Goal: Task Accomplishment & Management: Manage account settings

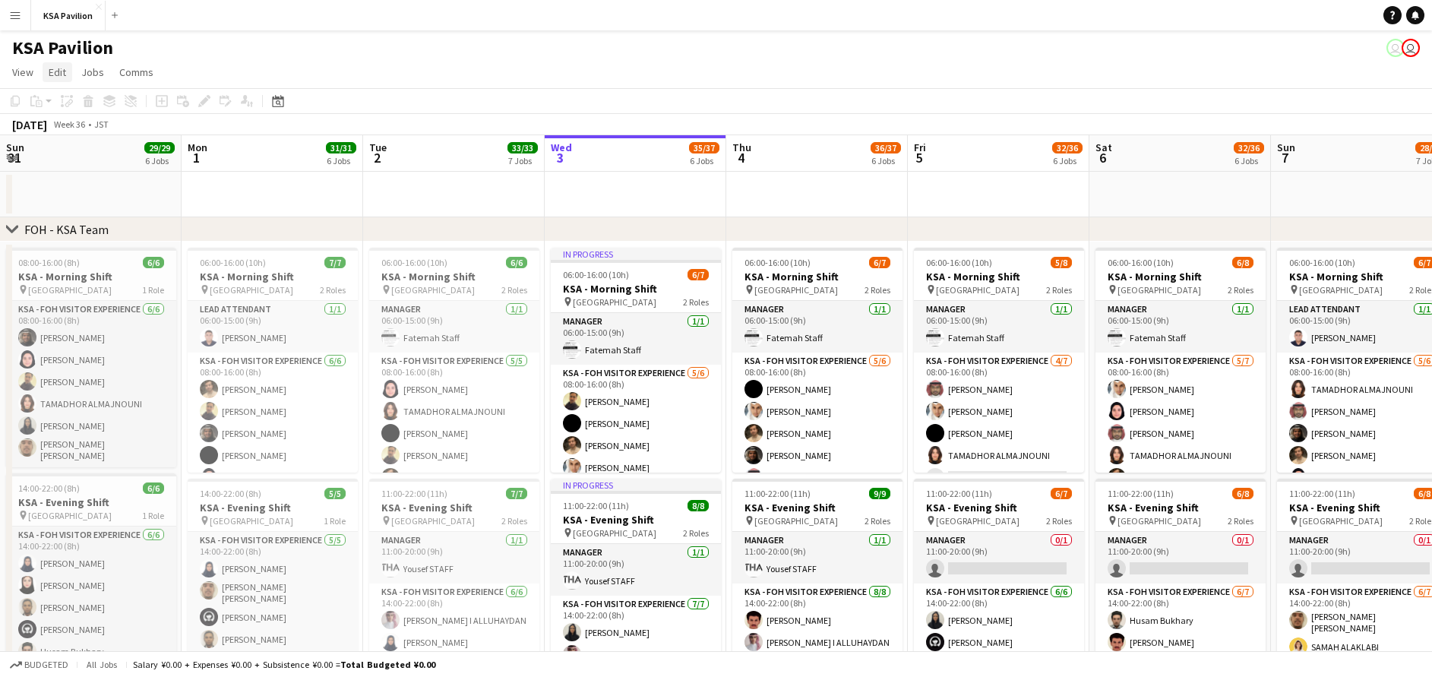
scroll to position [0, 363]
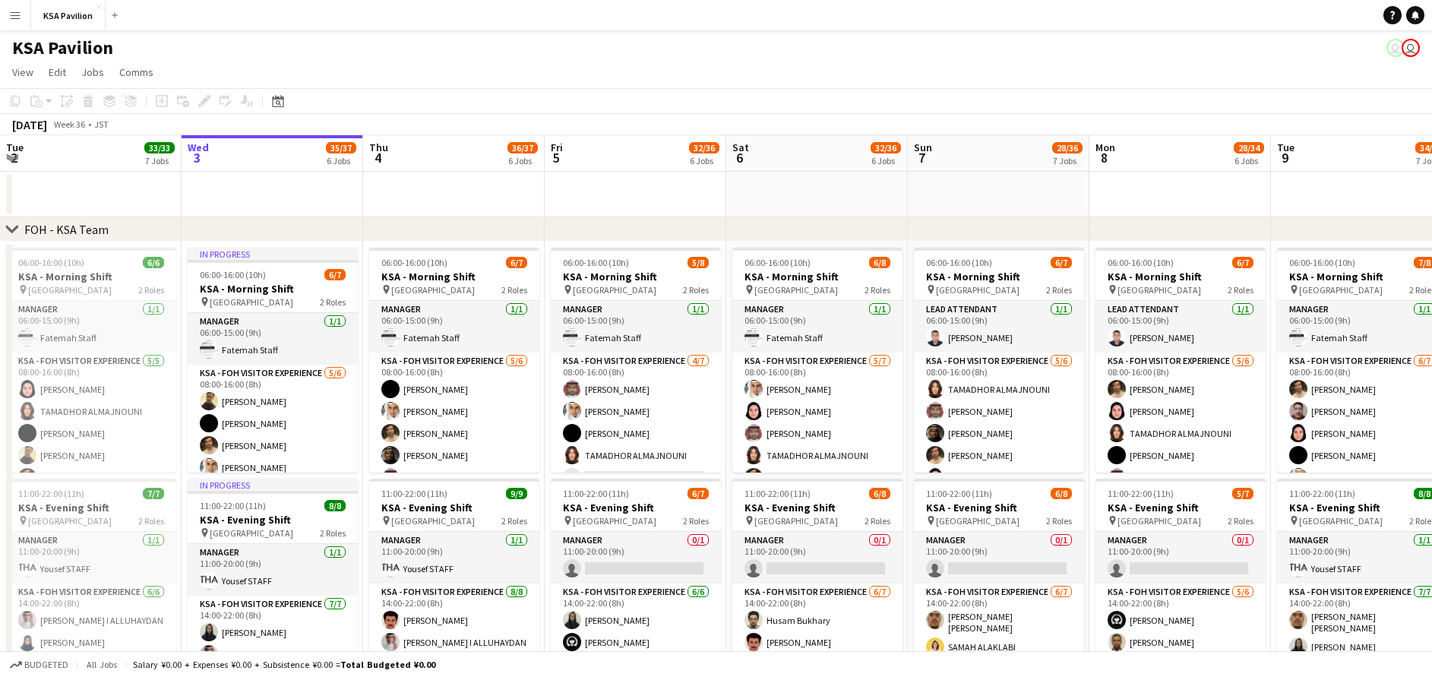
click at [14, 6] on button "Menu" at bounding box center [15, 15] width 30 height 30
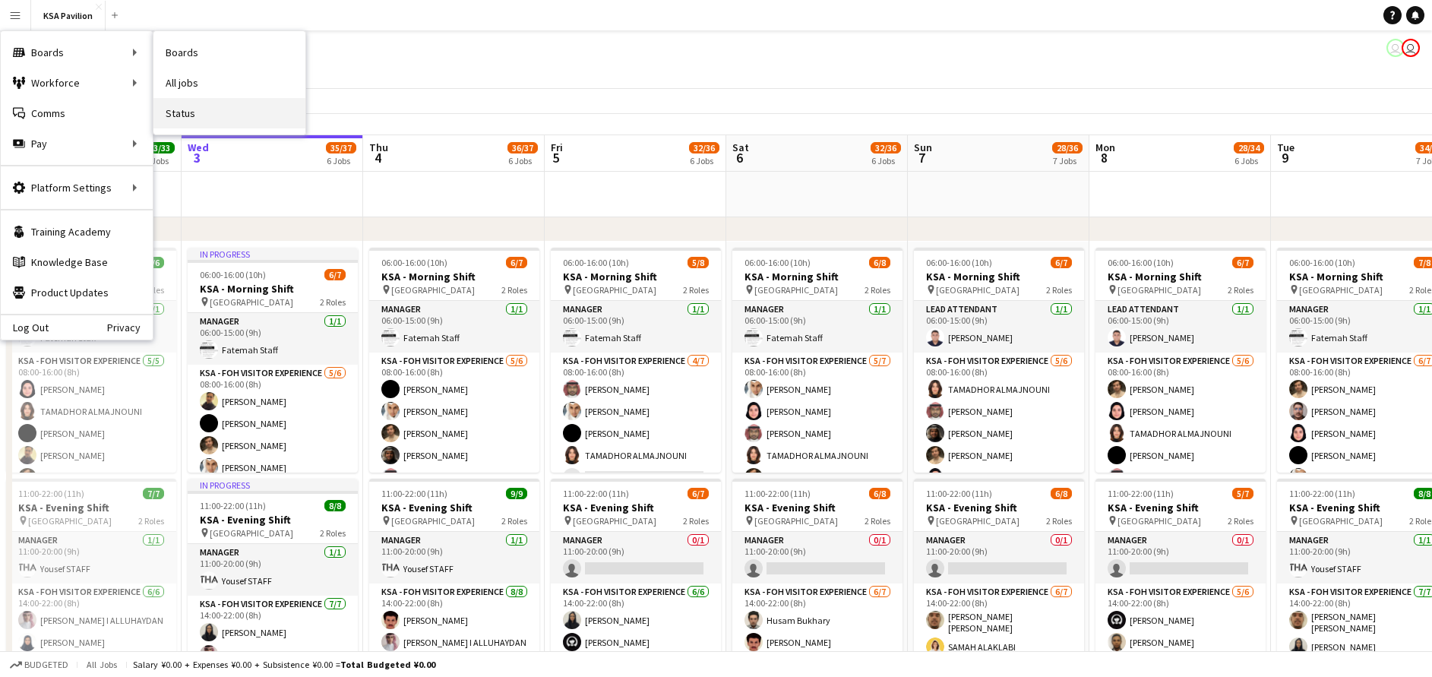
click at [201, 113] on link "Status" at bounding box center [229, 113] width 152 height 30
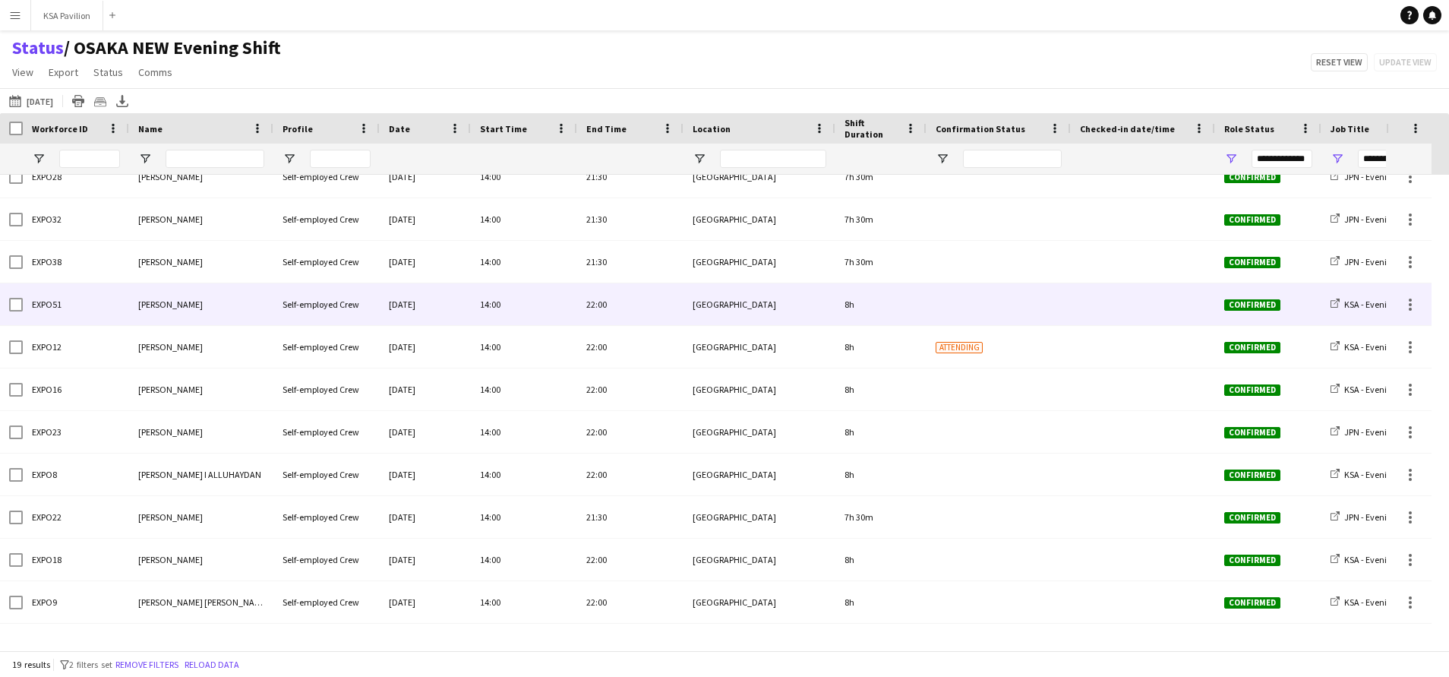
scroll to position [350, 0]
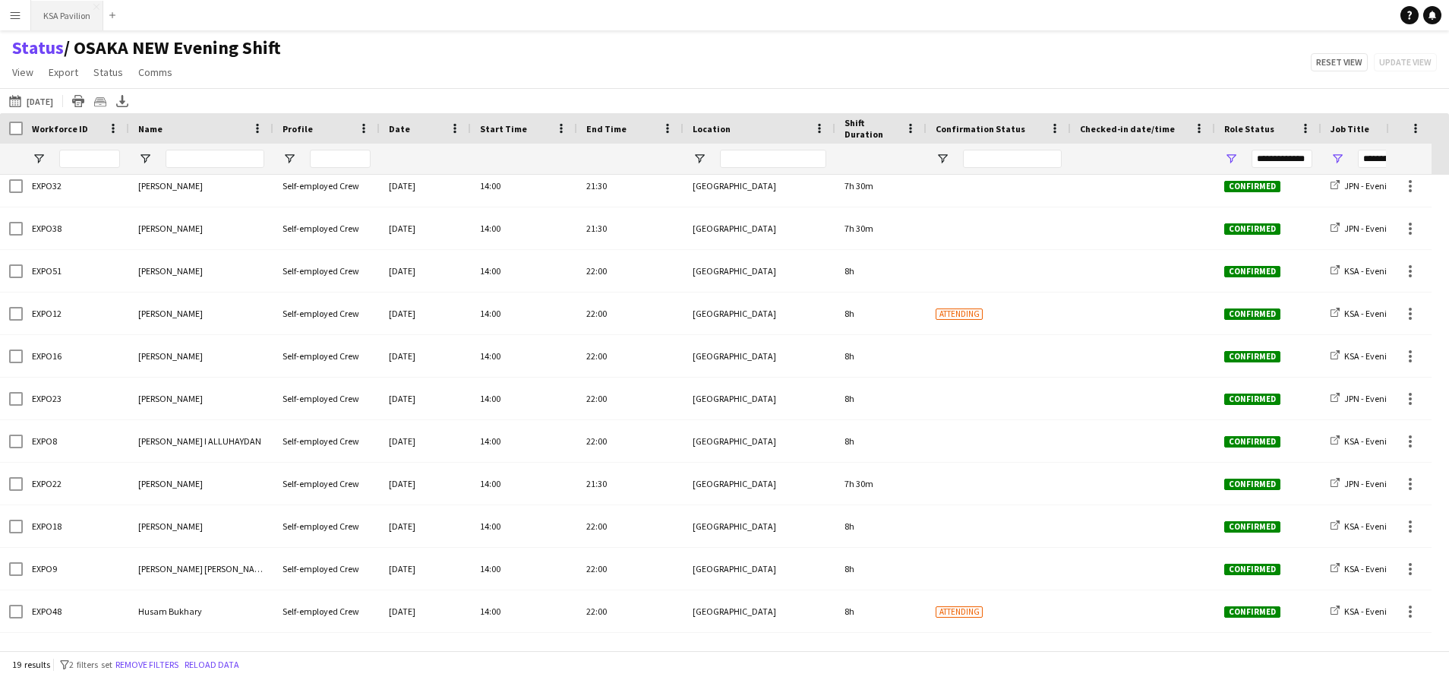
click at [68, 17] on button "KSA Pavilion Close" at bounding box center [67, 16] width 72 height 30
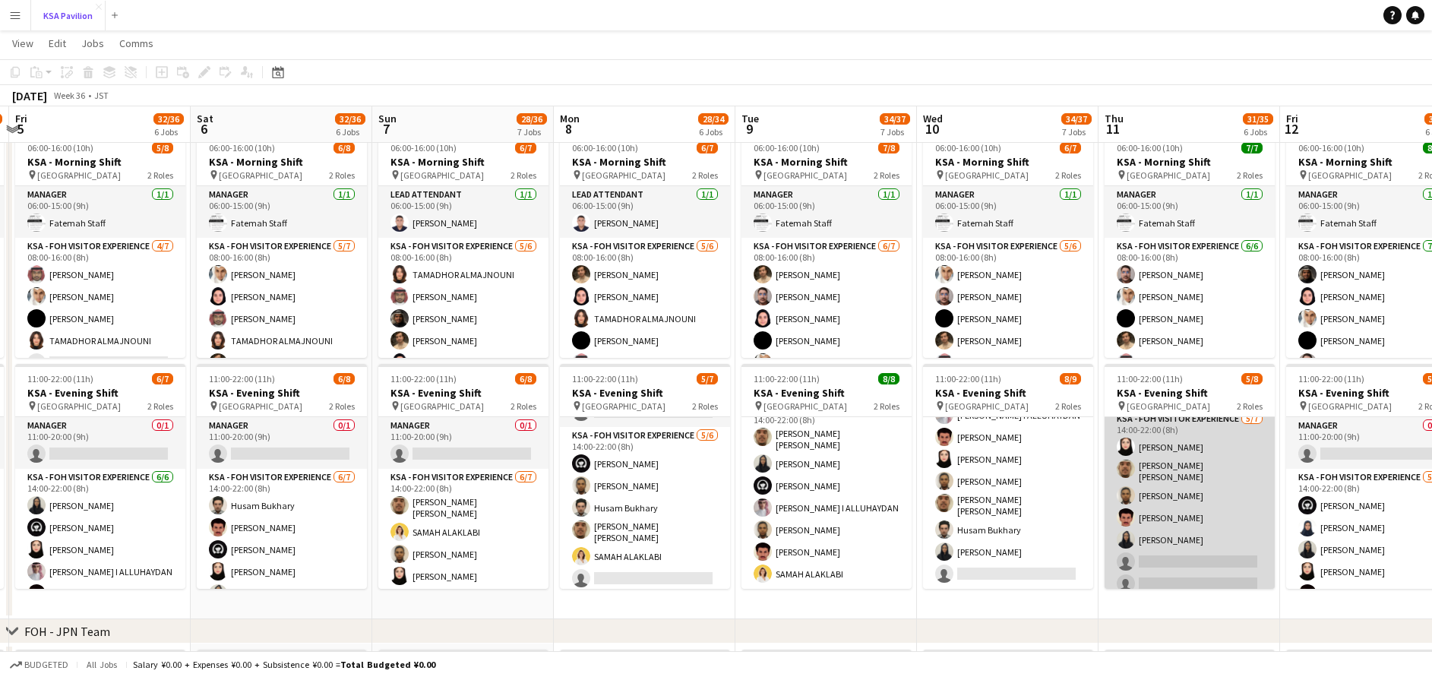
scroll to position [64, 0]
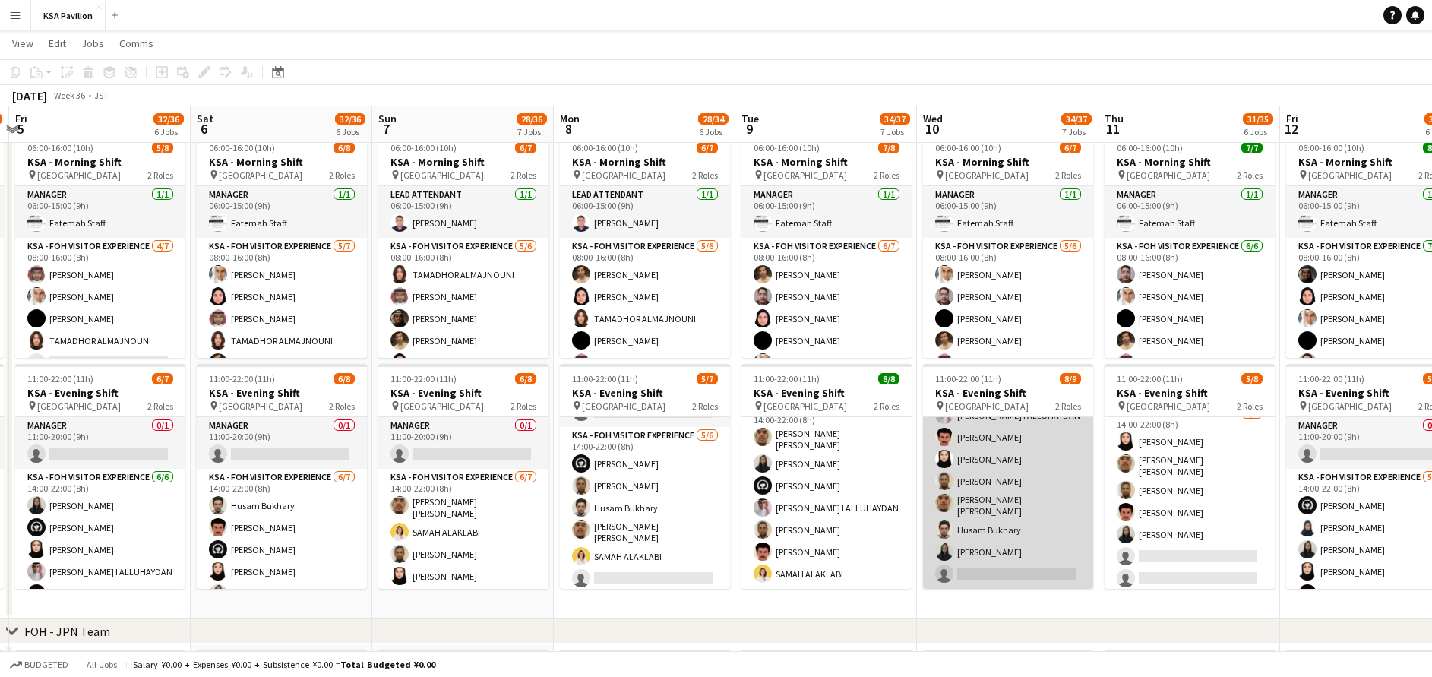
click at [1037, 521] on app-card-role "KSA - FOH Visitor Experience [DATE] 14:00-22:00 (8h) [PERSON_NAME] I [PERSON_NA…" at bounding box center [1008, 483] width 170 height 210
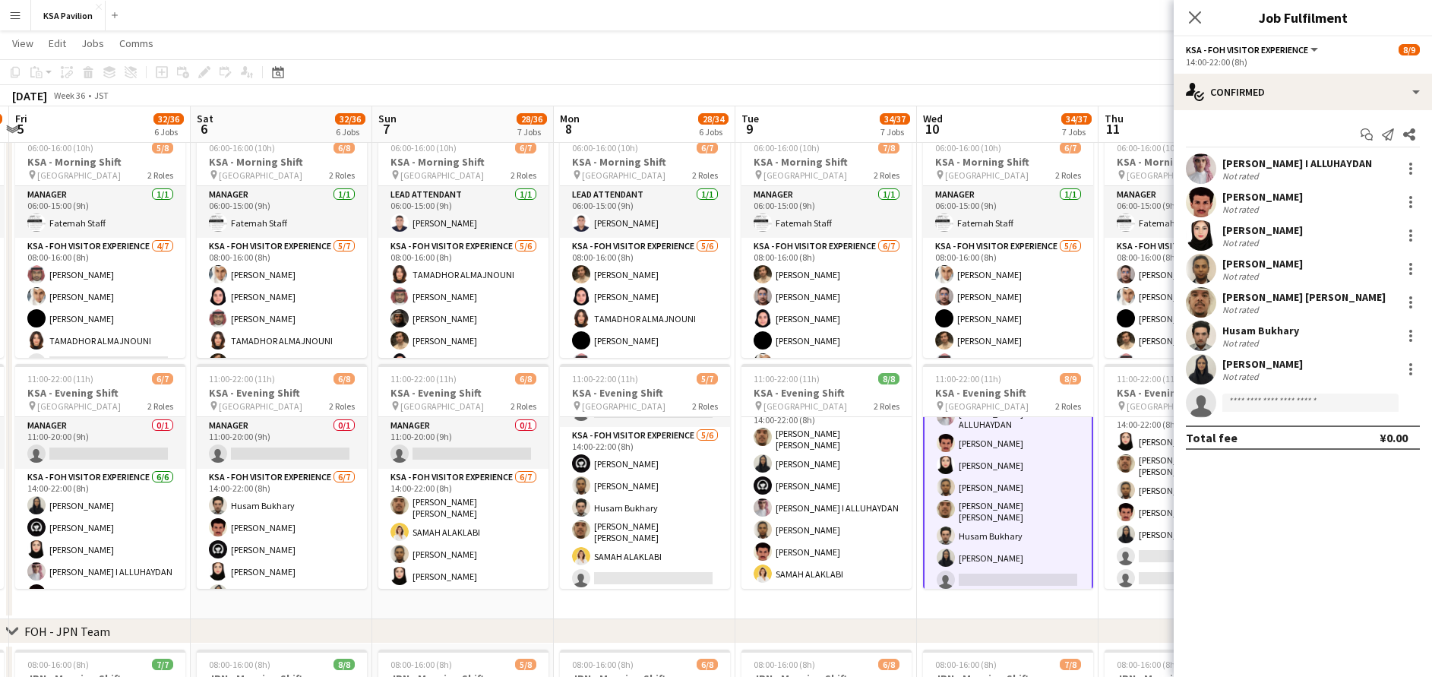
scroll to position [92, 0]
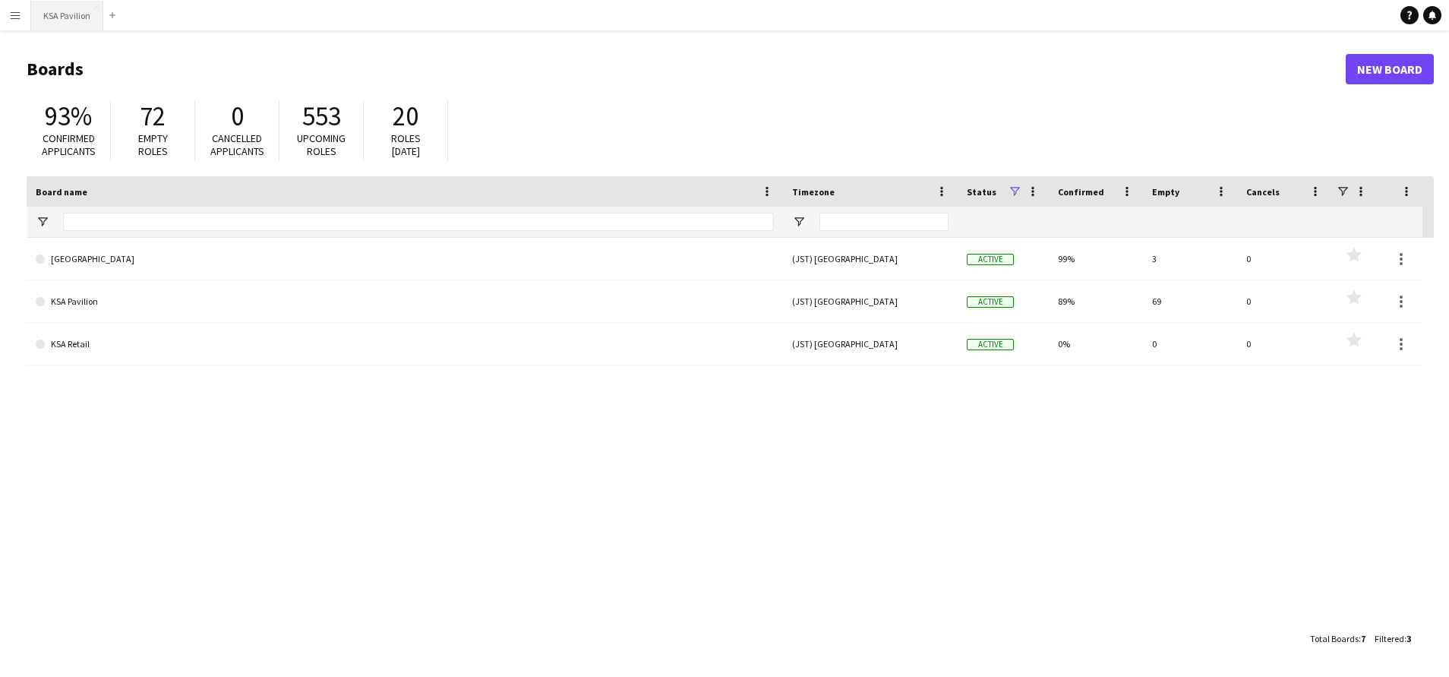
click at [72, 15] on button "KSA Pavilion Close" at bounding box center [67, 16] width 72 height 30
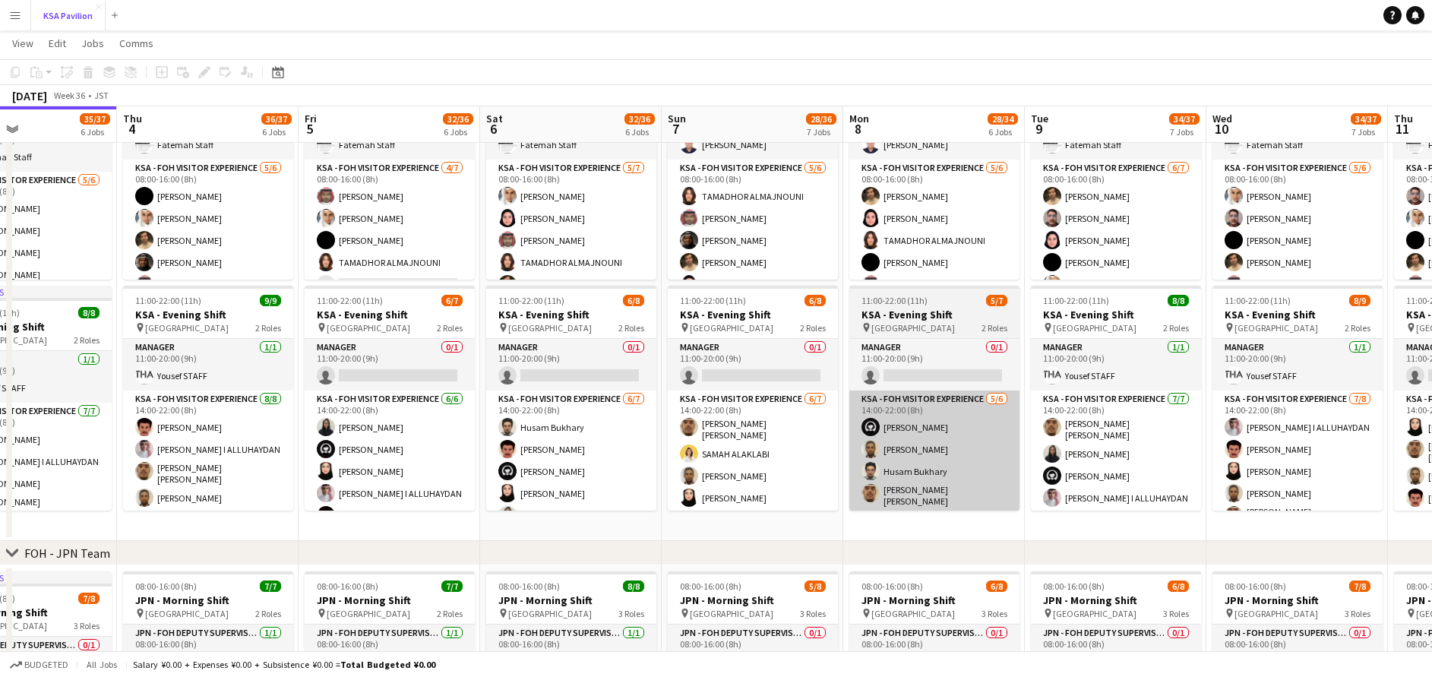
scroll to position [0, 611]
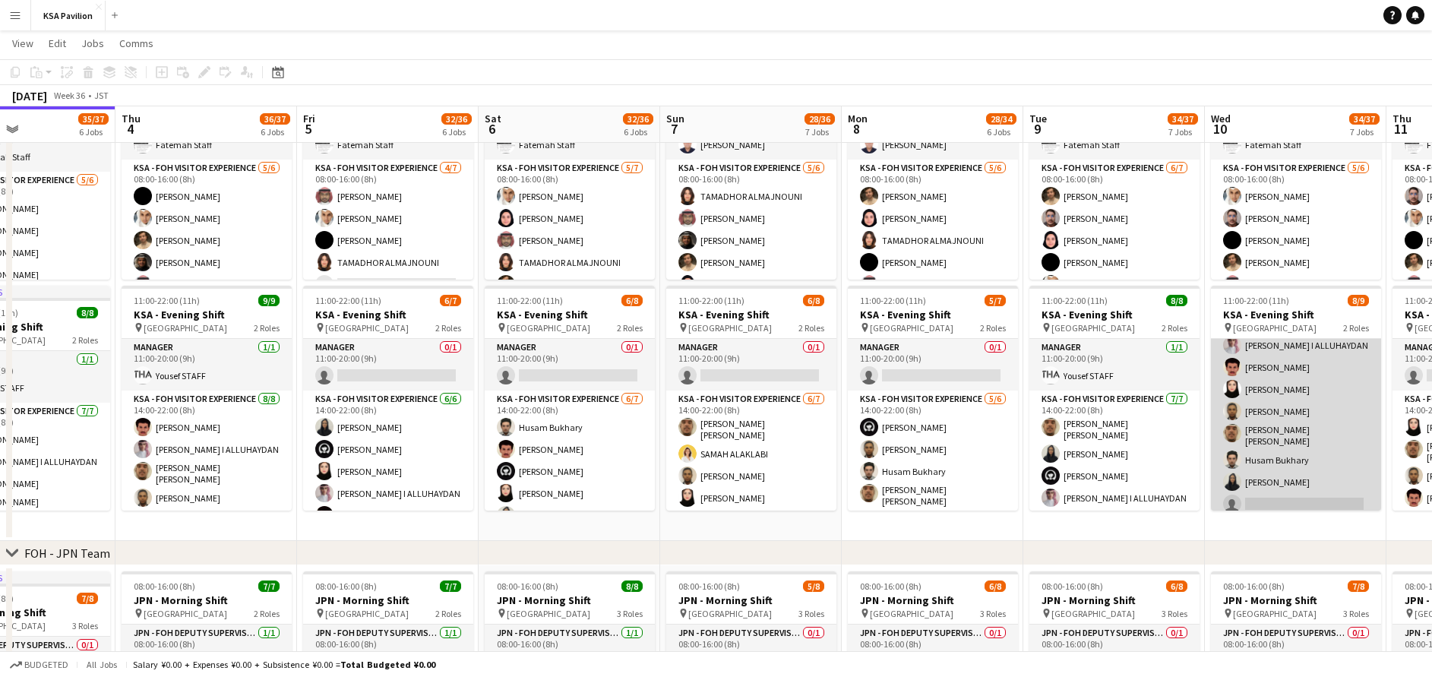
click at [1254, 438] on app-card-role "KSA - FOH Visitor Experience [DATE] 14:00-22:00 (8h) [PERSON_NAME] I [PERSON_NA…" at bounding box center [1296, 413] width 170 height 210
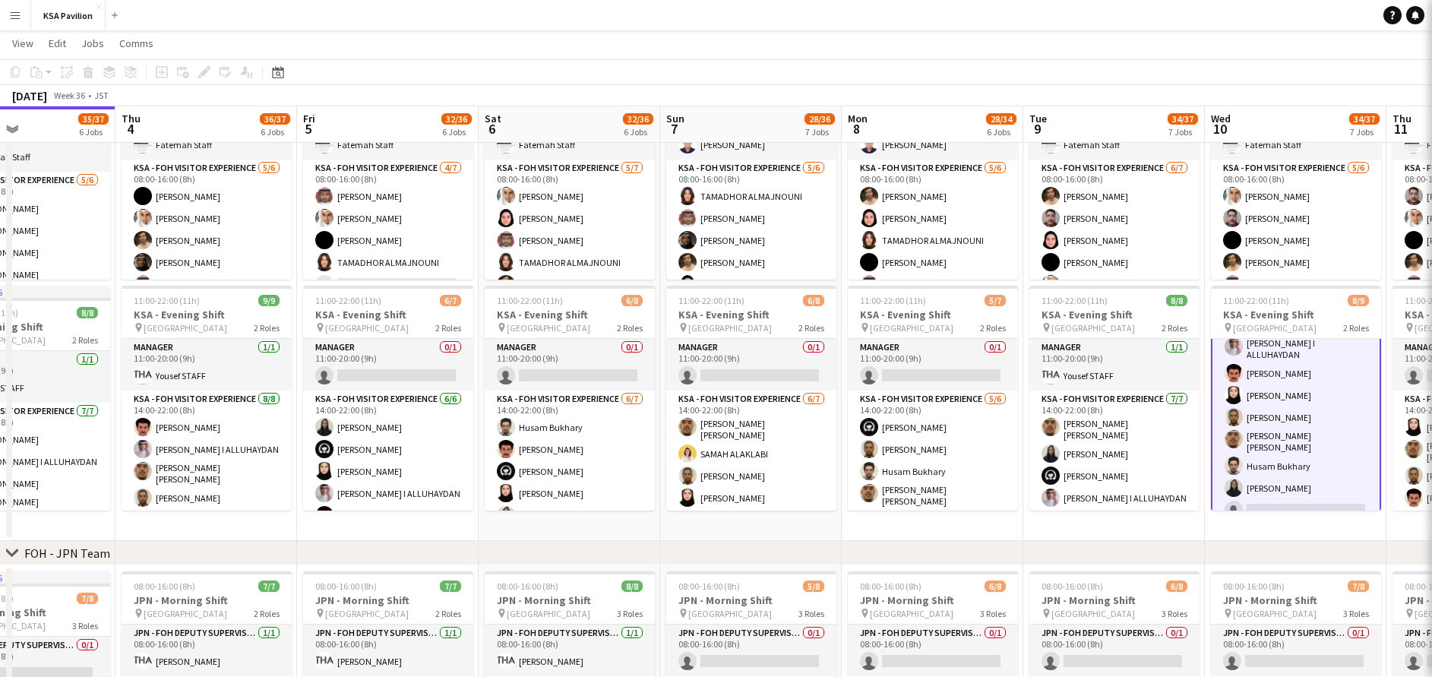
scroll to position [84, 0]
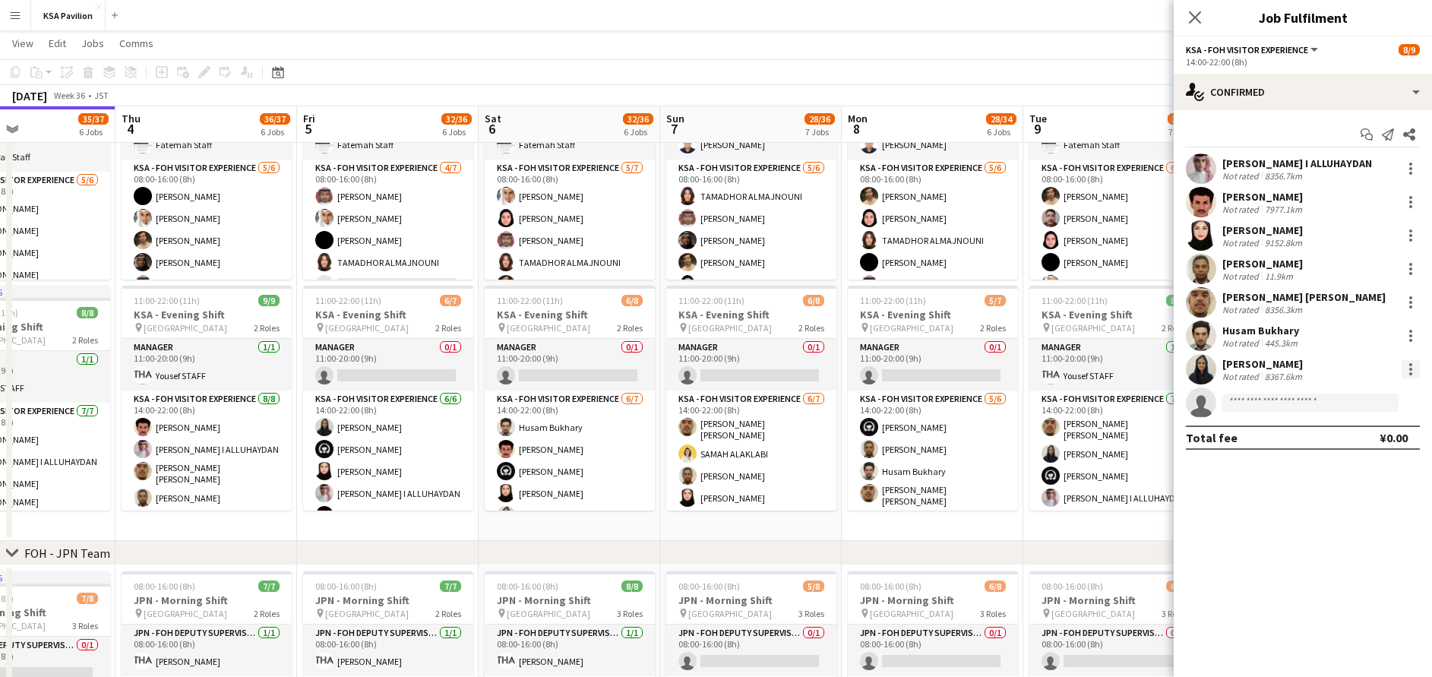
click at [1412, 366] on div at bounding box center [1411, 369] width 18 height 18
click at [1368, 433] on span "Switch crew" at bounding box center [1345, 433] width 65 height 13
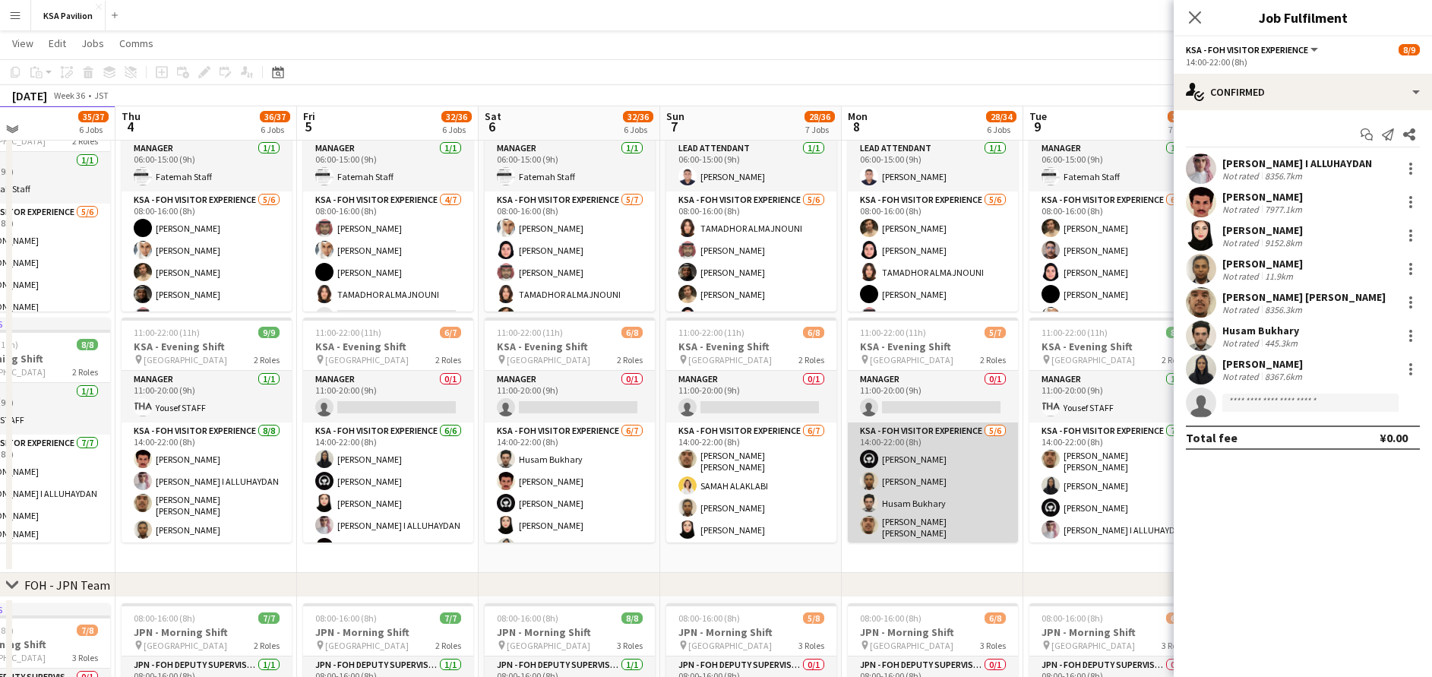
click at [958, 480] on app-card-role "KSA - FOH Visitor Experience 5/6 14:00-22:00 (8h) Haya Alamer Raed Alshammari H…" at bounding box center [933, 505] width 170 height 166
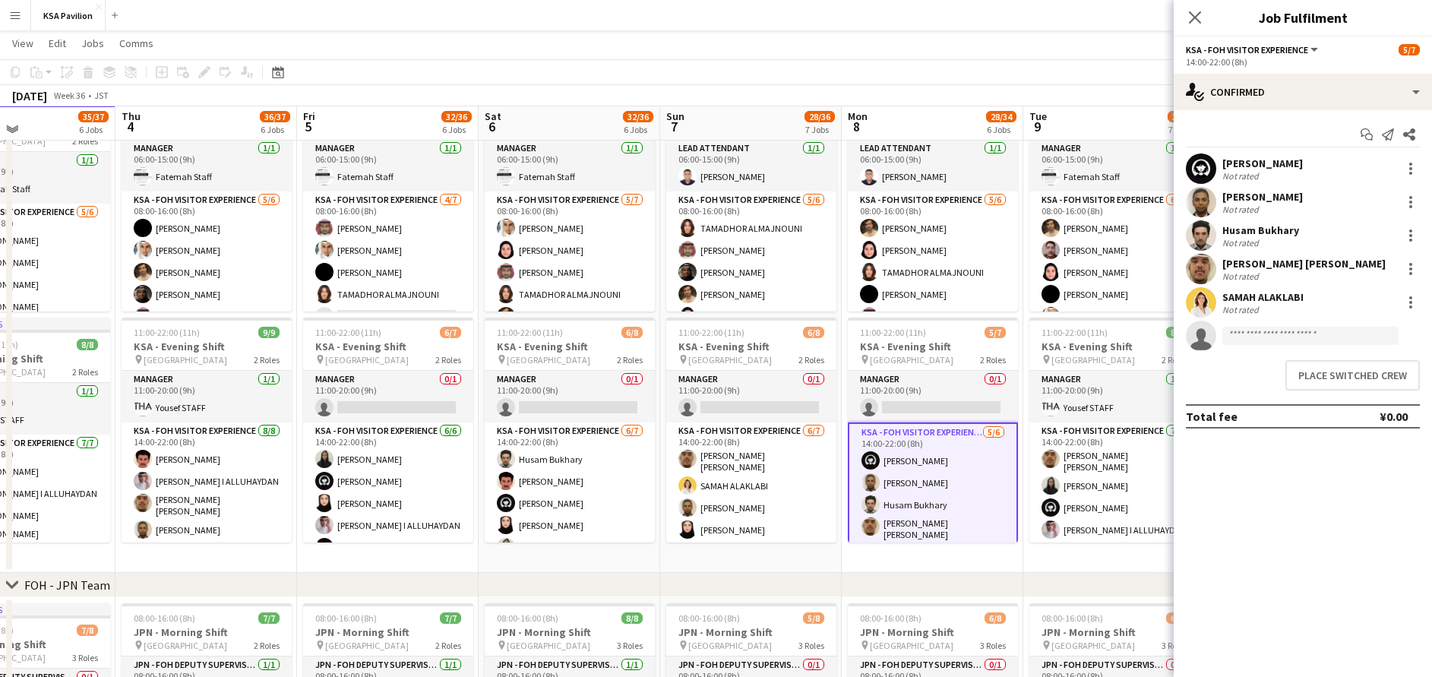
scroll to position [82, 0]
click at [1363, 375] on button "Place switched crew" at bounding box center [1352, 375] width 134 height 30
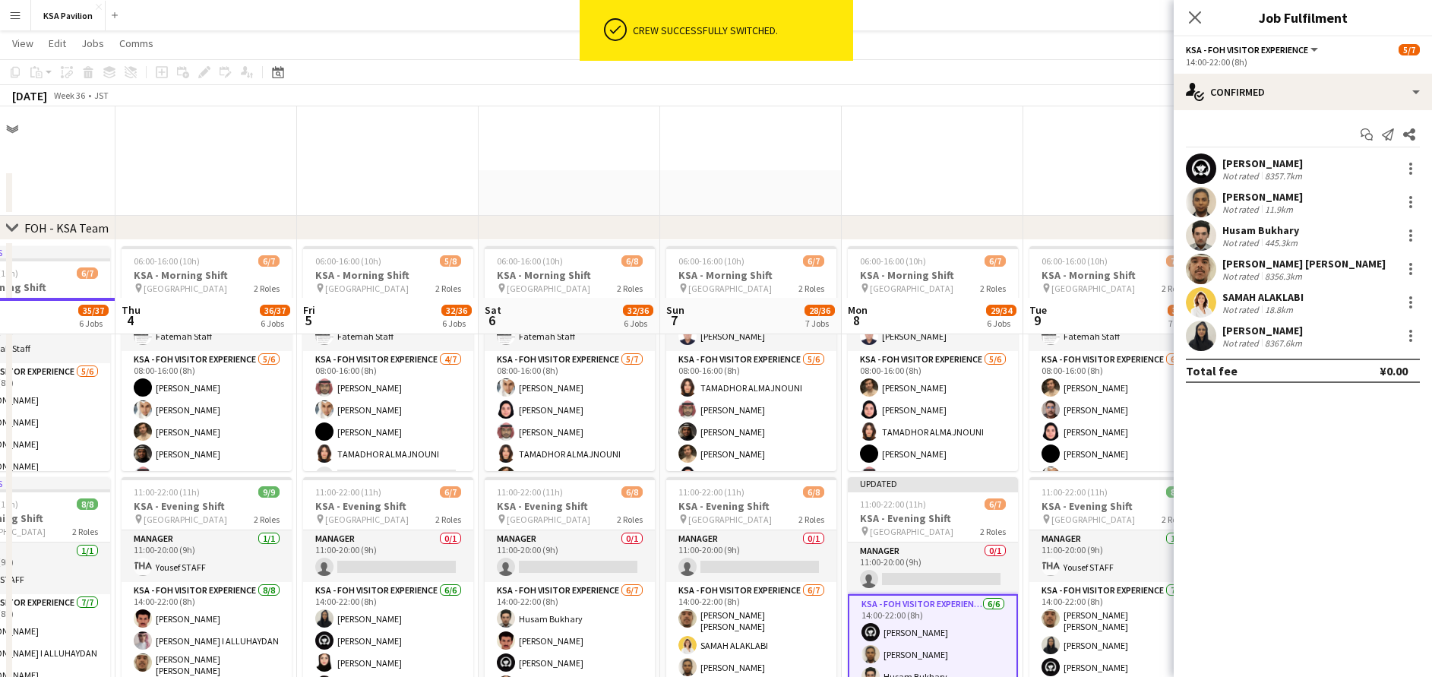
scroll to position [191, 0]
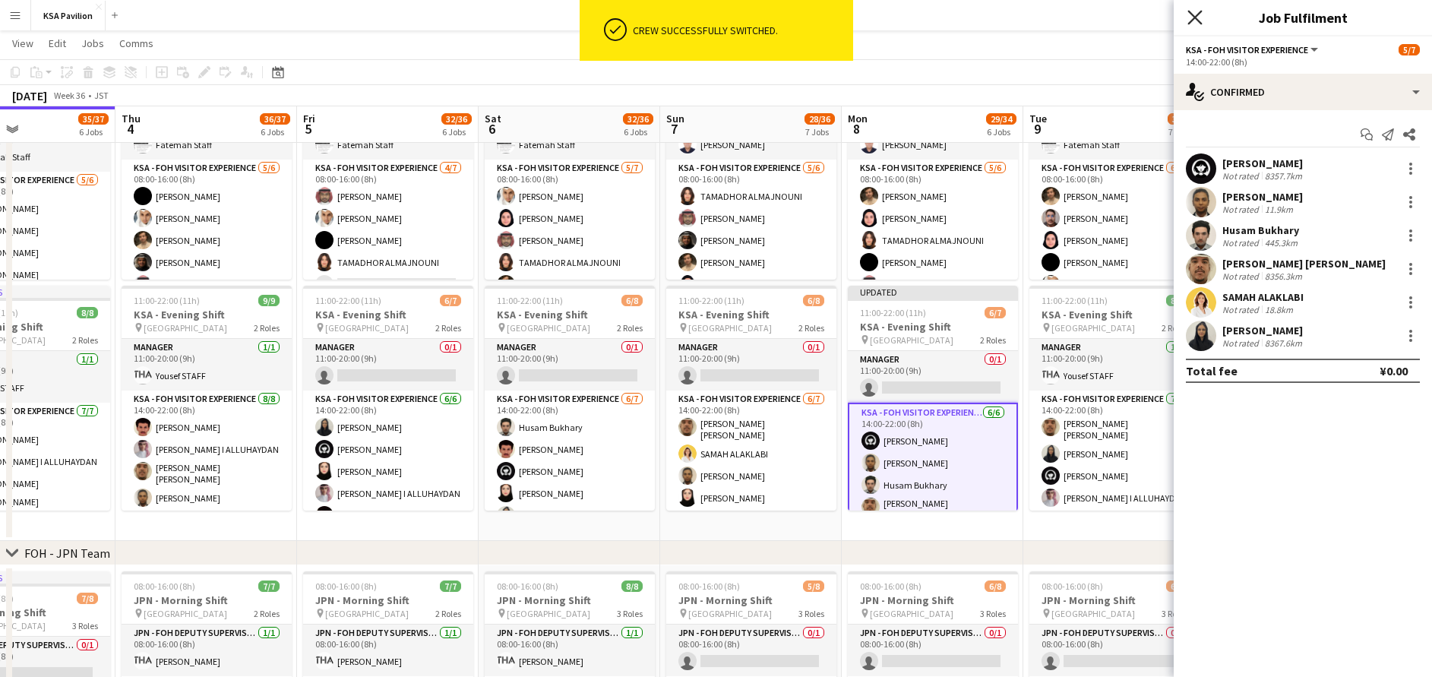
click at [1189, 14] on icon "Close pop-in" at bounding box center [1194, 17] width 14 height 14
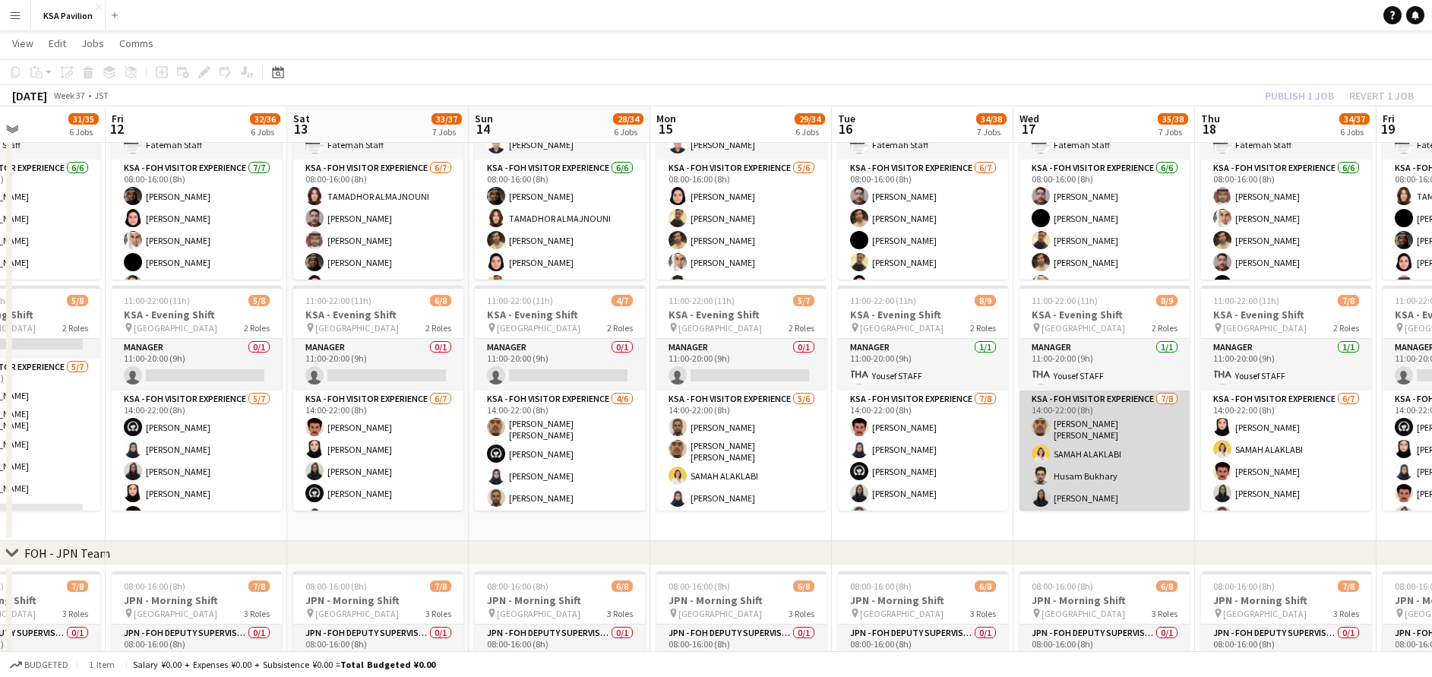
scroll to position [0, 555]
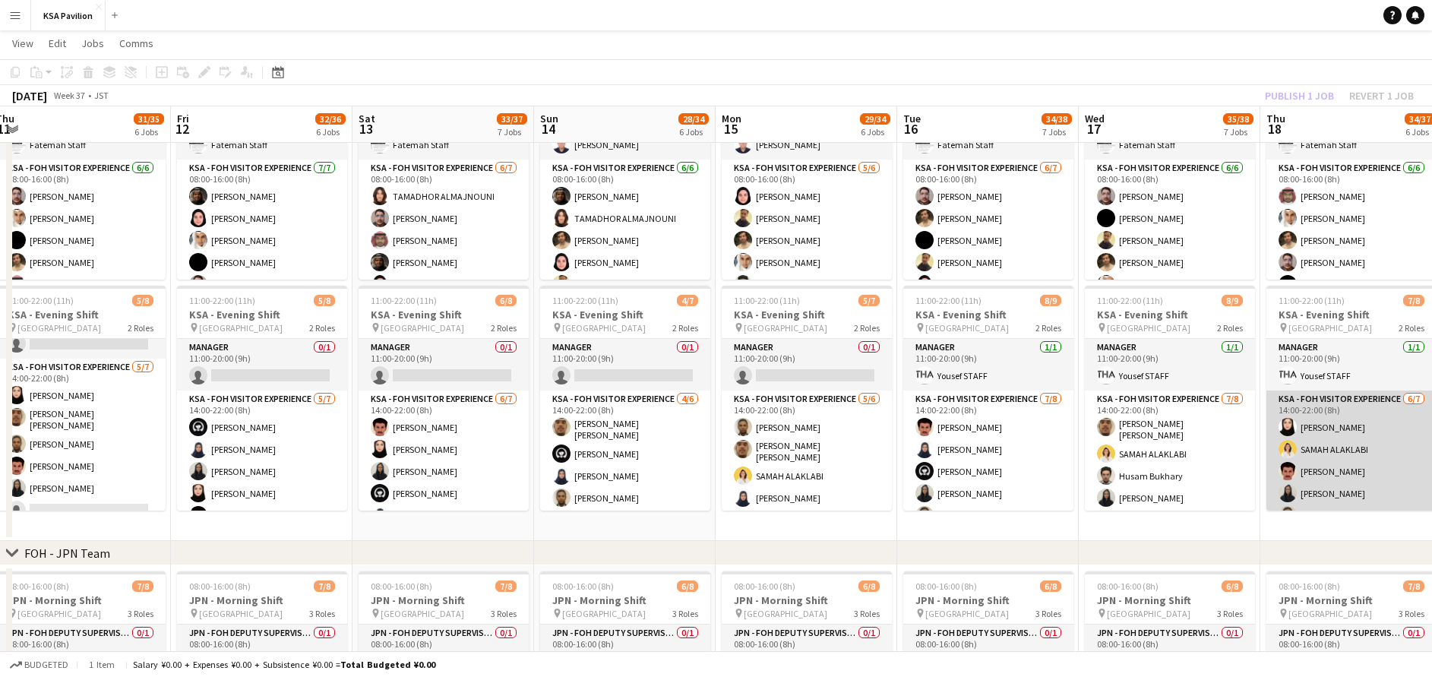
click at [1309, 440] on app-card-role "KSA - FOH Visitor Experience 6/7 14:00-22:00 (8h) Lana Alharethy SAMAH ALAKLABI…" at bounding box center [1351, 484] width 170 height 188
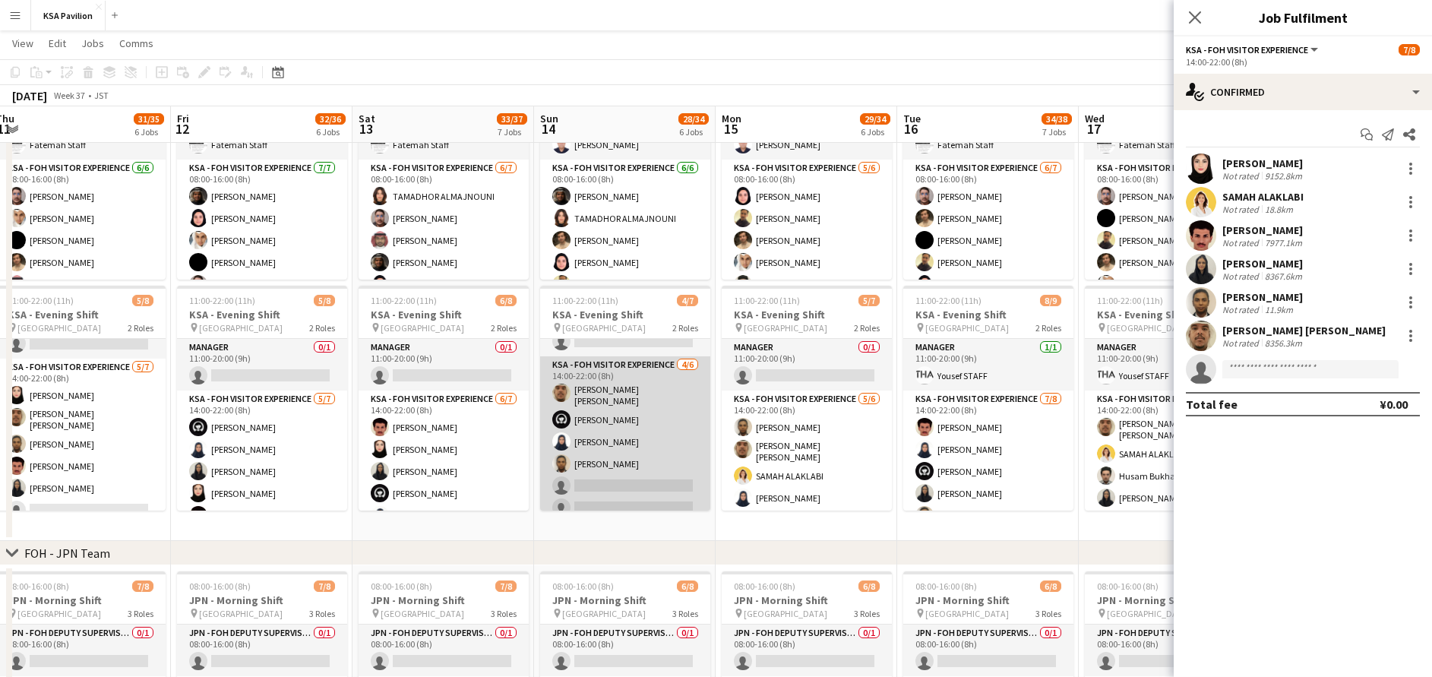
scroll to position [36, 0]
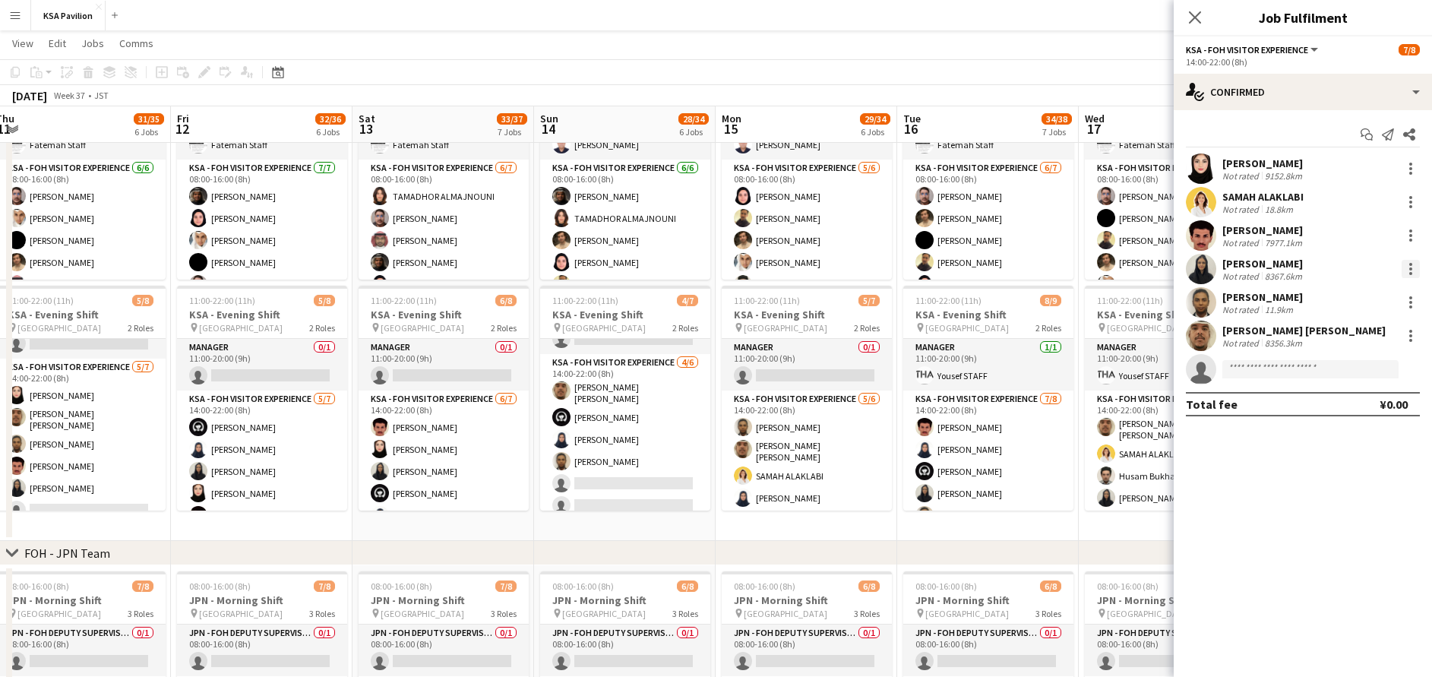
click at [1413, 265] on div at bounding box center [1411, 269] width 18 height 18
click at [1357, 330] on span "Switch crew" at bounding box center [1345, 333] width 65 height 13
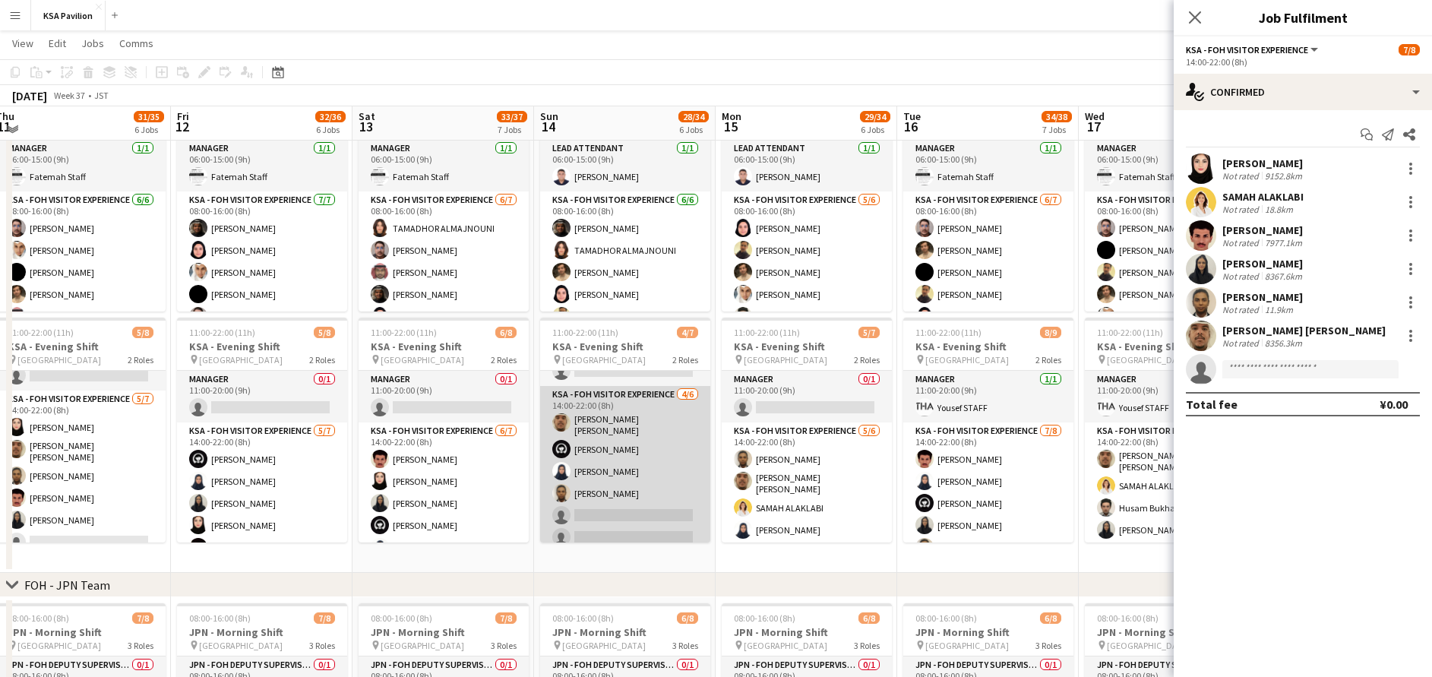
click at [603, 459] on app-card-role "KSA - FOH Visitor Experience 4/6 14:00-22:00 (8h) sami abu khamis Haya Alamer A…" at bounding box center [625, 469] width 170 height 166
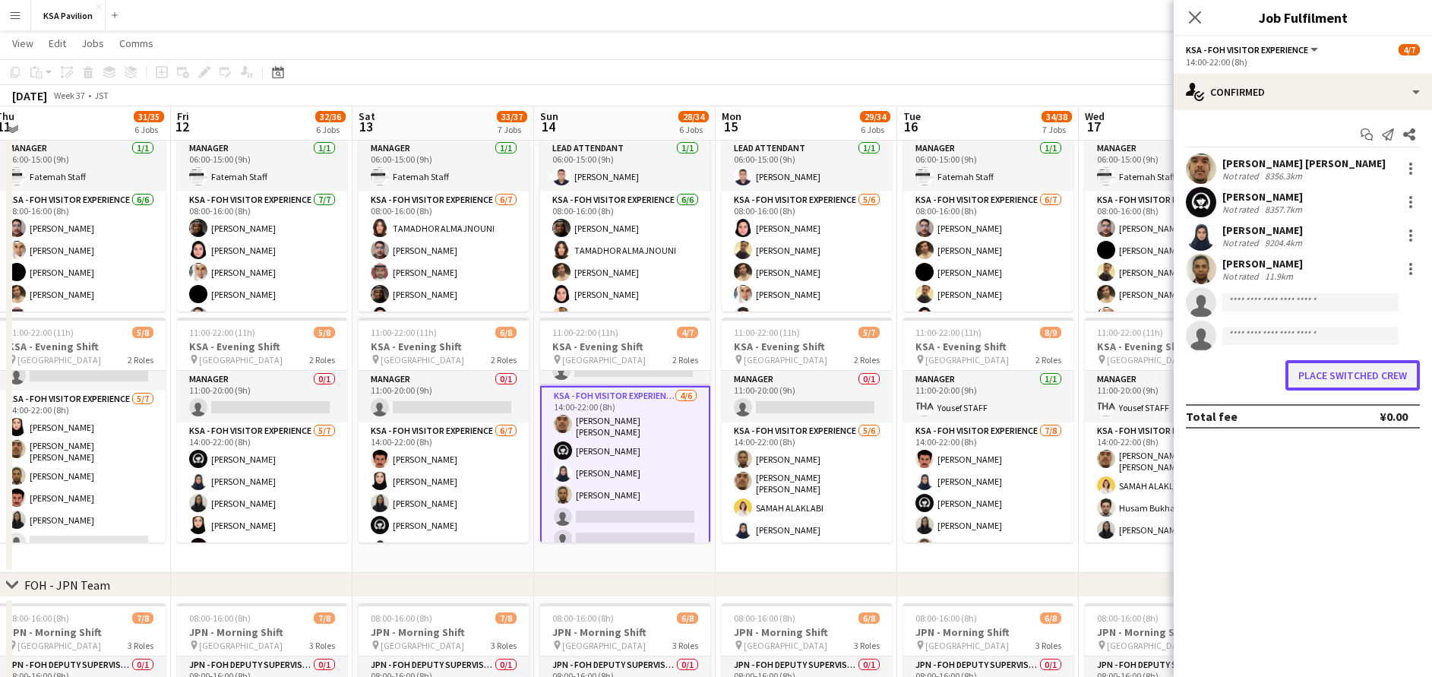
click at [1338, 371] on button "Place switched crew" at bounding box center [1352, 375] width 134 height 30
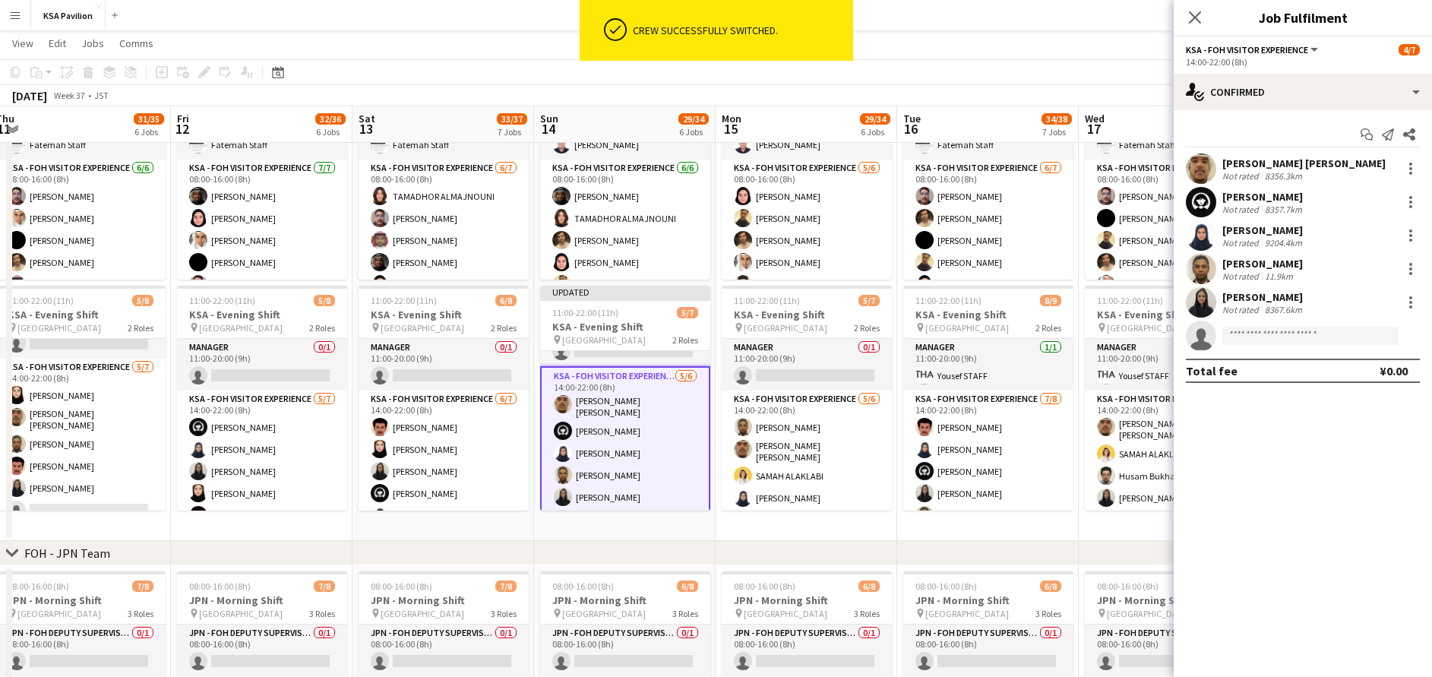
scroll to position [0, 545]
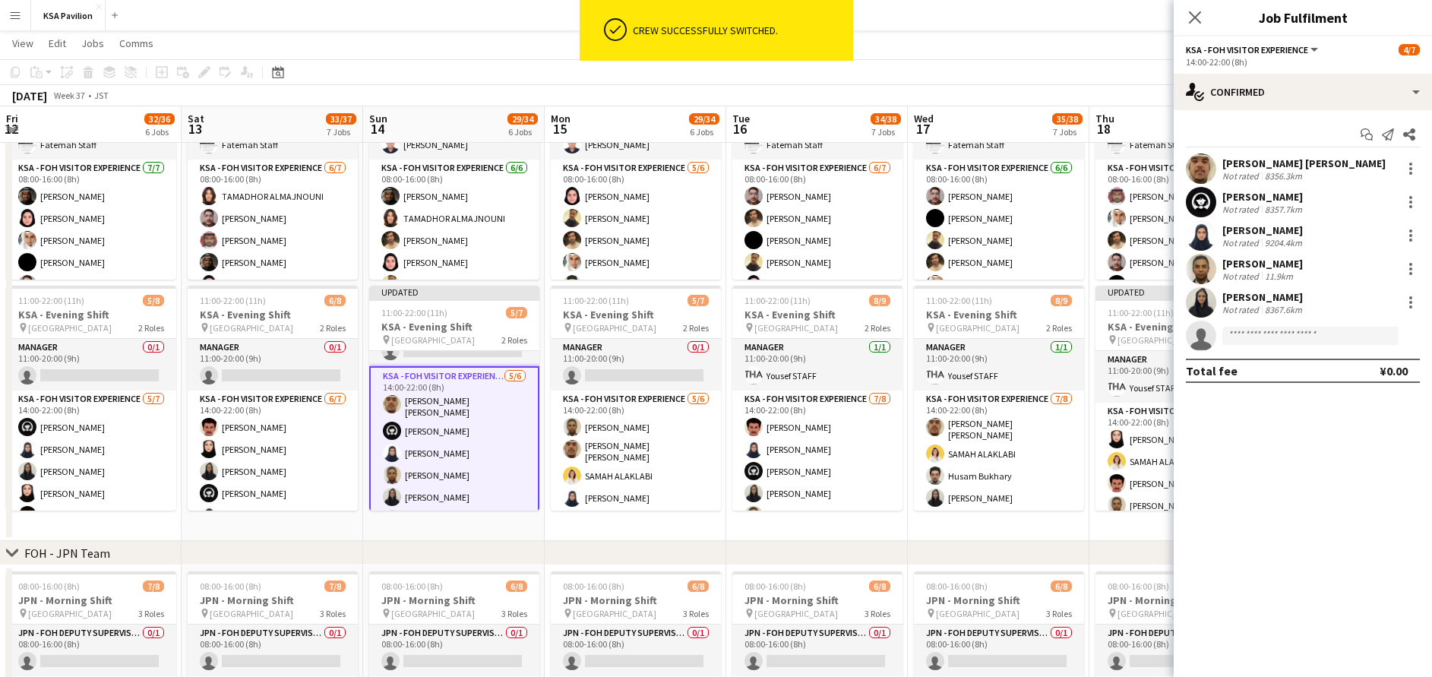
click at [1008, 457] on app-card-role "KSA - FOH Visitor Experience 7/8 14:00-22:00 (8h) sami abu khamis SAMAH ALAKLAB…" at bounding box center [999, 495] width 170 height 210
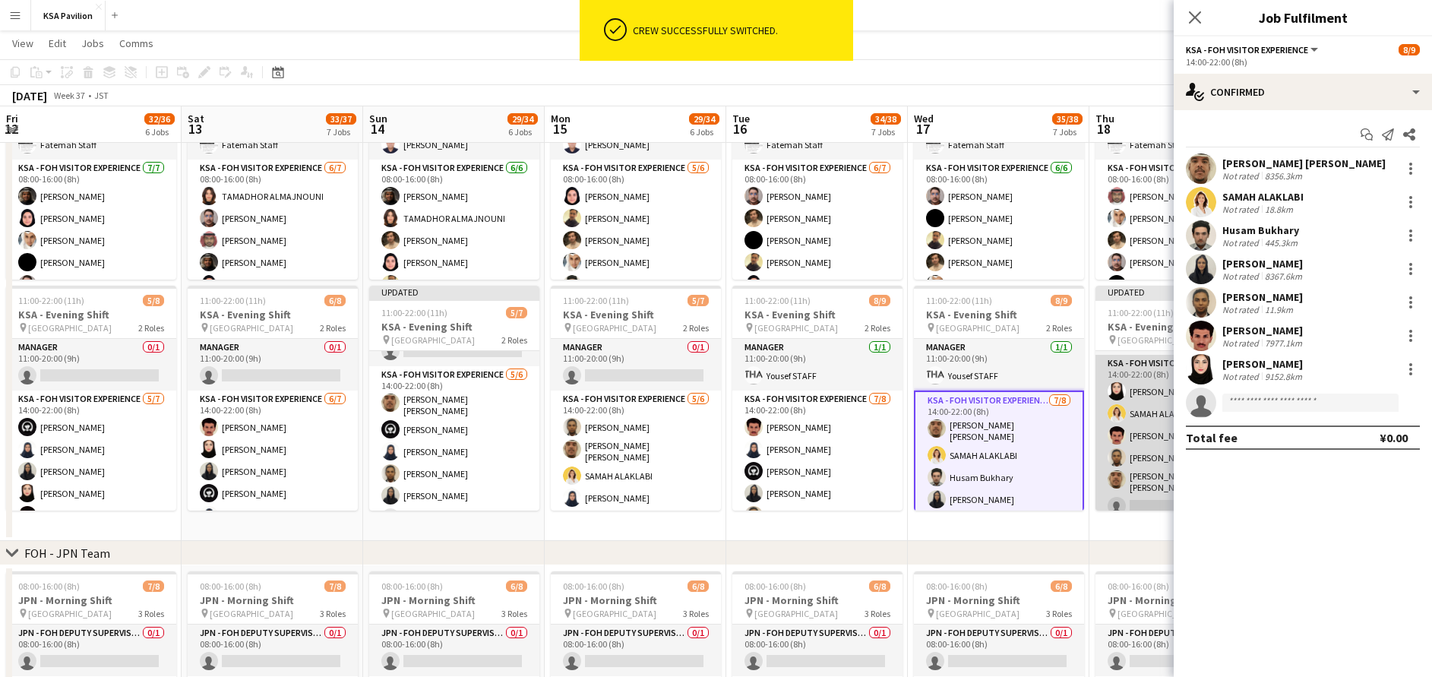
scroll to position [41, 0]
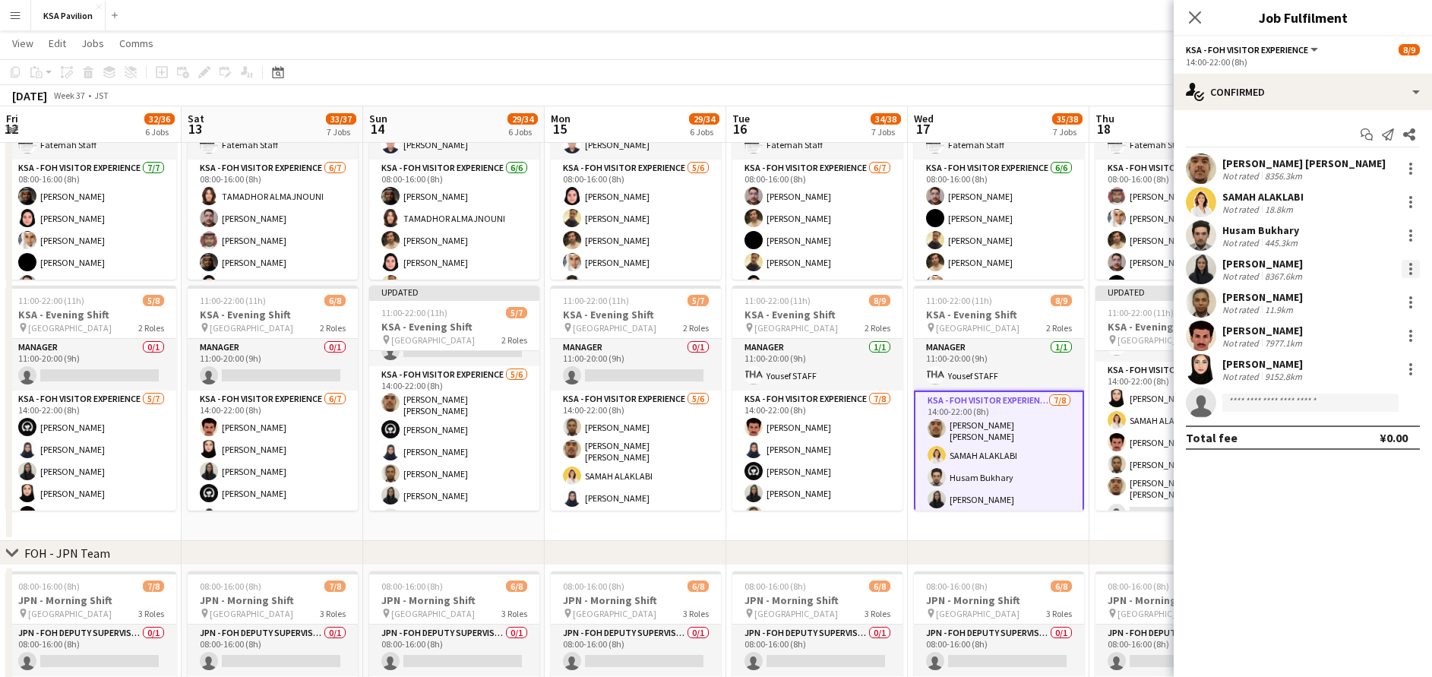
click at [1411, 266] on div at bounding box center [1411, 269] width 18 height 18
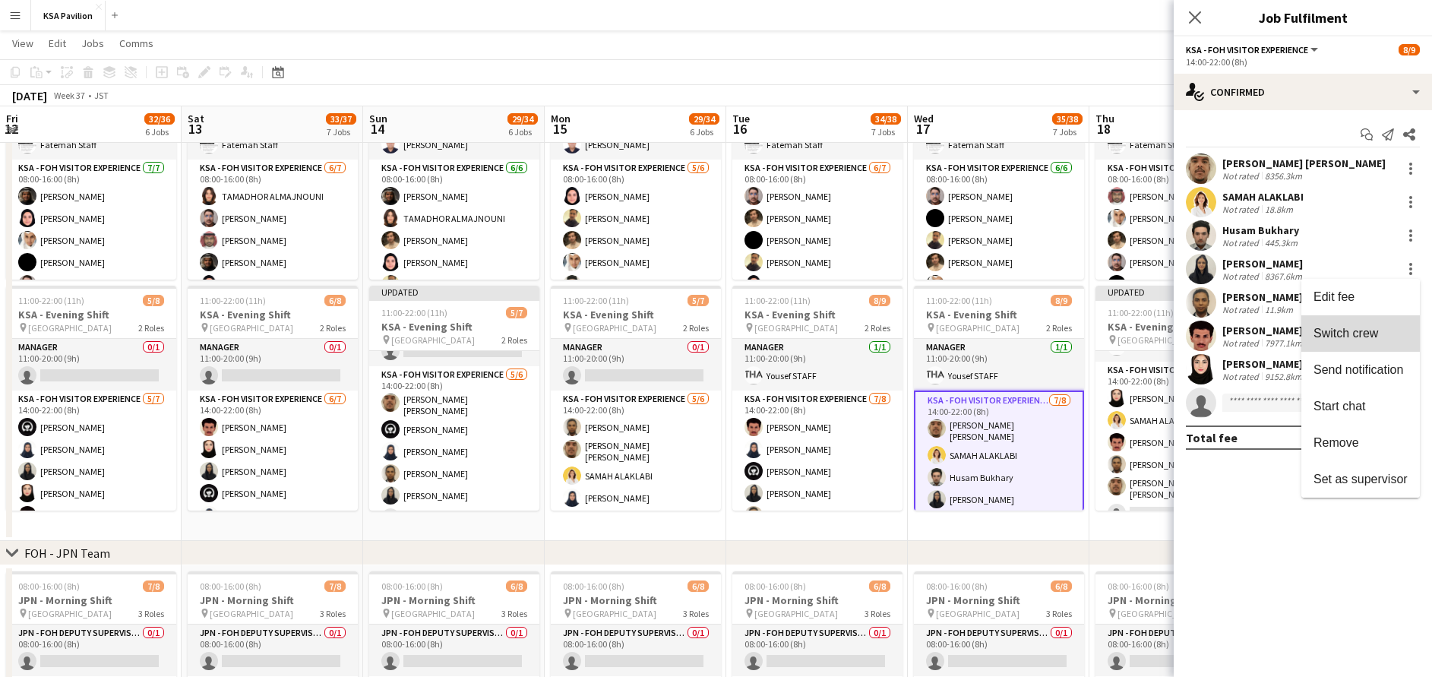
click at [1385, 333] on span "Switch crew" at bounding box center [1360, 334] width 94 height 14
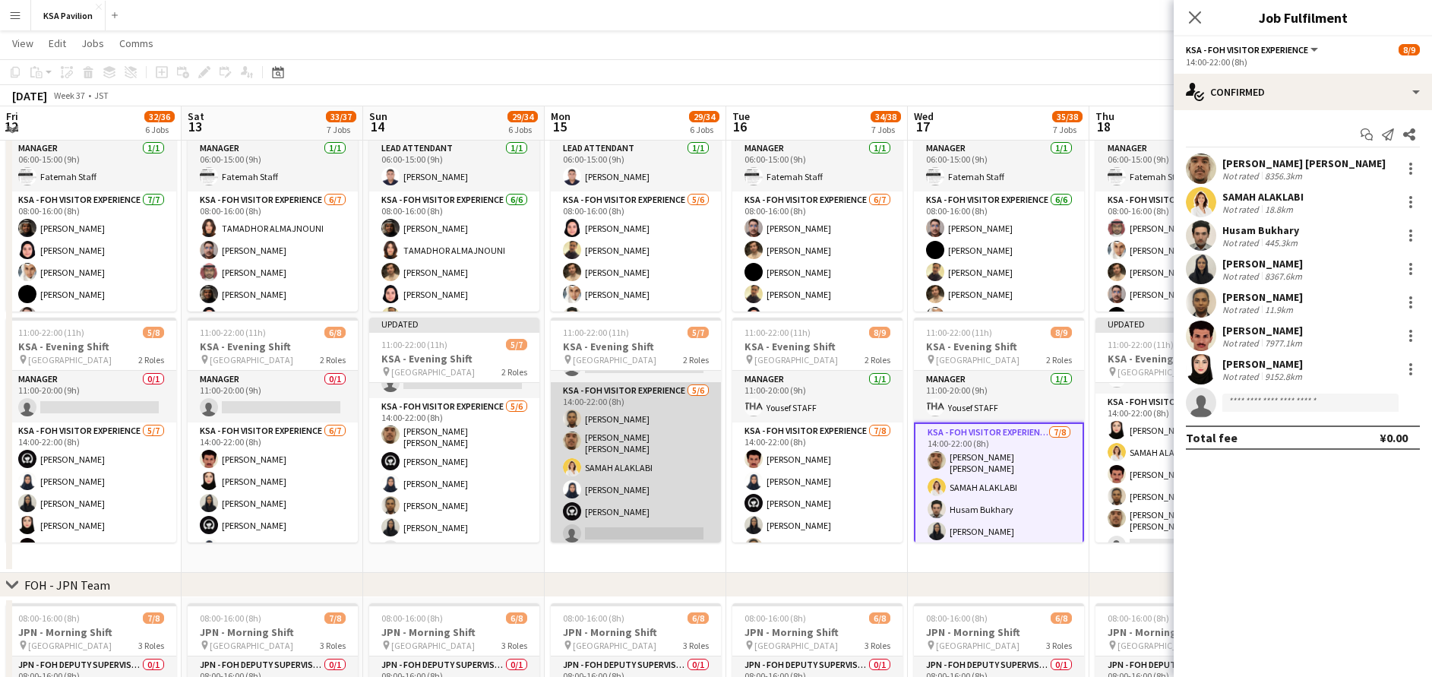
scroll to position [42, 0]
click at [664, 472] on app-card-role "KSA - FOH Visitor Experience 5/6 14:00-22:00 (8h) Raed Alshammari sami abu kham…" at bounding box center [636, 464] width 170 height 166
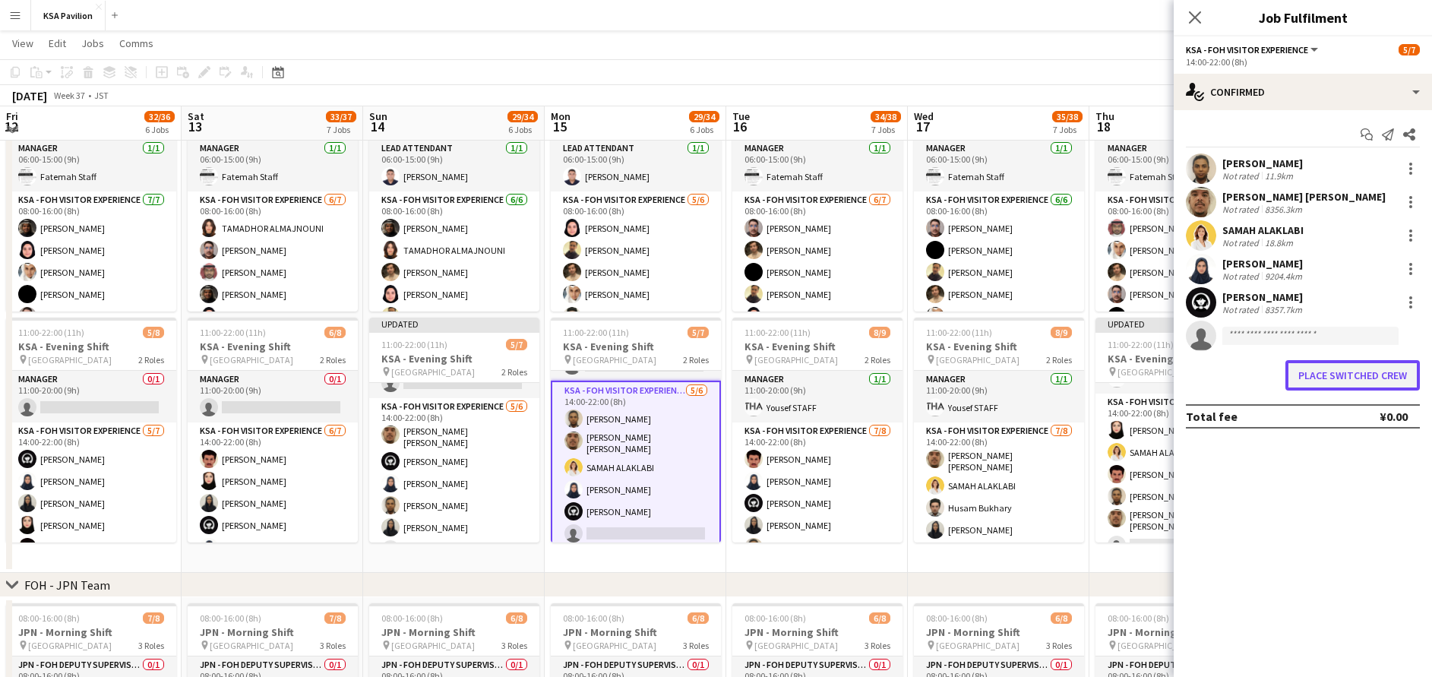
click at [1307, 373] on button "Place switched crew" at bounding box center [1352, 375] width 134 height 30
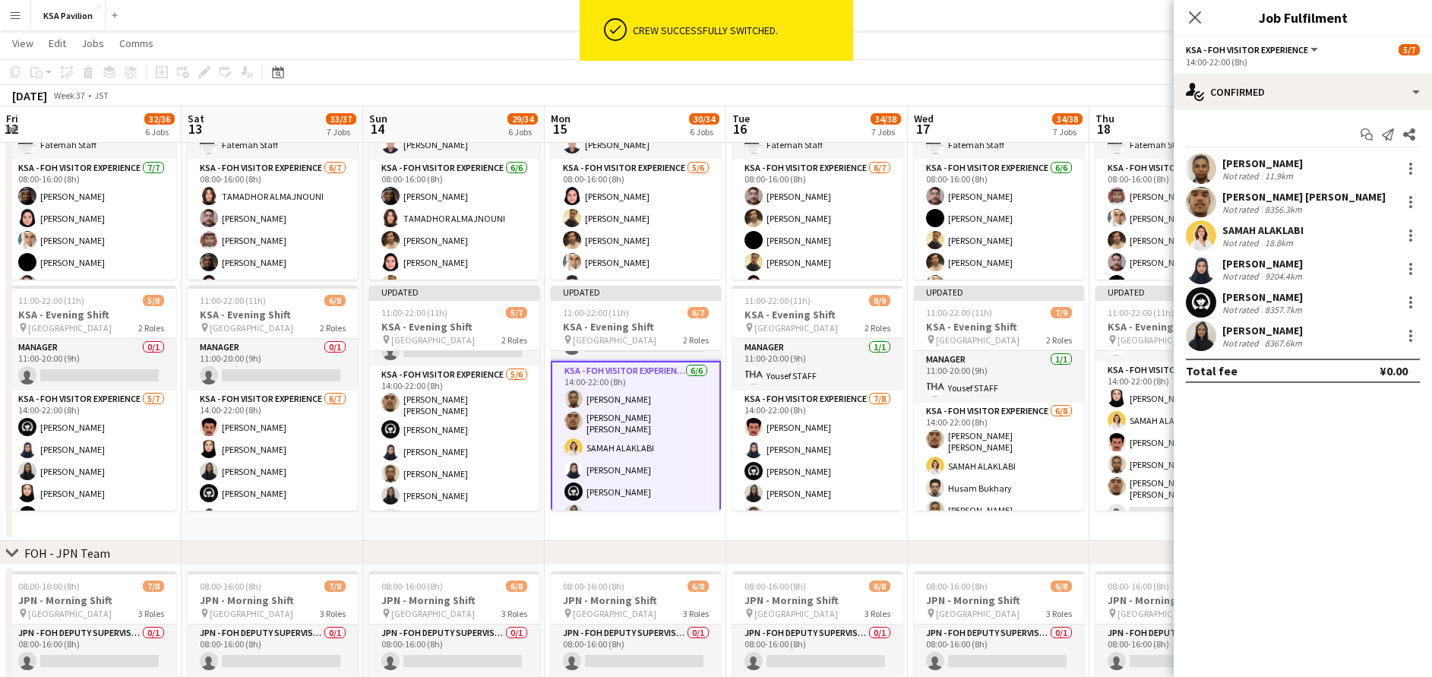
scroll to position [191, 0]
click at [1193, 18] on icon "Close pop-in" at bounding box center [1194, 17] width 14 height 14
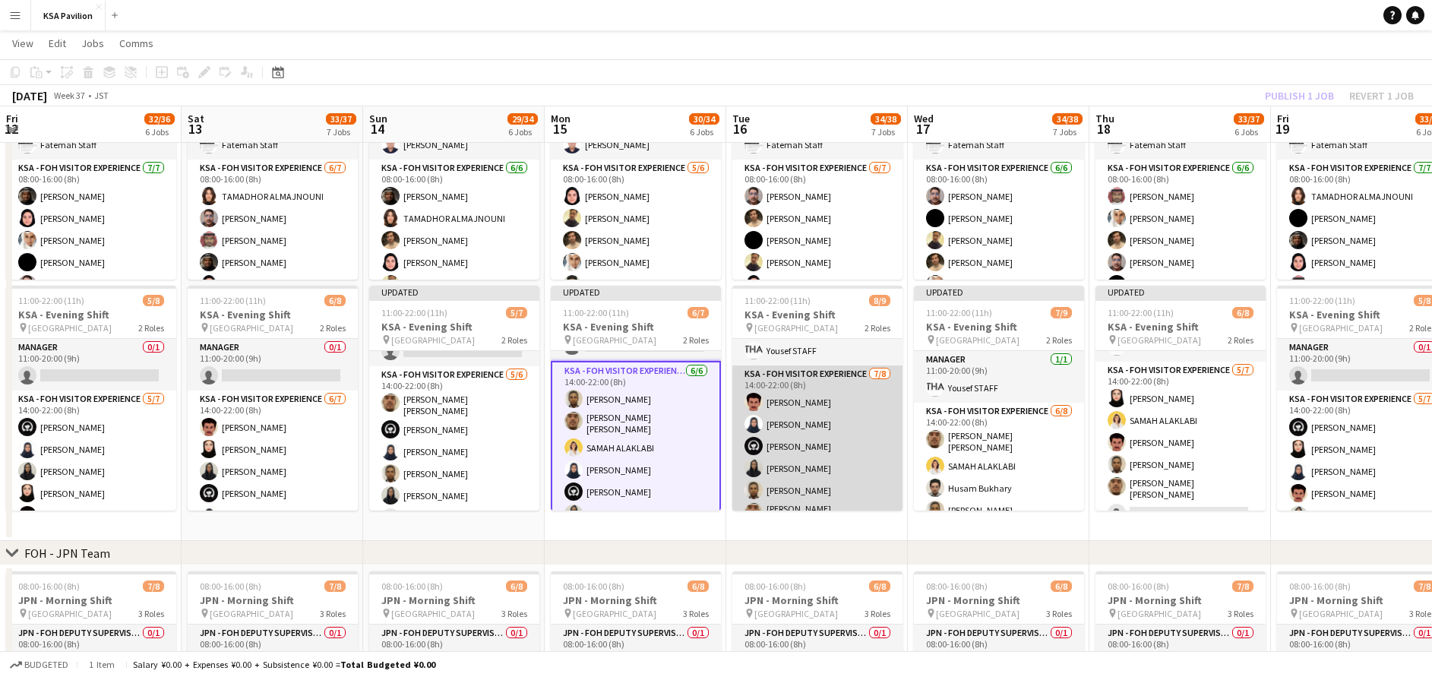
scroll to position [27, 0]
click at [843, 459] on app-card-role "KSA - FOH Visitor Experience 7/8 14:00-22:00 (8h) Mohammad Al Yami Alaa Kabli H…" at bounding box center [817, 469] width 170 height 210
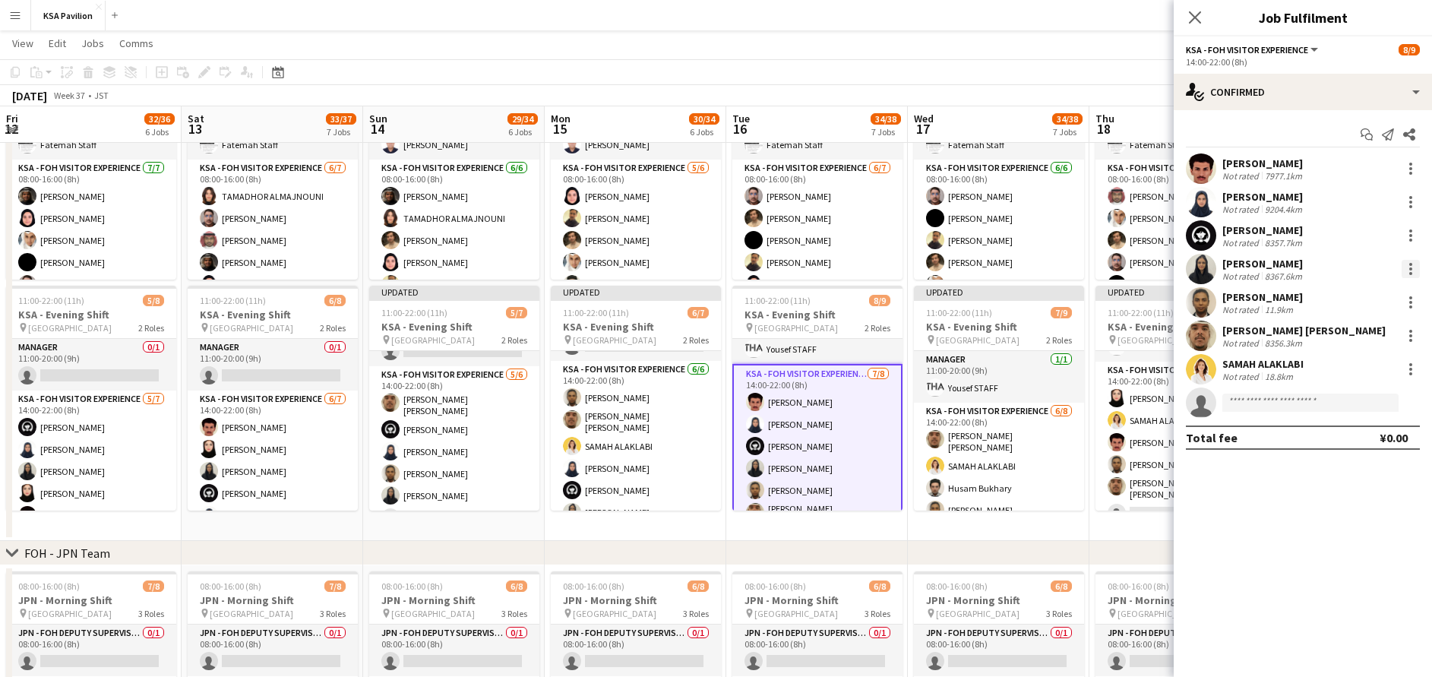
click at [1411, 265] on div at bounding box center [1410, 264] width 3 height 3
click at [1357, 437] on span "Remove" at bounding box center [1336, 442] width 46 height 13
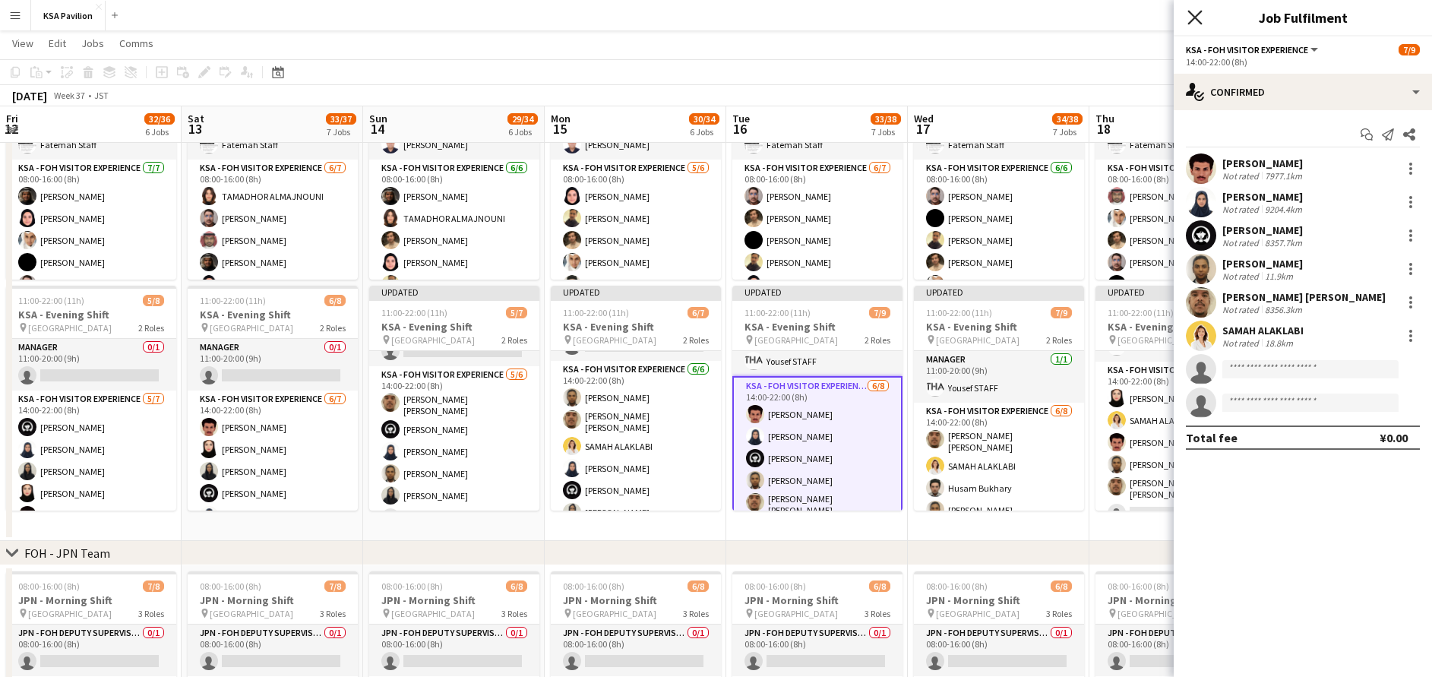
click at [1197, 16] on icon at bounding box center [1194, 17] width 14 height 14
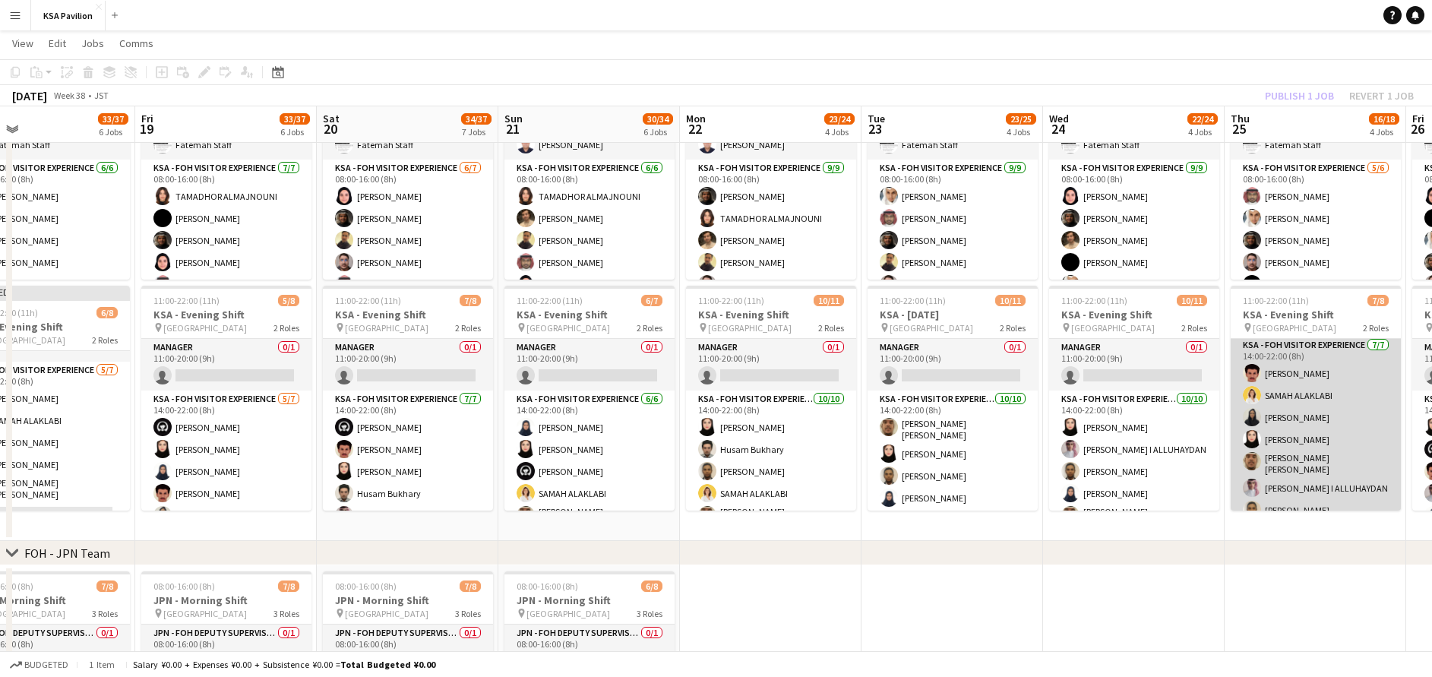
scroll to position [68, 0]
click at [1297, 466] on app-card-role "KSA - FOH Visitor Experience 7/7 14:00-22:00 (8h) Mohammad Al Yami SAMAH ALAKLA…" at bounding box center [1316, 416] width 170 height 188
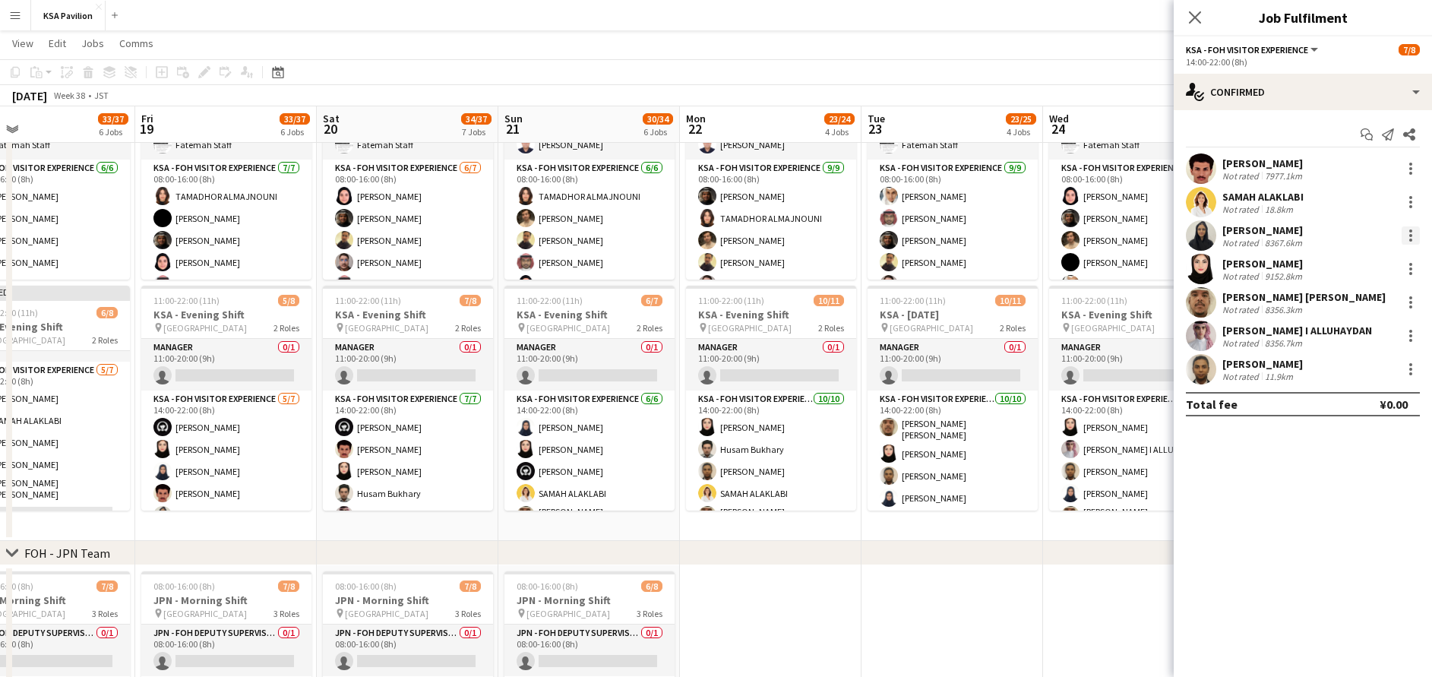
click at [1413, 238] on div at bounding box center [1411, 235] width 18 height 18
click at [1367, 407] on span "Remove" at bounding box center [1360, 410] width 94 height 14
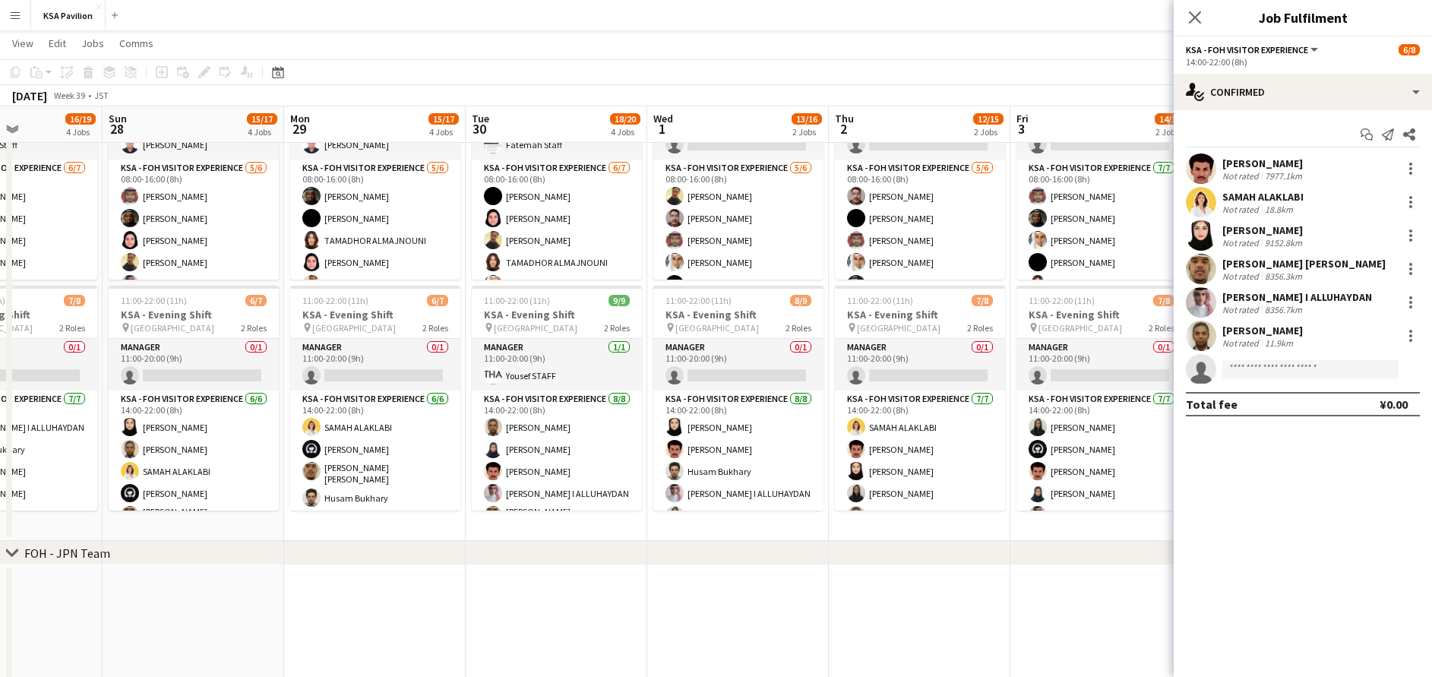
scroll to position [0, 447]
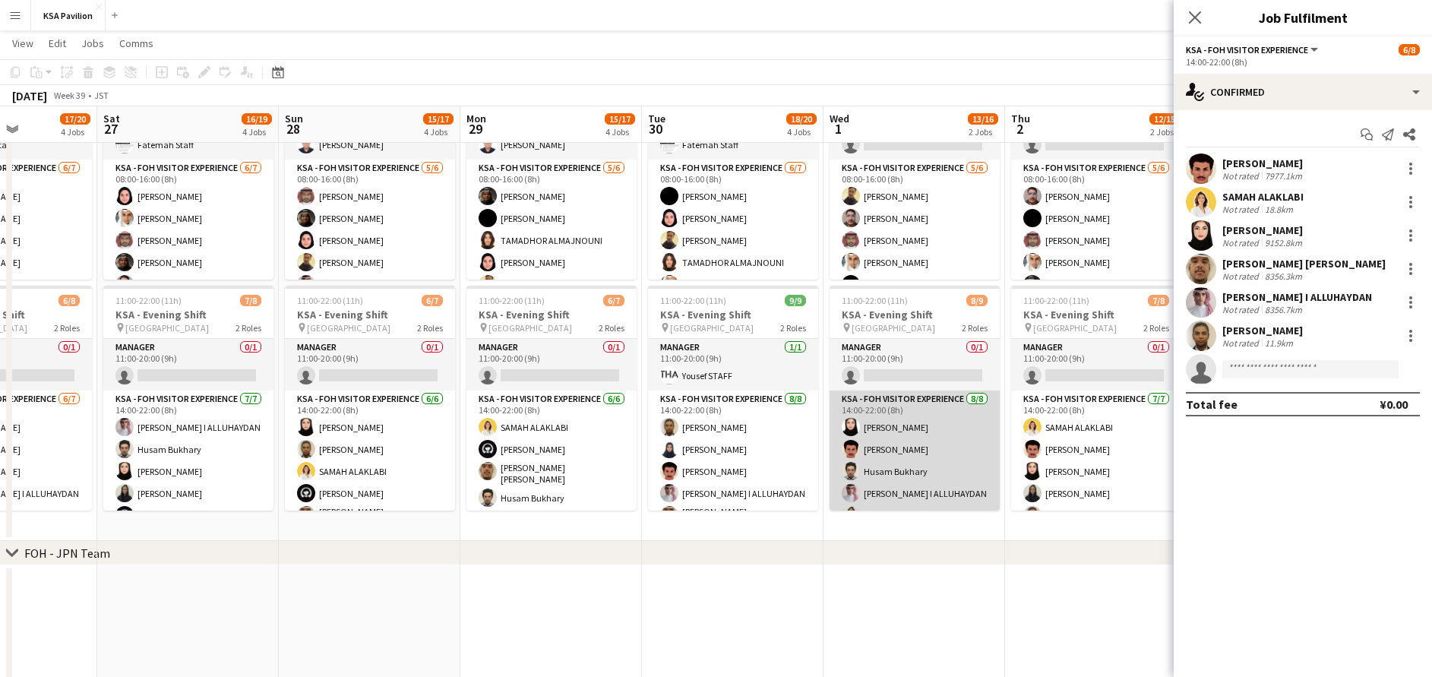
click at [921, 443] on app-card-role "KSA - FOH Visitor Experience 8/8 14:00-22:00 (8h) Lana Alharethy Mohammad Al Ya…" at bounding box center [915, 495] width 170 height 210
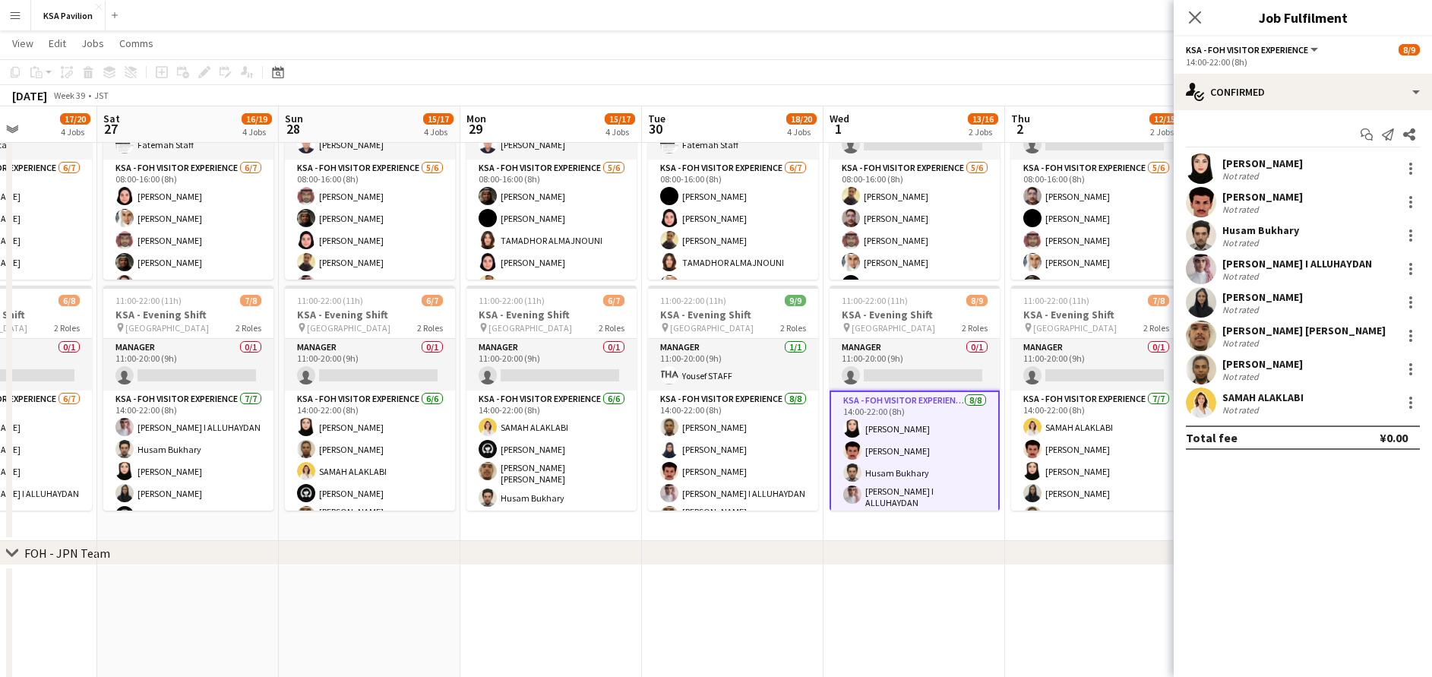
scroll to position [68, 0]
click at [1412, 299] on div at bounding box center [1411, 302] width 18 height 18
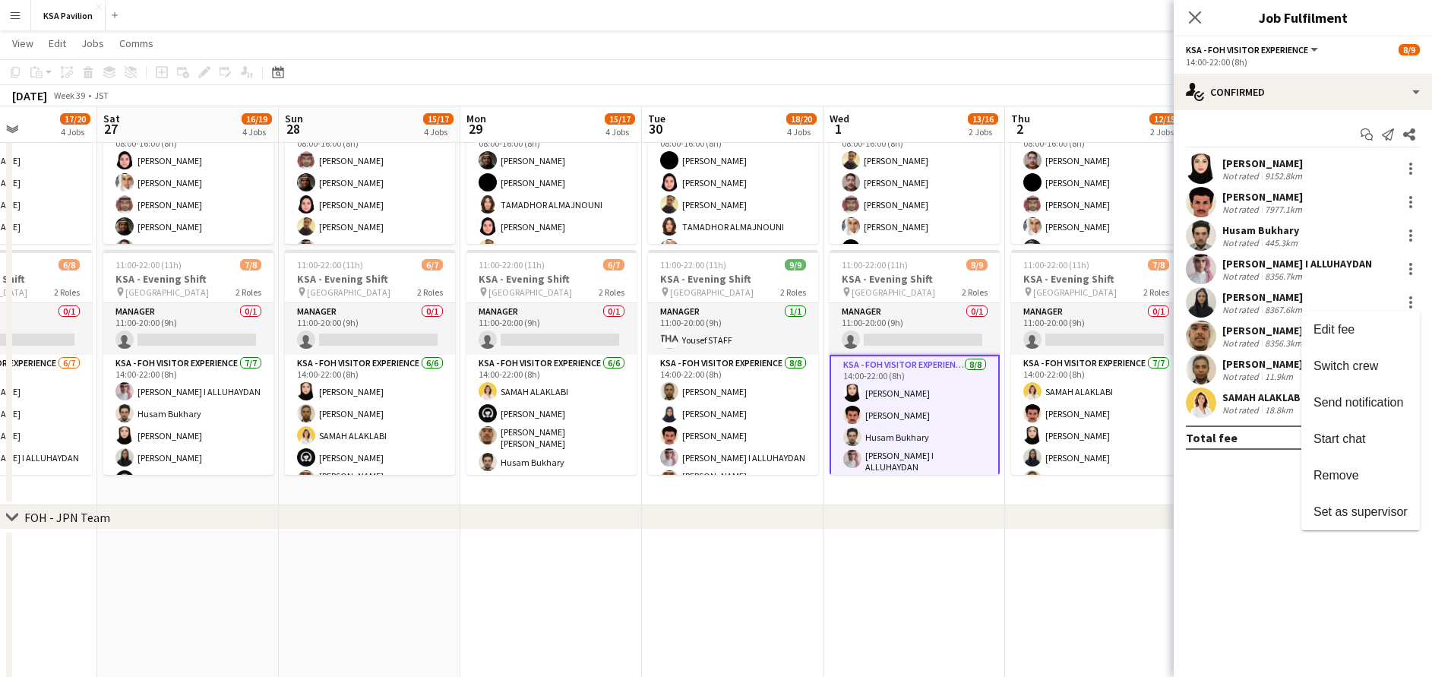
scroll to position [248, 0]
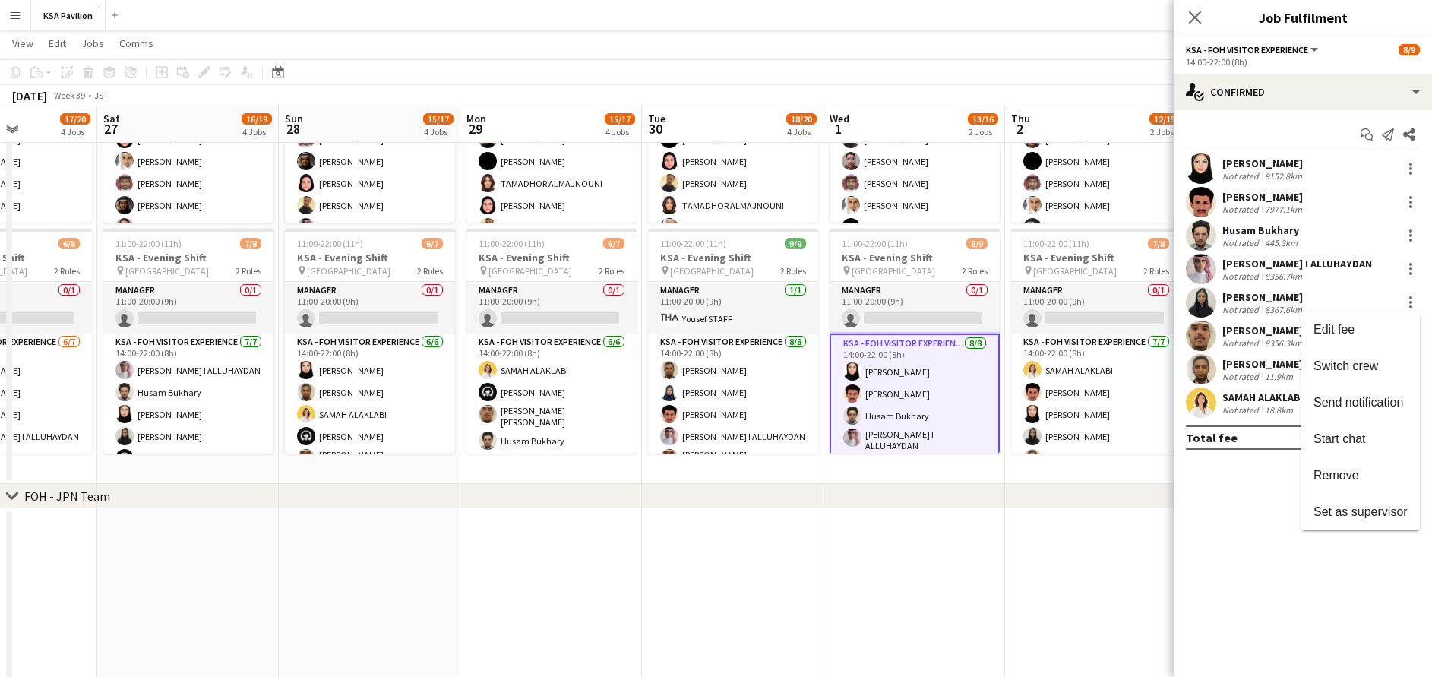
click at [735, 437] on div at bounding box center [716, 338] width 1432 height 677
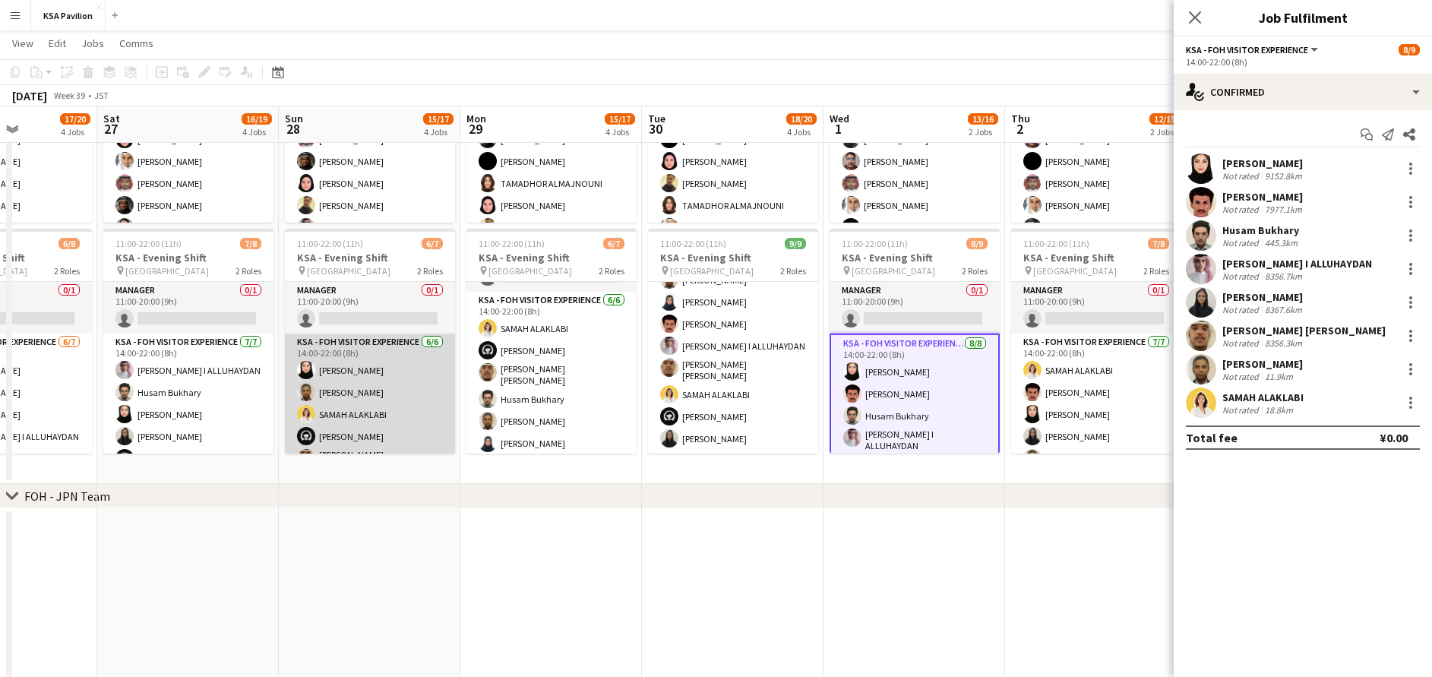
scroll to position [42, 0]
click at [361, 372] on app-card-role "KSA - FOH Visitor Experience 6/6 14:00-22:00 (8h) Lana Alharethy Raed Alshammar…" at bounding box center [370, 375] width 170 height 166
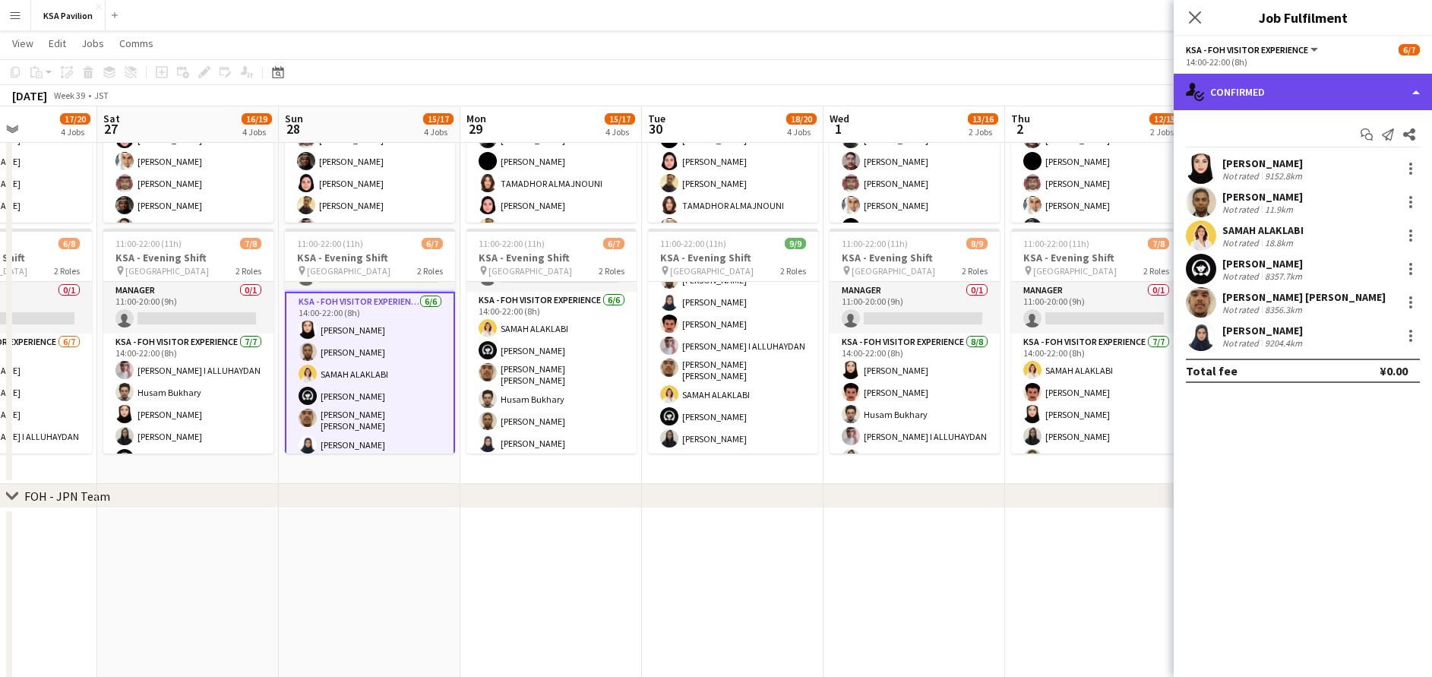
click at [1343, 88] on div "single-neutral-actions-check-2 Confirmed" at bounding box center [1303, 92] width 258 height 36
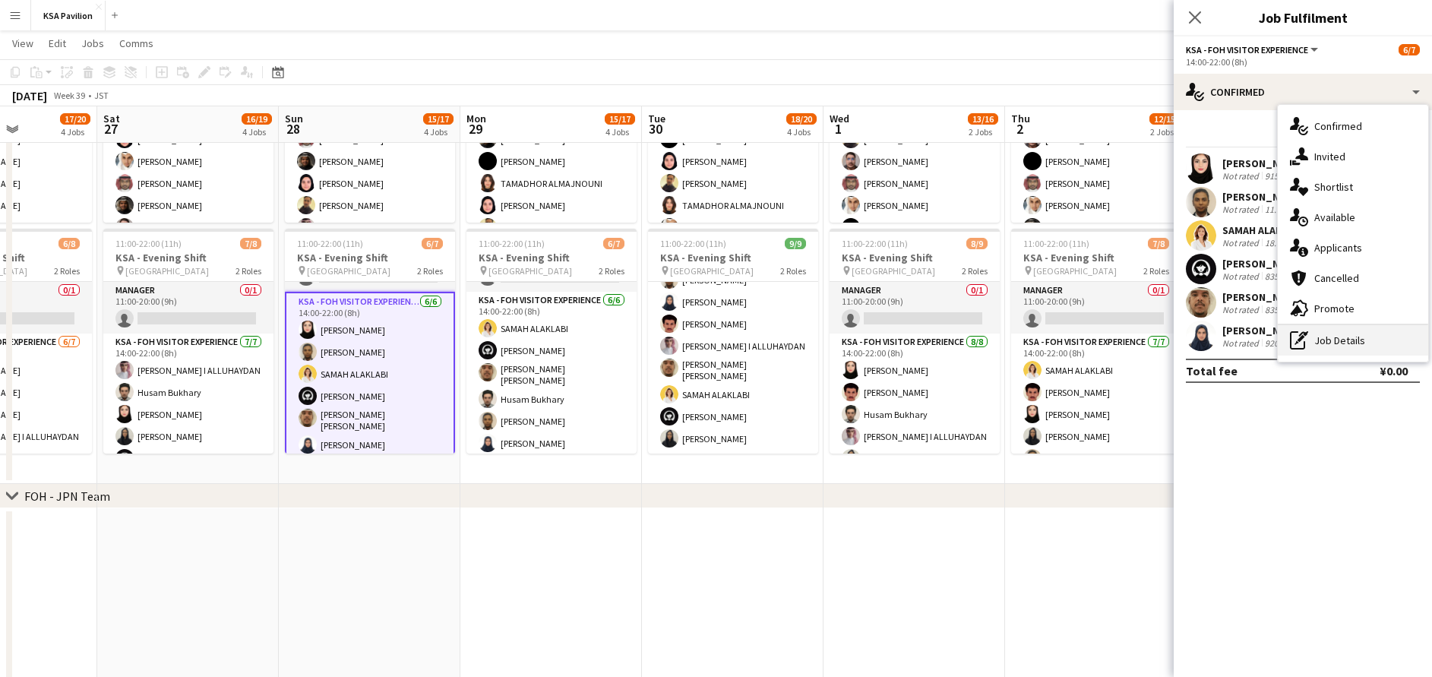
click at [1346, 337] on div "pen-write Job Details" at bounding box center [1353, 340] width 150 height 30
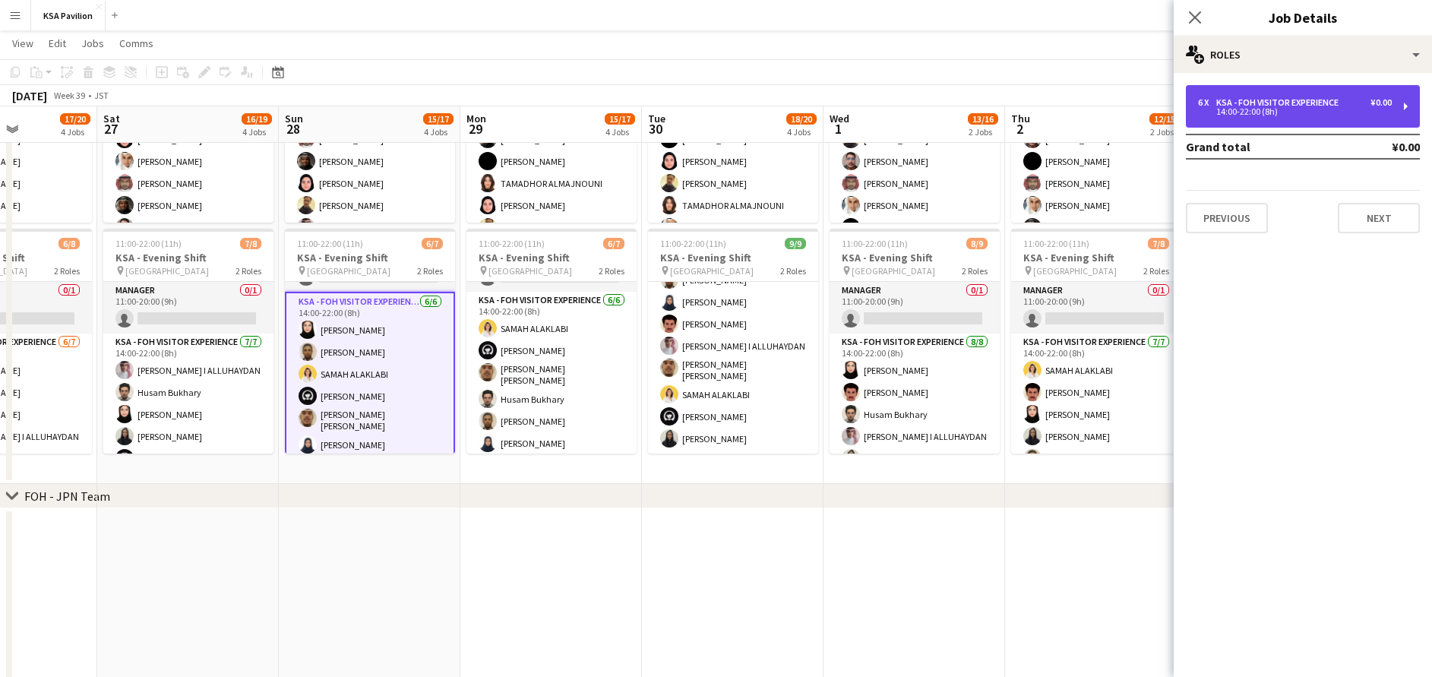
click at [1337, 103] on div "KSA - FOH Visitor Experience" at bounding box center [1280, 102] width 128 height 11
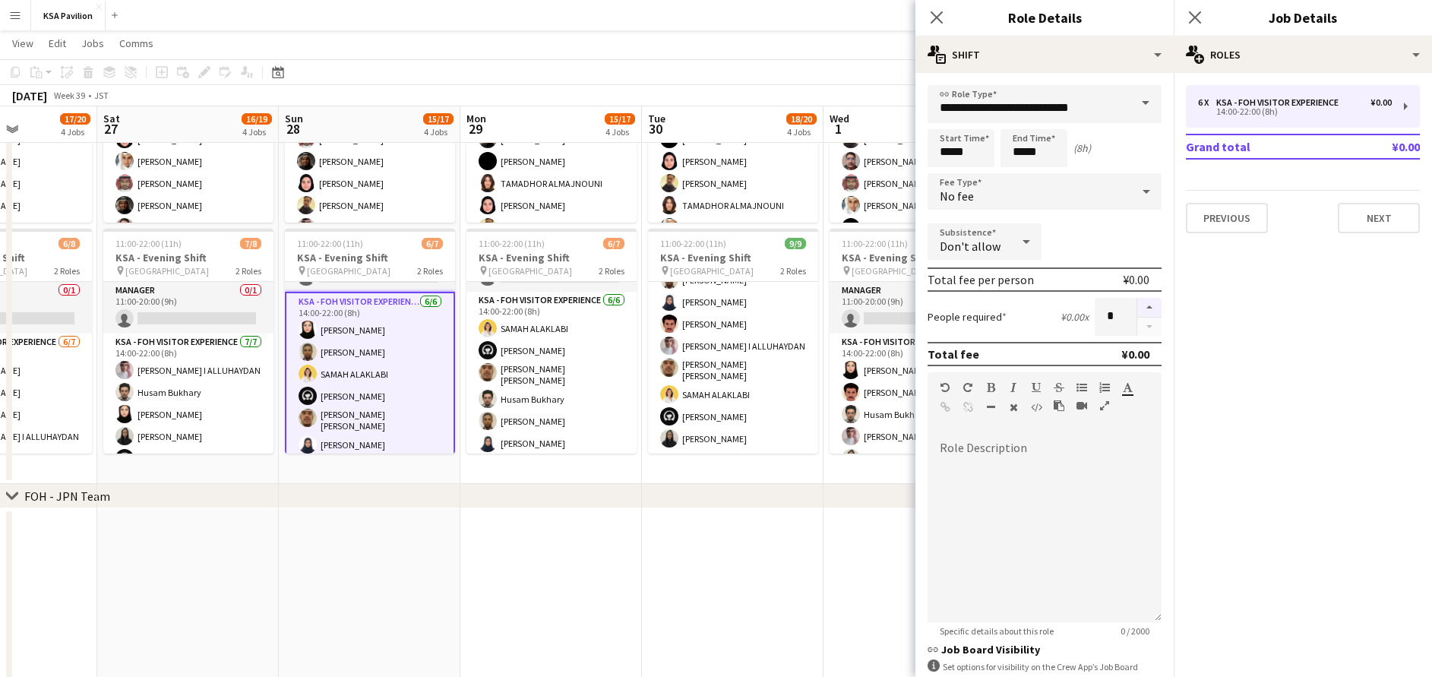
click at [1137, 311] on button "button" at bounding box center [1149, 308] width 24 height 20
type input "*"
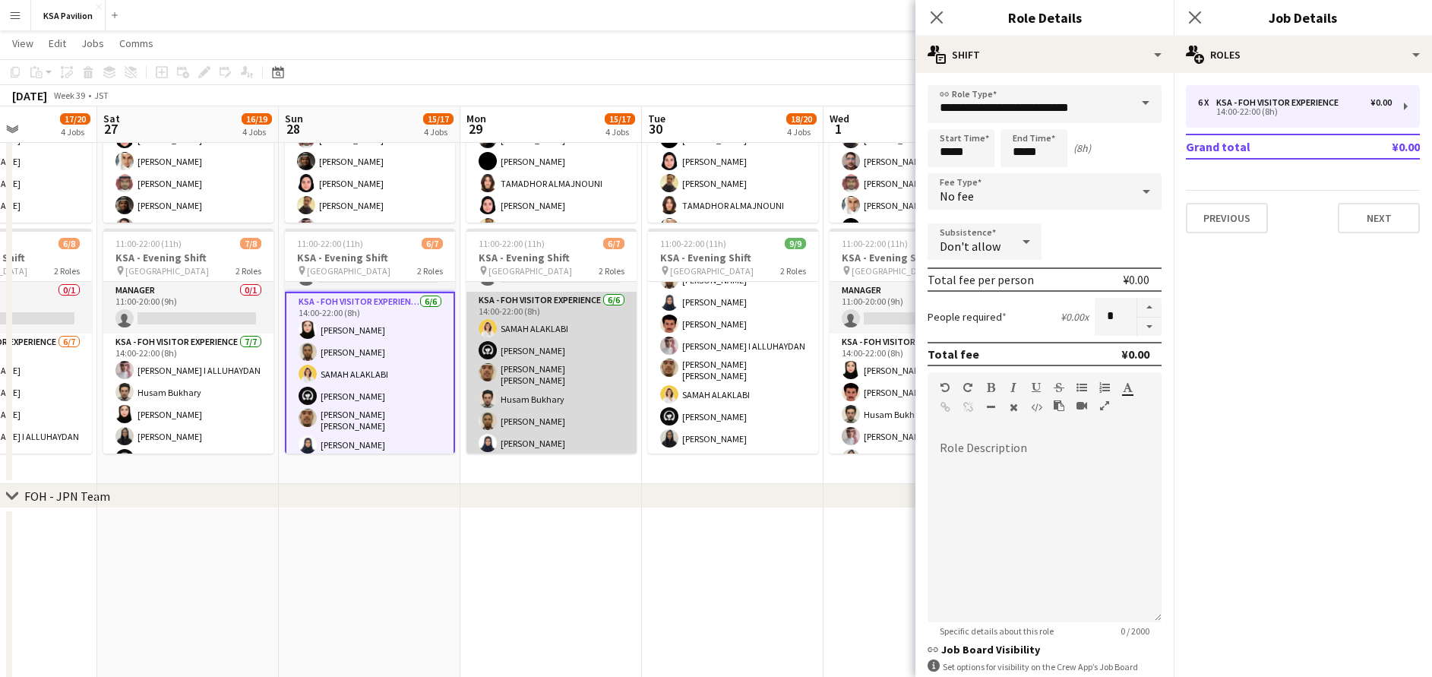
click at [526, 305] on app-card-role "KSA - FOH Visitor Experience 6/6 14:00-22:00 (8h) SAMAH ALAKLABI Haya Alamer sa…" at bounding box center [551, 375] width 170 height 166
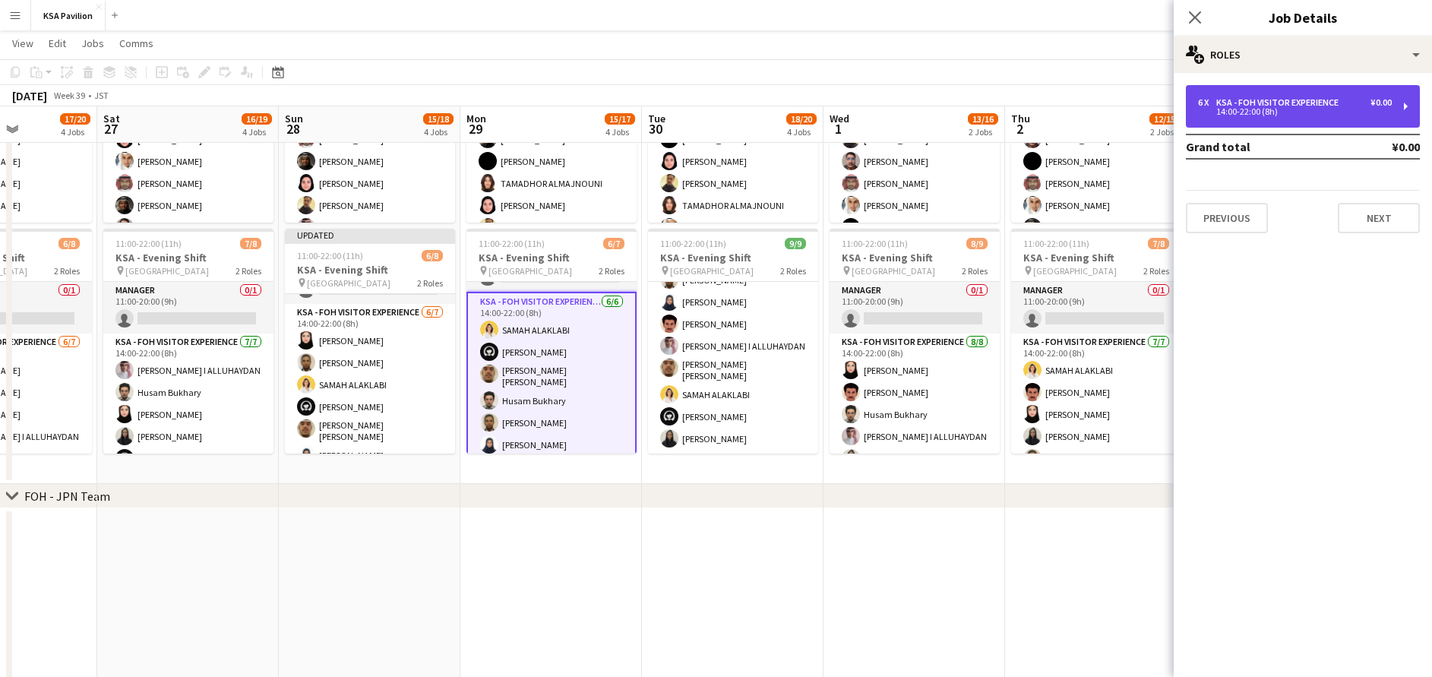
click at [1301, 112] on div "14:00-22:00 (8h)" at bounding box center [1295, 112] width 194 height 8
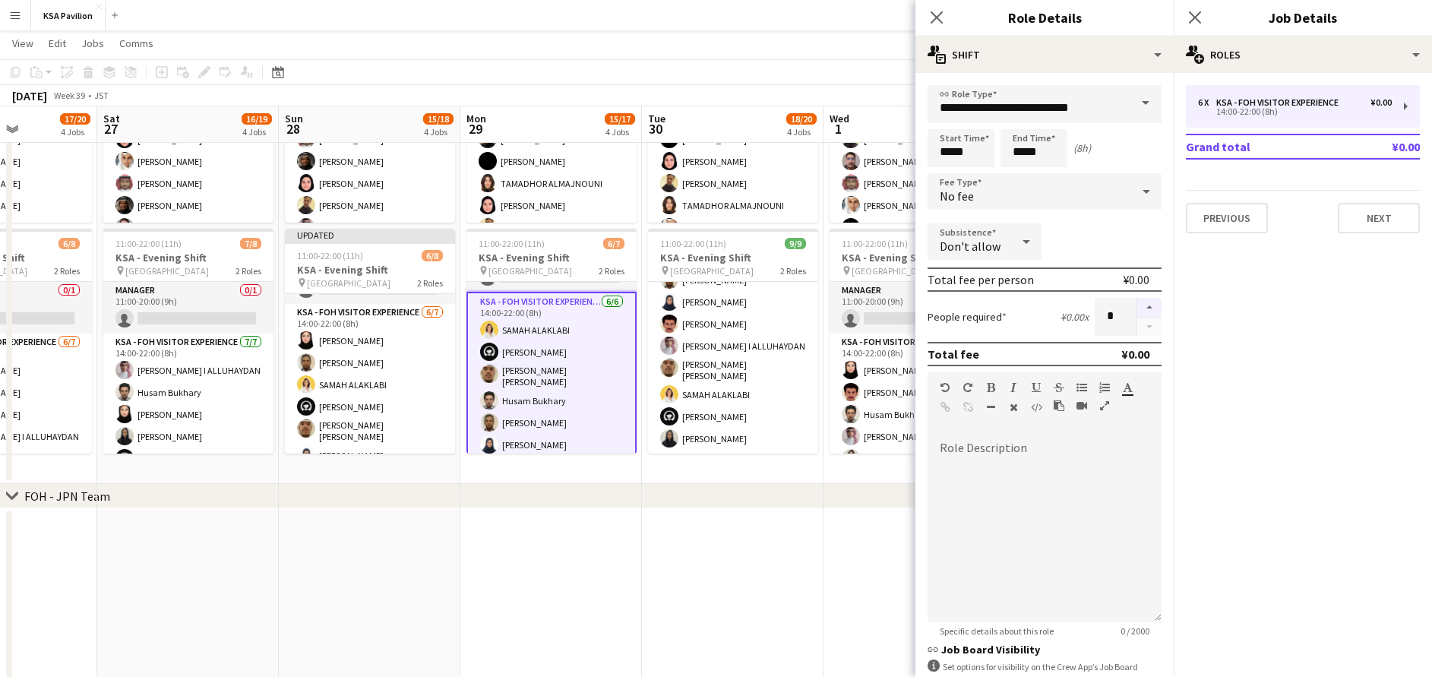
click at [1137, 309] on button "button" at bounding box center [1149, 308] width 24 height 20
type input "*"
click at [1195, 14] on icon "Close pop-in" at bounding box center [1194, 17] width 14 height 14
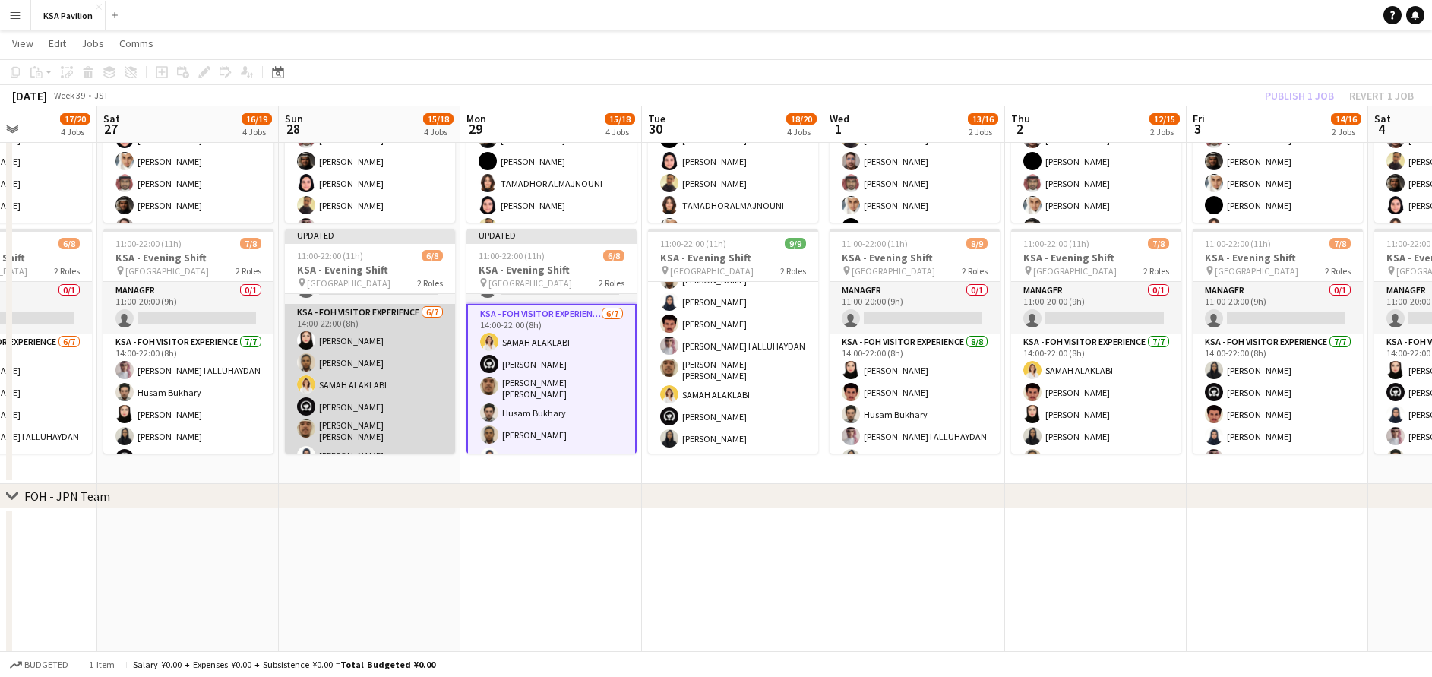
click at [395, 352] on app-card-role "KSA - FOH Visitor Experience 6/7 14:00-22:00 (8h) Lana Alharethy Raed Alshammar…" at bounding box center [370, 398] width 170 height 188
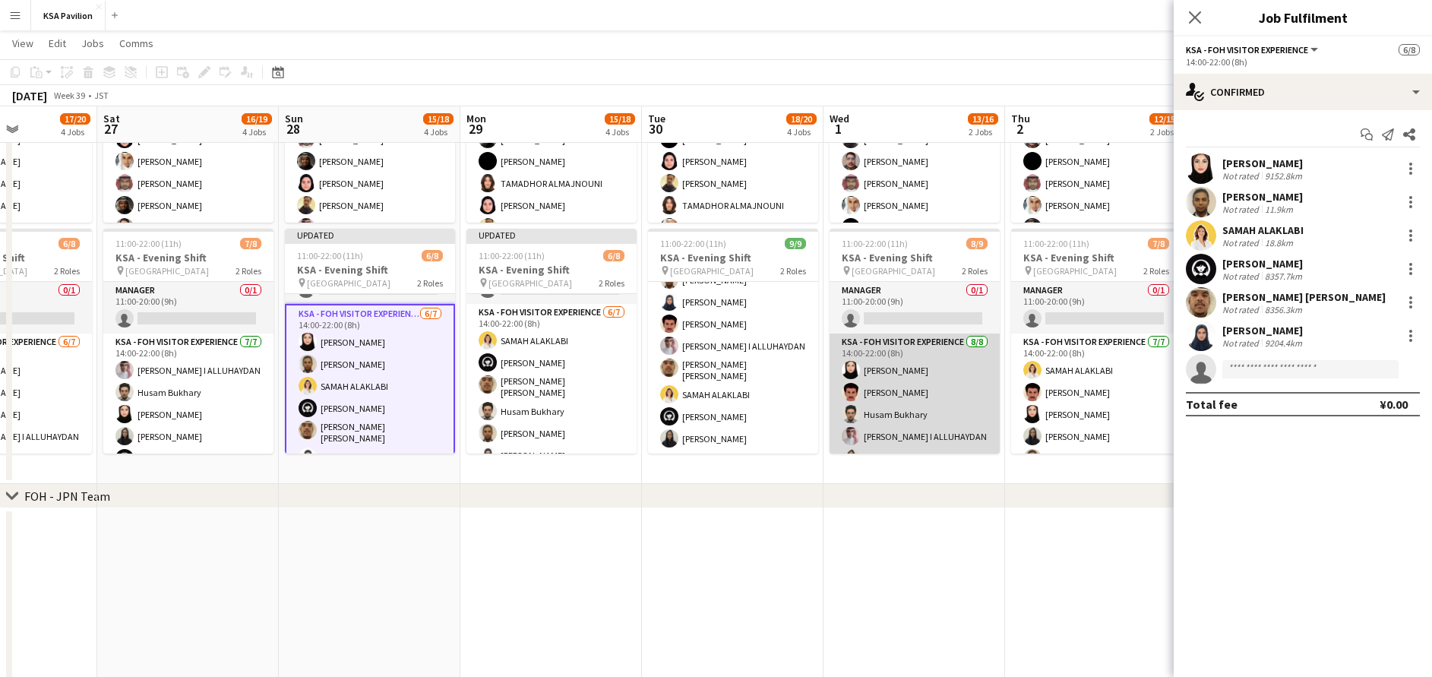
click at [915, 380] on app-card-role "KSA - FOH Visitor Experience 8/8 14:00-22:00 (8h) Lana Alharethy Mohammad Al Ya…" at bounding box center [915, 438] width 170 height 210
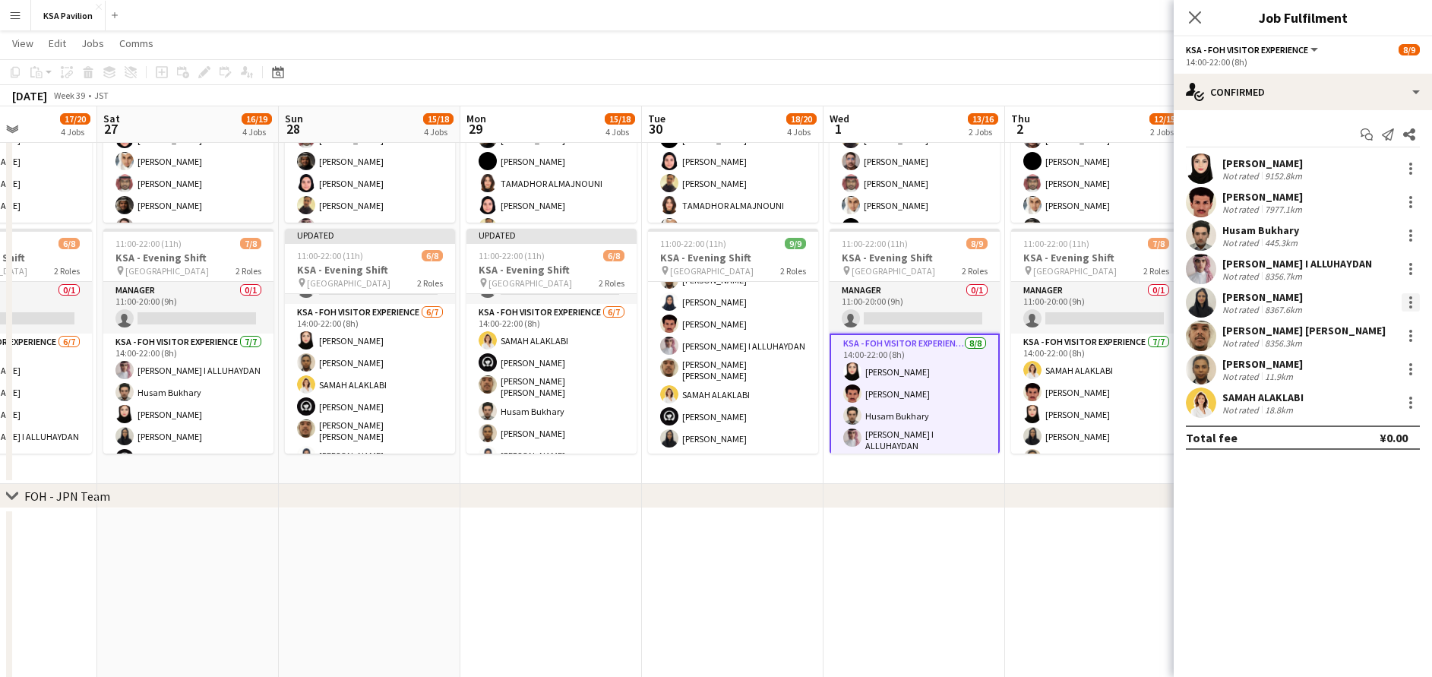
click at [1413, 301] on div at bounding box center [1411, 302] width 18 height 18
click at [1358, 368] on span "Switch crew" at bounding box center [1345, 366] width 65 height 13
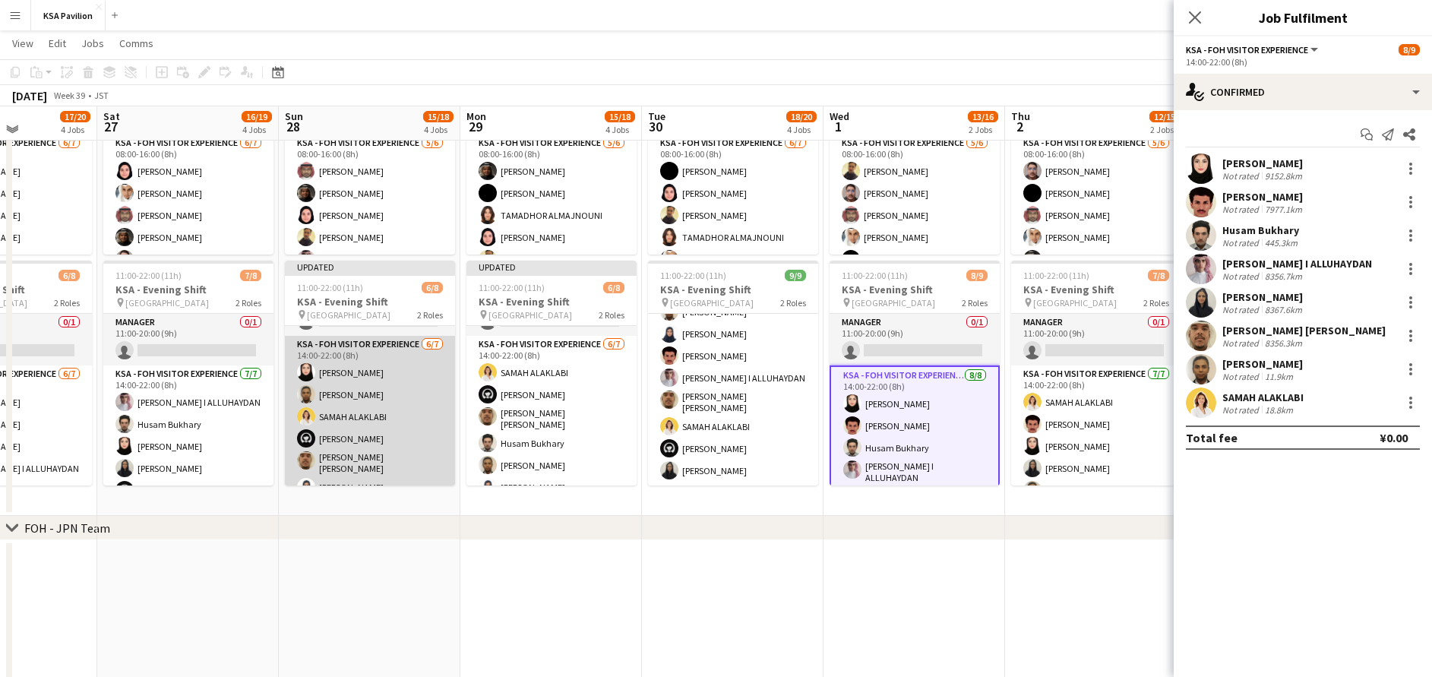
click at [396, 385] on app-card-role "KSA - FOH Visitor Experience 6/7 14:00-22:00 (8h) Lana Alharethy Raed Alshammar…" at bounding box center [370, 430] width 170 height 188
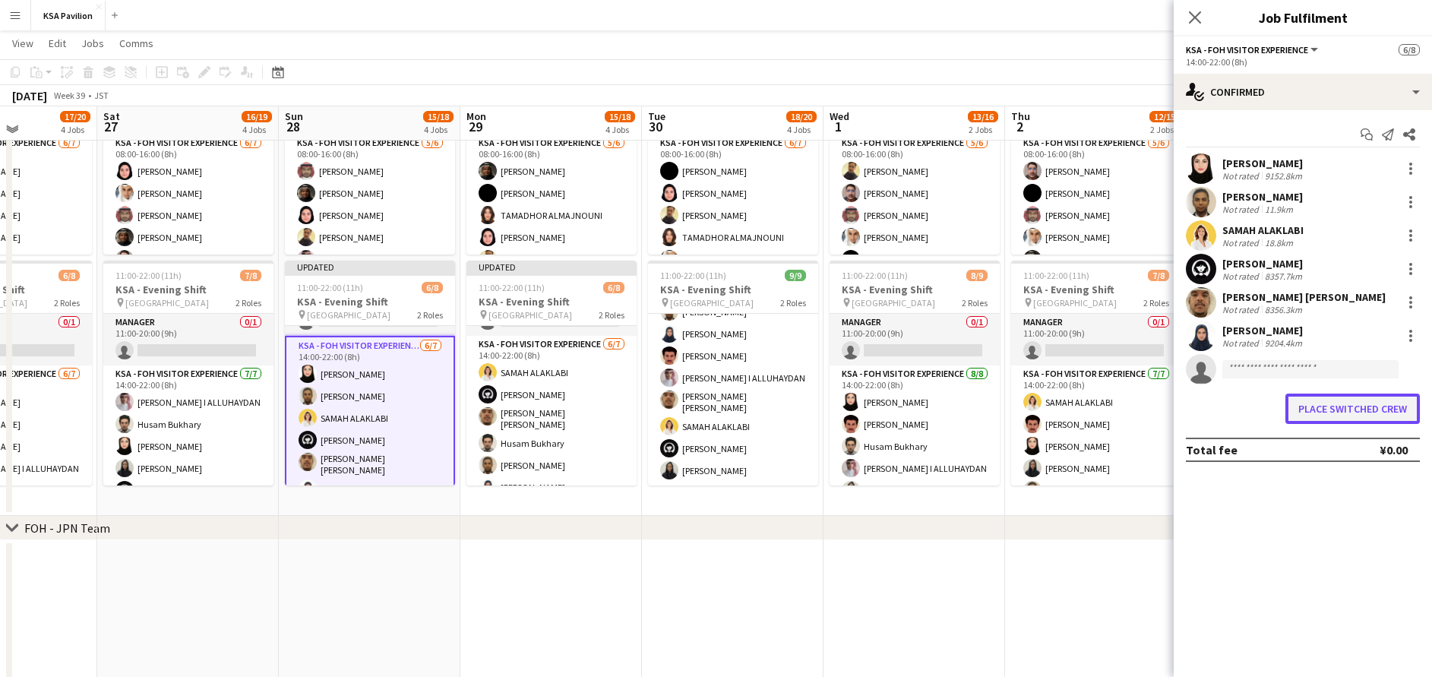
click at [1357, 406] on button "Place switched crew" at bounding box center [1352, 408] width 134 height 30
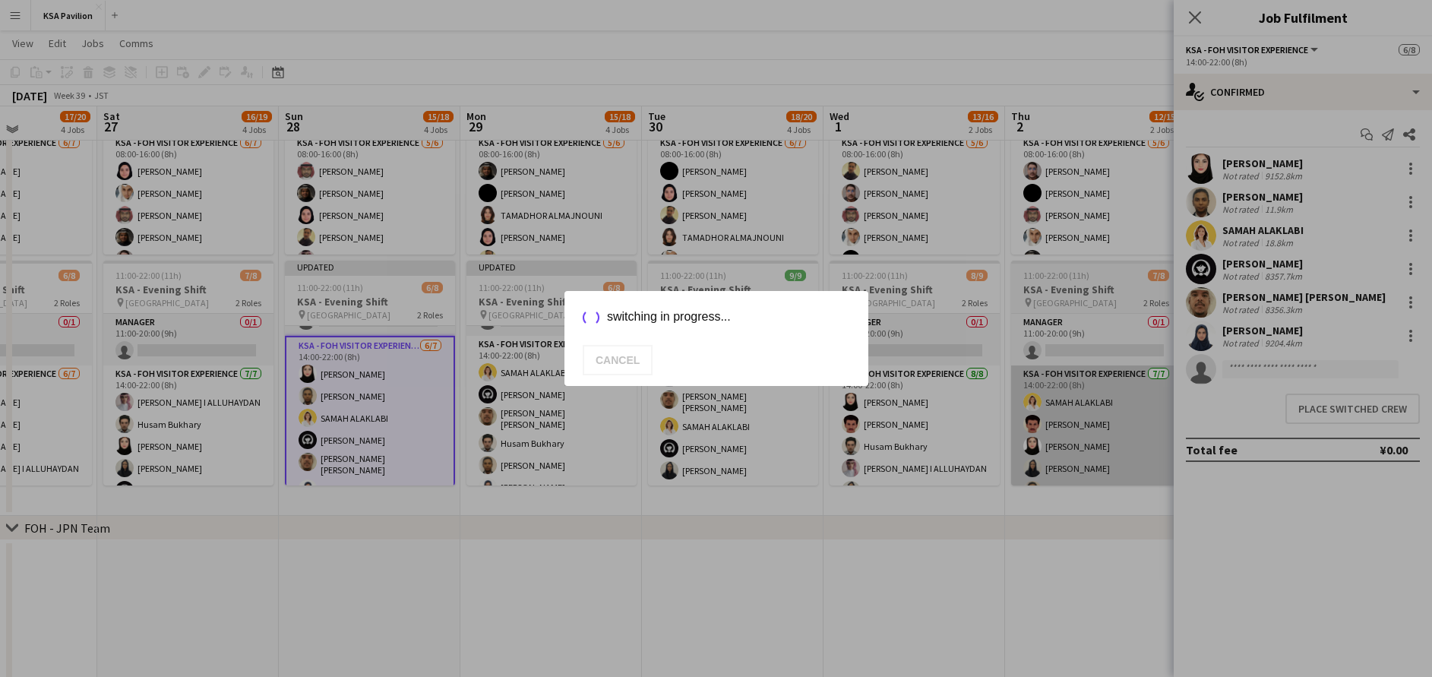
scroll to position [248, 0]
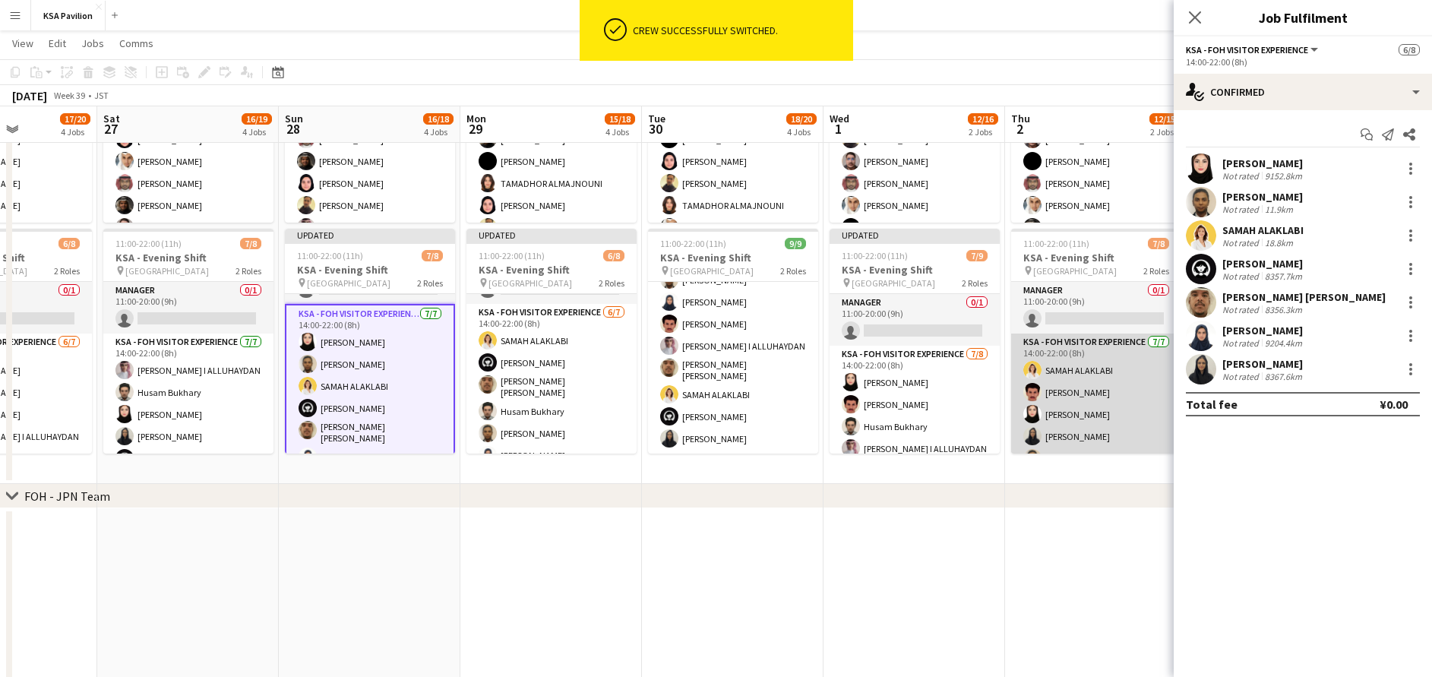
click at [1072, 396] on app-card-role "KSA - FOH Visitor Experience 7/7 14:00-22:00 (8h) SAMAH ALAKLABI Mohammad Al Ya…" at bounding box center [1096, 427] width 170 height 188
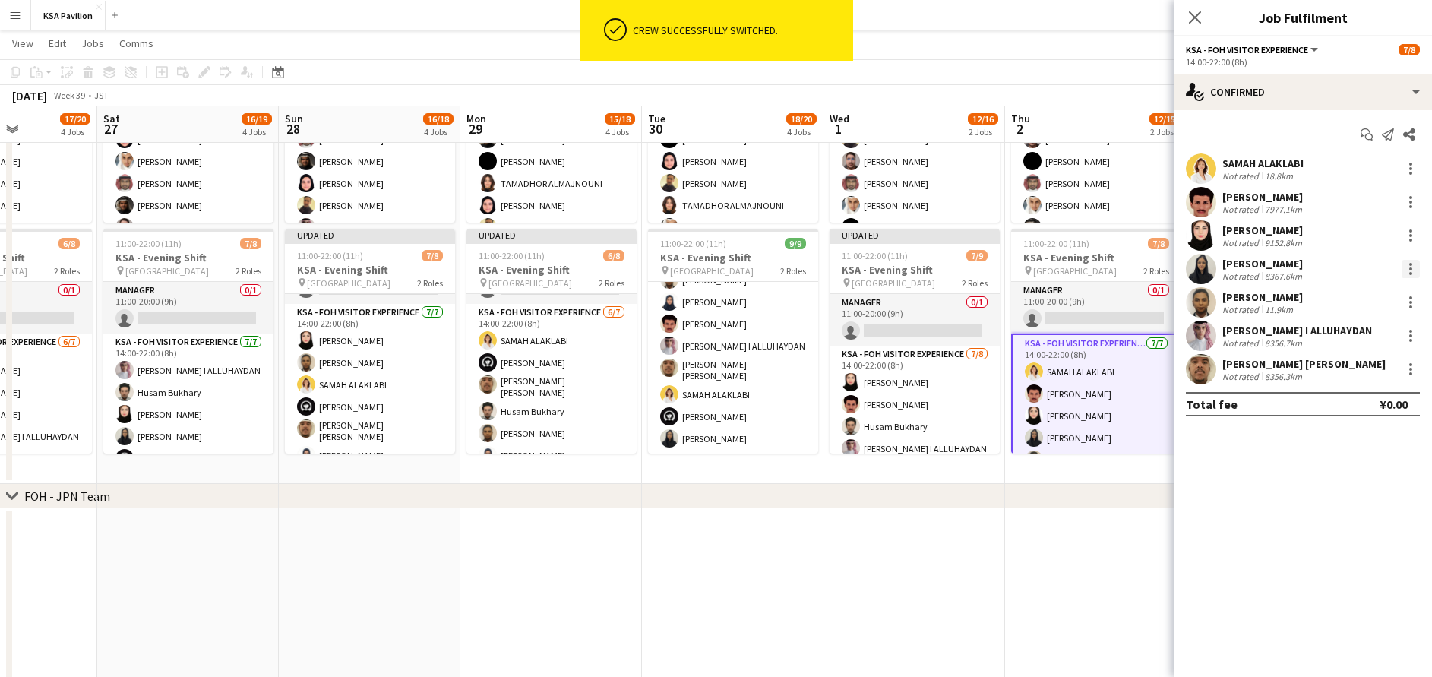
click at [1413, 264] on div at bounding box center [1411, 269] width 18 height 18
click at [1378, 343] on button "Switch crew" at bounding box center [1360, 333] width 119 height 36
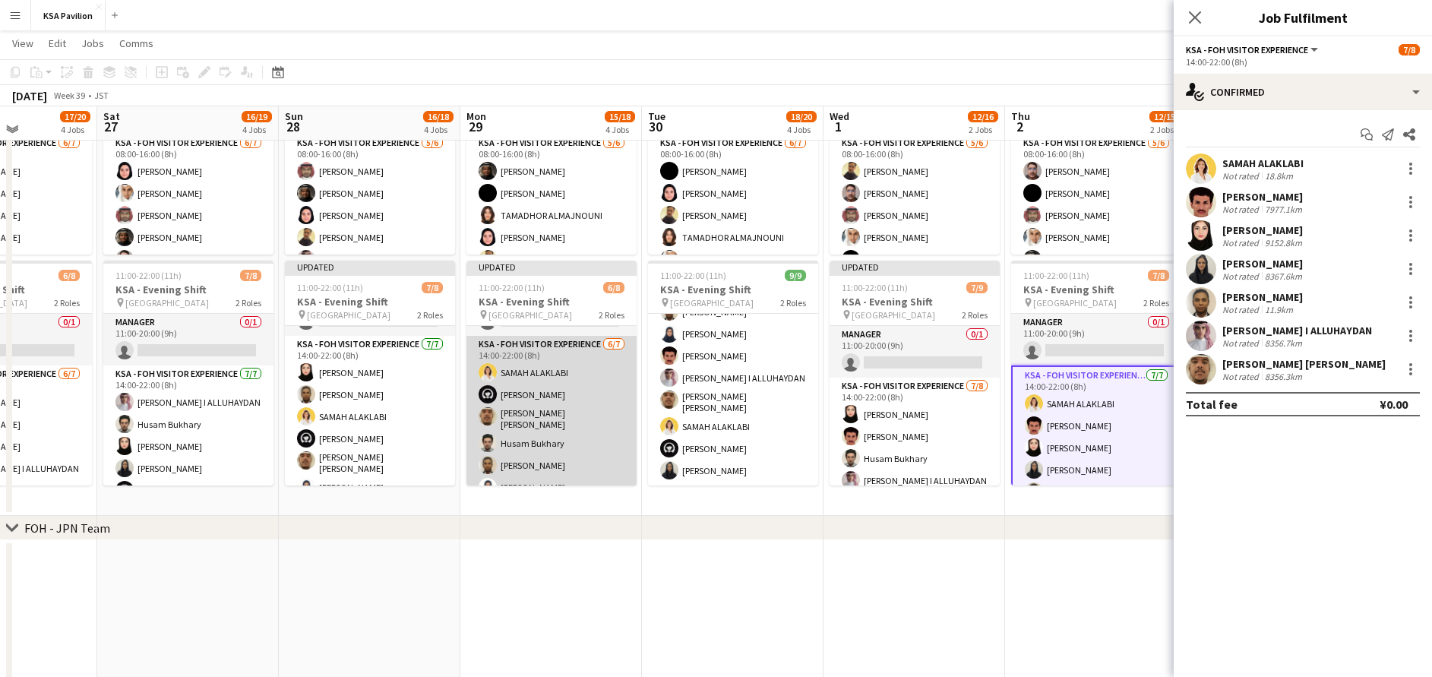
click at [571, 371] on app-card-role "KSA - FOH Visitor Experience 6/7 14:00-22:00 (8h) SAMAH ALAKLABI Haya Alamer sa…" at bounding box center [551, 430] width 170 height 188
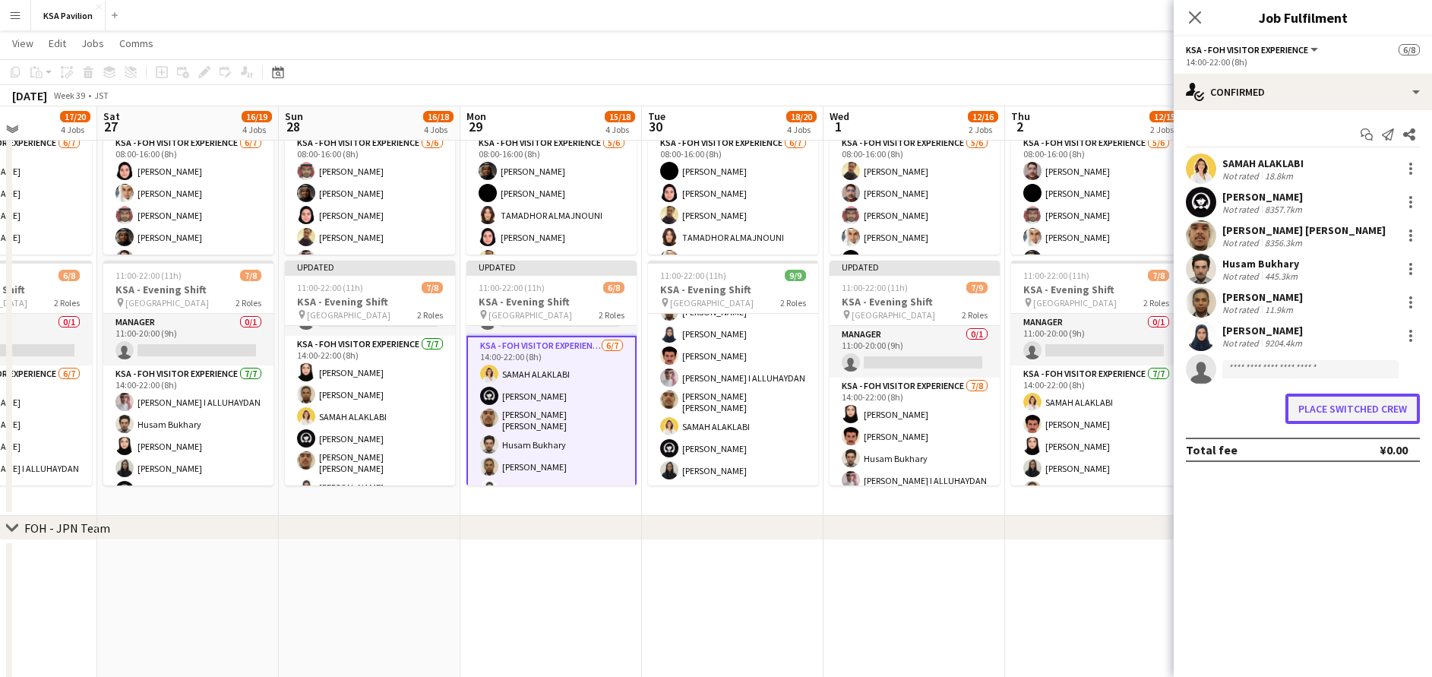
click at [1335, 409] on button "Place switched crew" at bounding box center [1352, 408] width 134 height 30
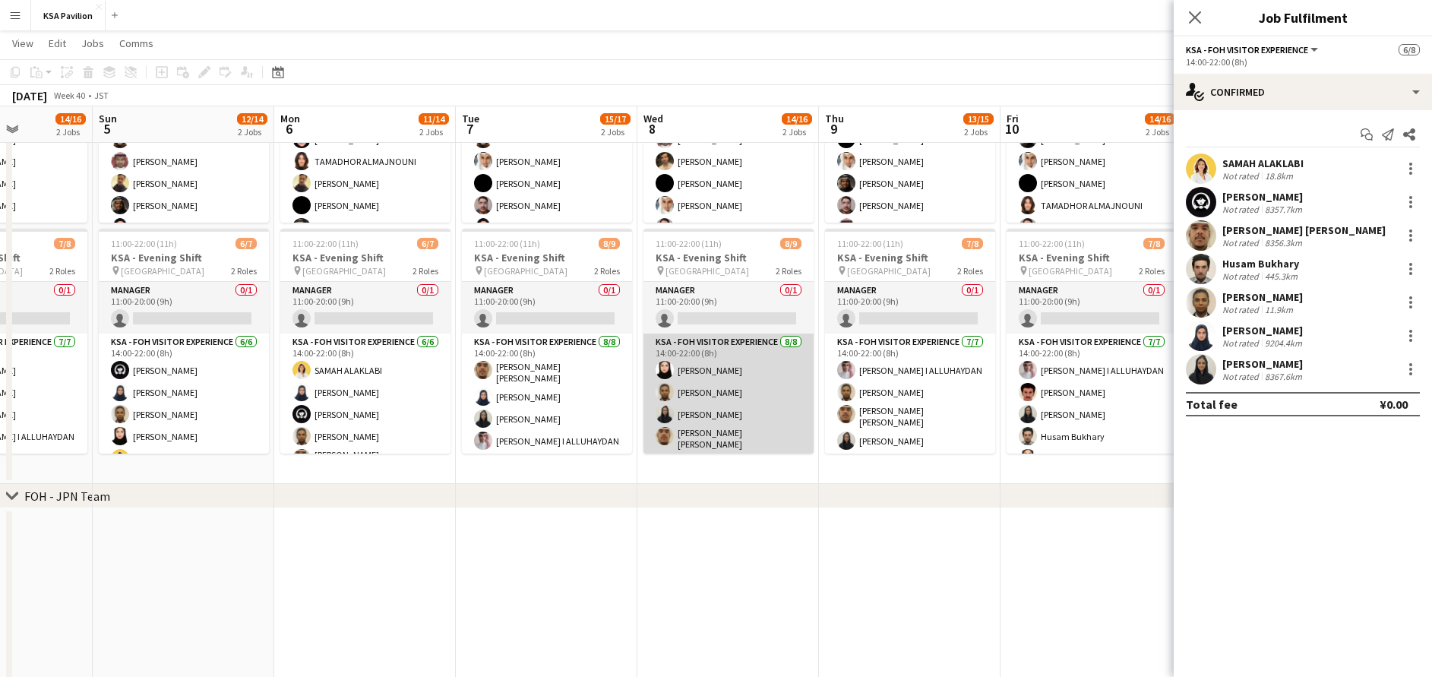
scroll to position [0, 533]
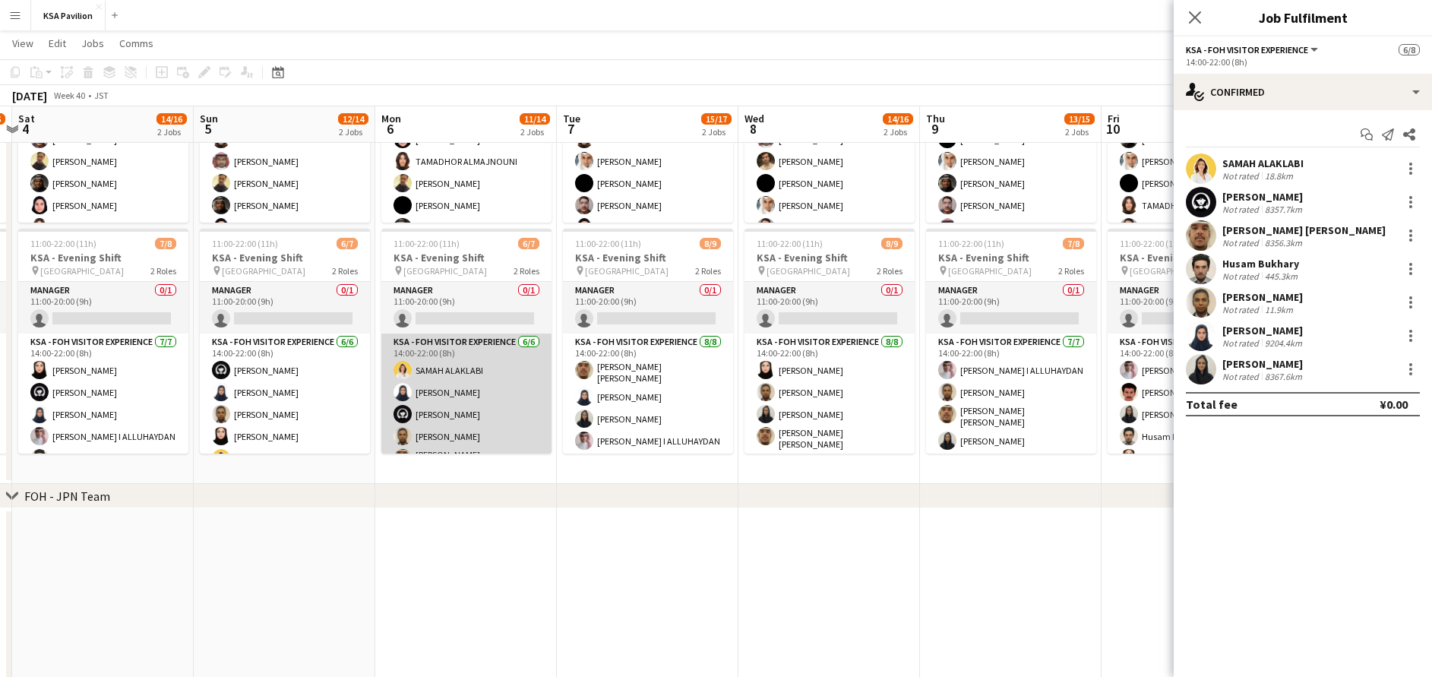
click at [488, 373] on app-card-role "KSA - FOH Visitor Experience 6/6 14:00-22:00 (8h) SAMAH ALAKLABI Alaa Kabli Hay…" at bounding box center [466, 416] width 170 height 166
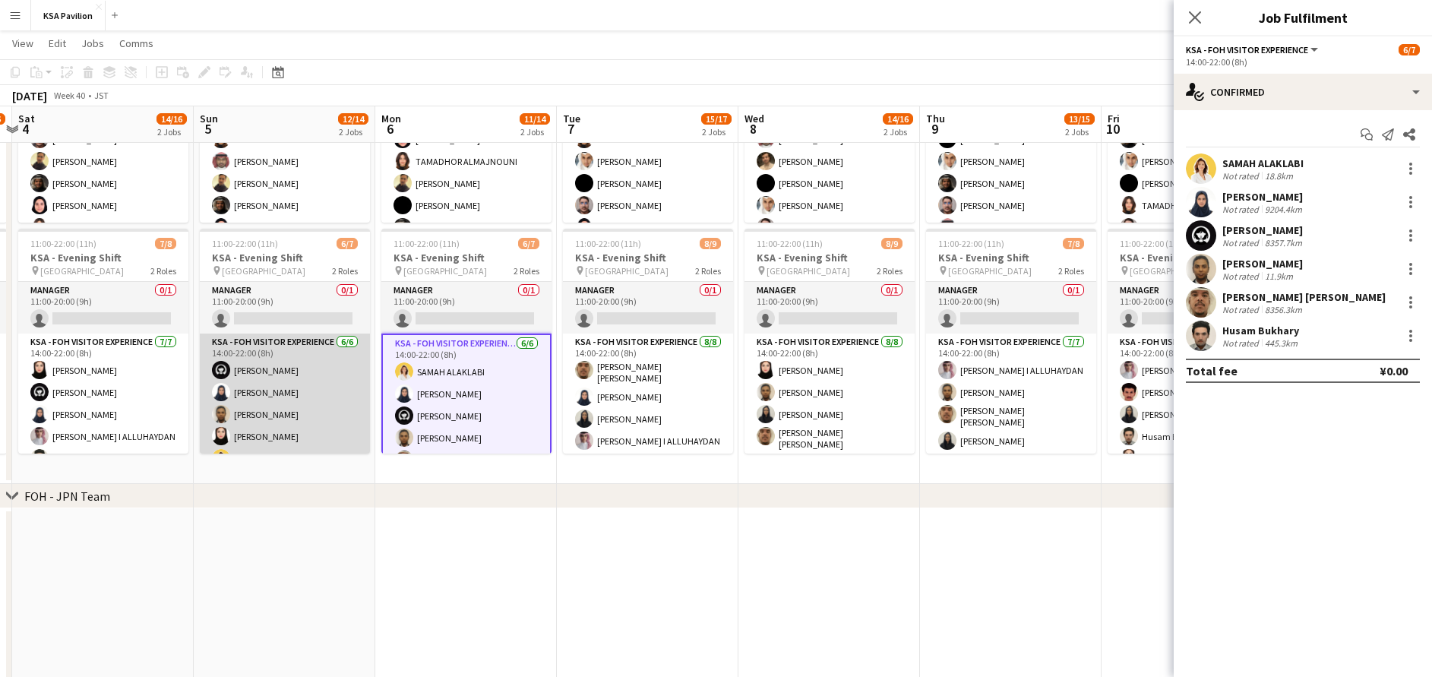
click at [277, 371] on app-card-role "KSA - FOH Visitor Experience 6/6 14:00-22:00 (8h) Haya Alamer Alaa Kabli Raed A…" at bounding box center [285, 416] width 170 height 166
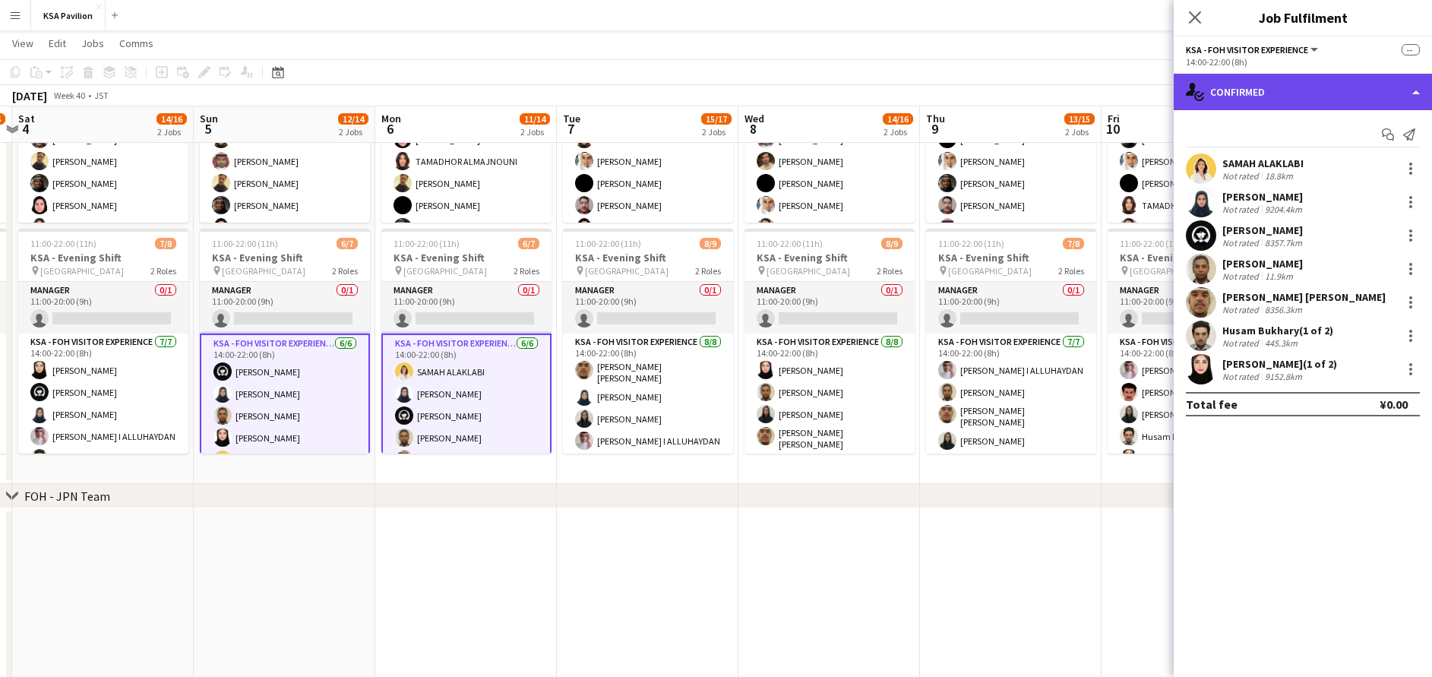
click at [1305, 98] on div "single-neutral-actions-check-2 Confirmed" at bounding box center [1303, 92] width 258 height 36
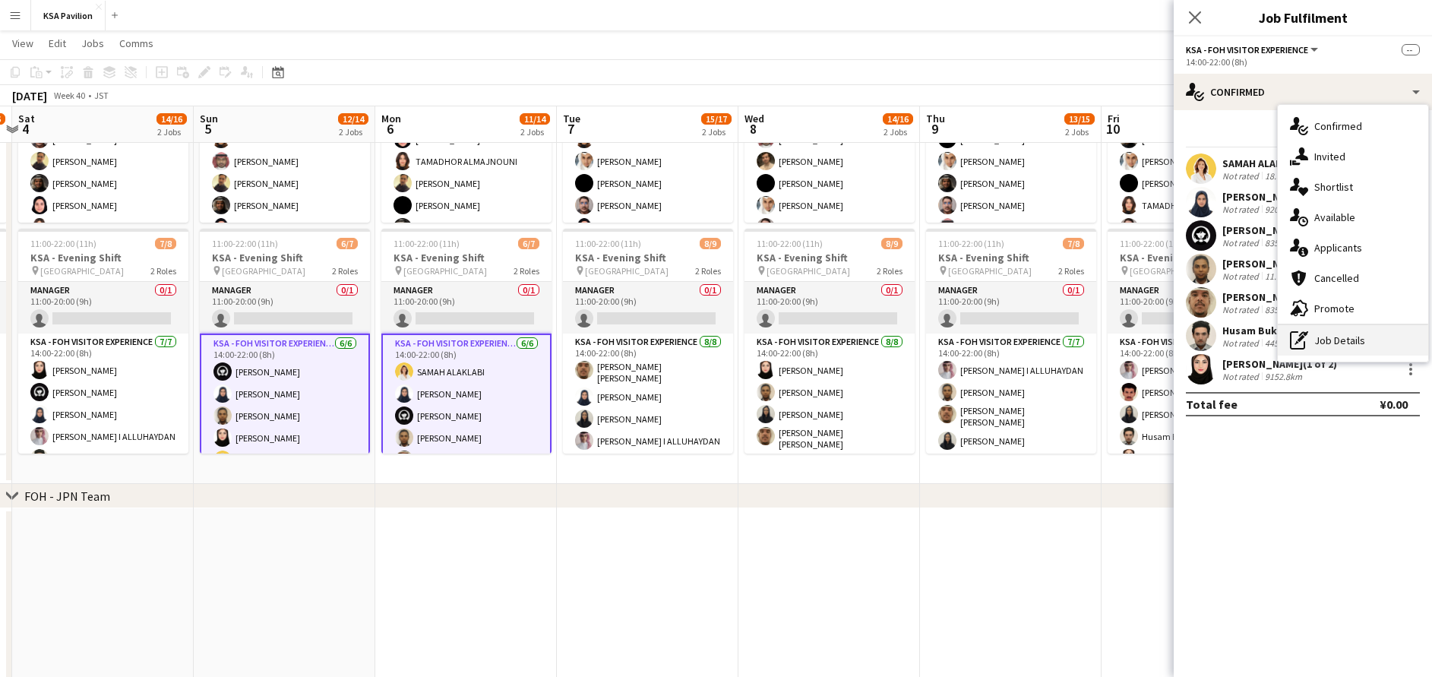
click at [1322, 340] on div "pen-write Job Details" at bounding box center [1353, 340] width 150 height 30
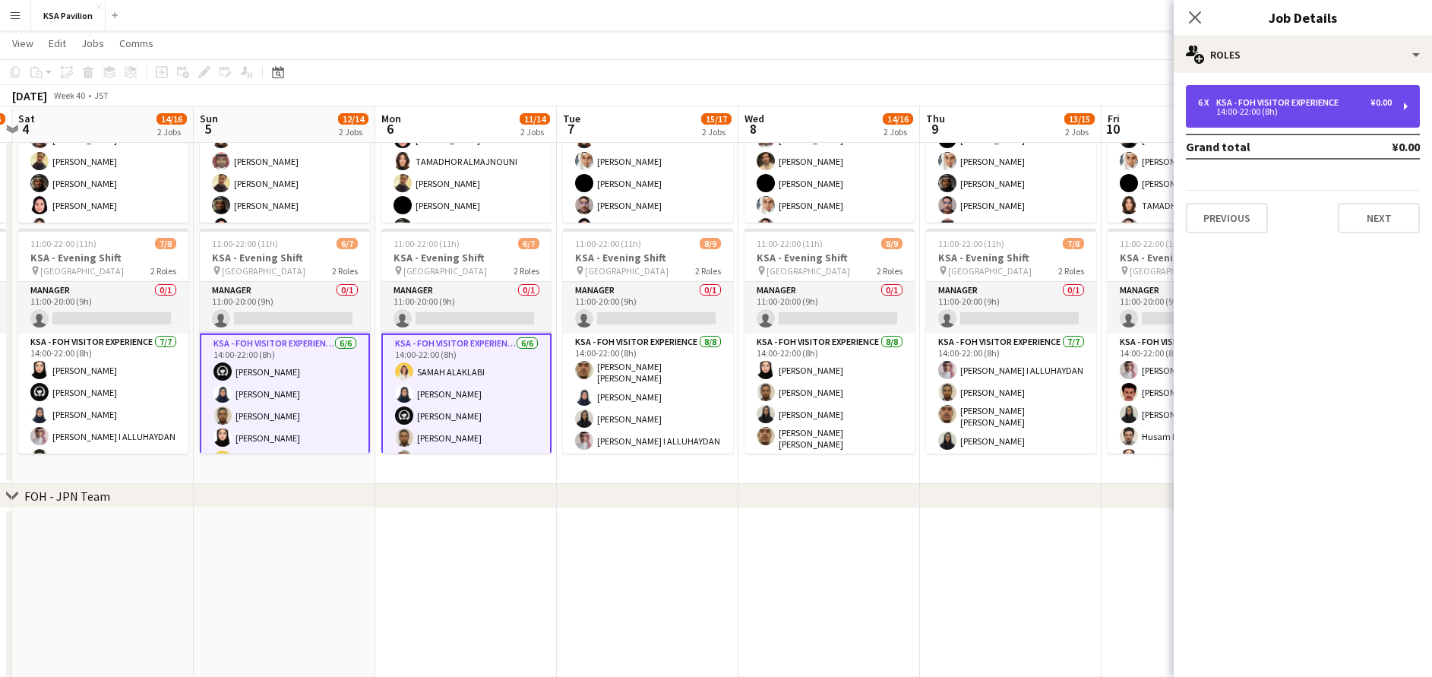
click at [1258, 109] on div "14:00-22:00 (8h)" at bounding box center [1295, 112] width 194 height 8
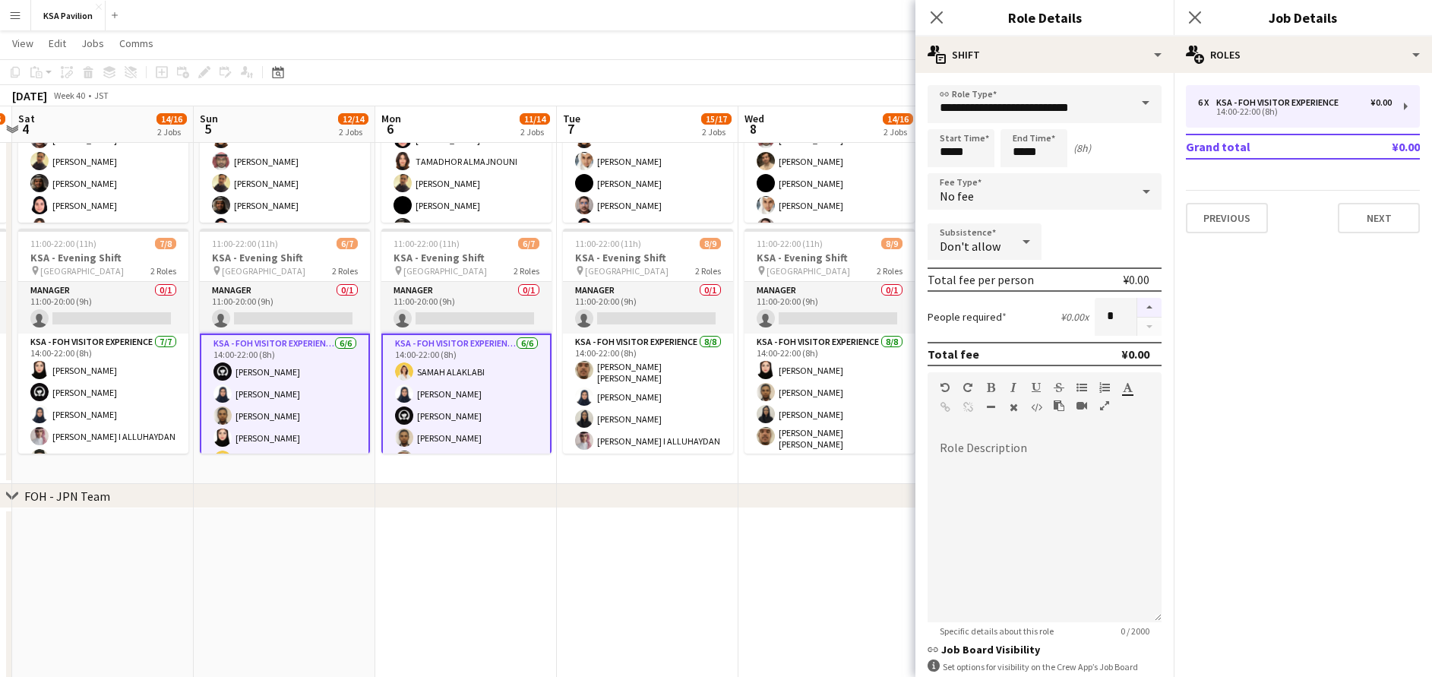
click at [1137, 313] on button "button" at bounding box center [1149, 308] width 24 height 20
type input "*"
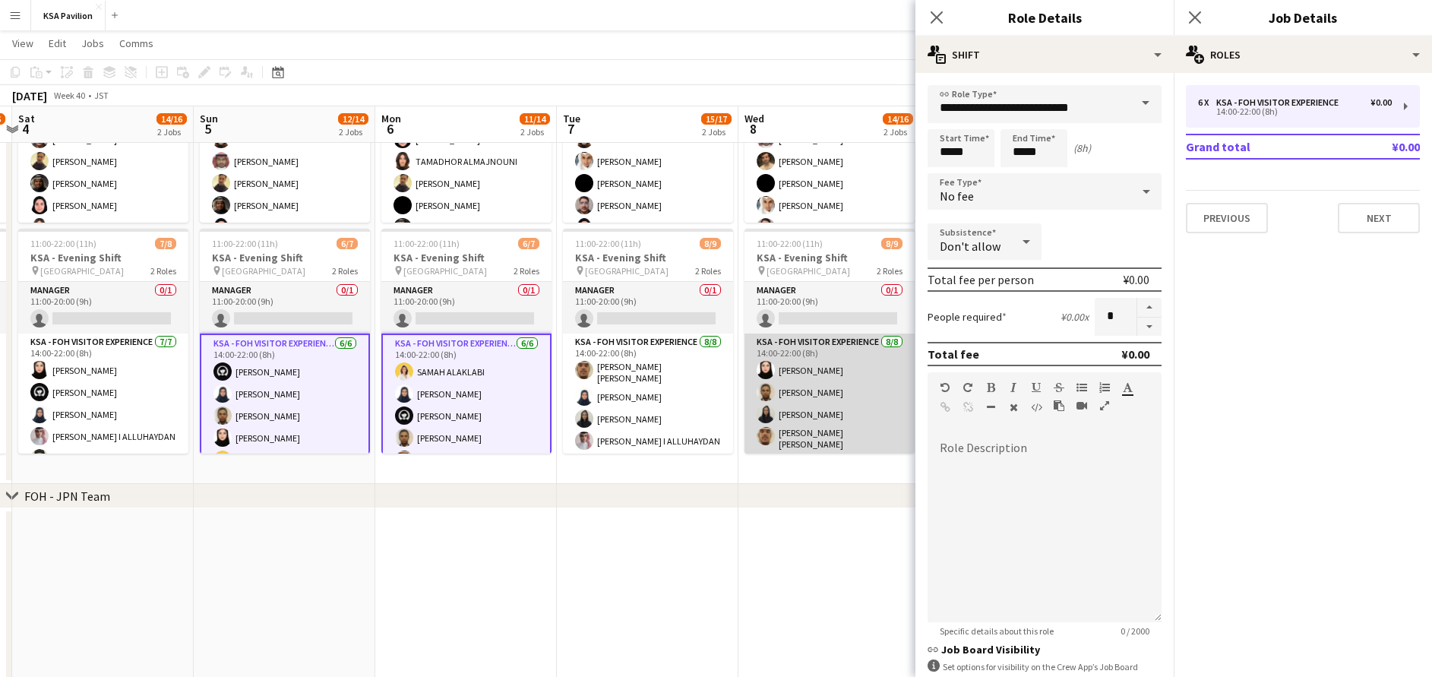
click at [848, 380] on app-card-role "KSA - FOH Visitor Experience 8/8 14:00-22:00 (8h) Lana Alharethy Raed Alshammar…" at bounding box center [829, 438] width 170 height 210
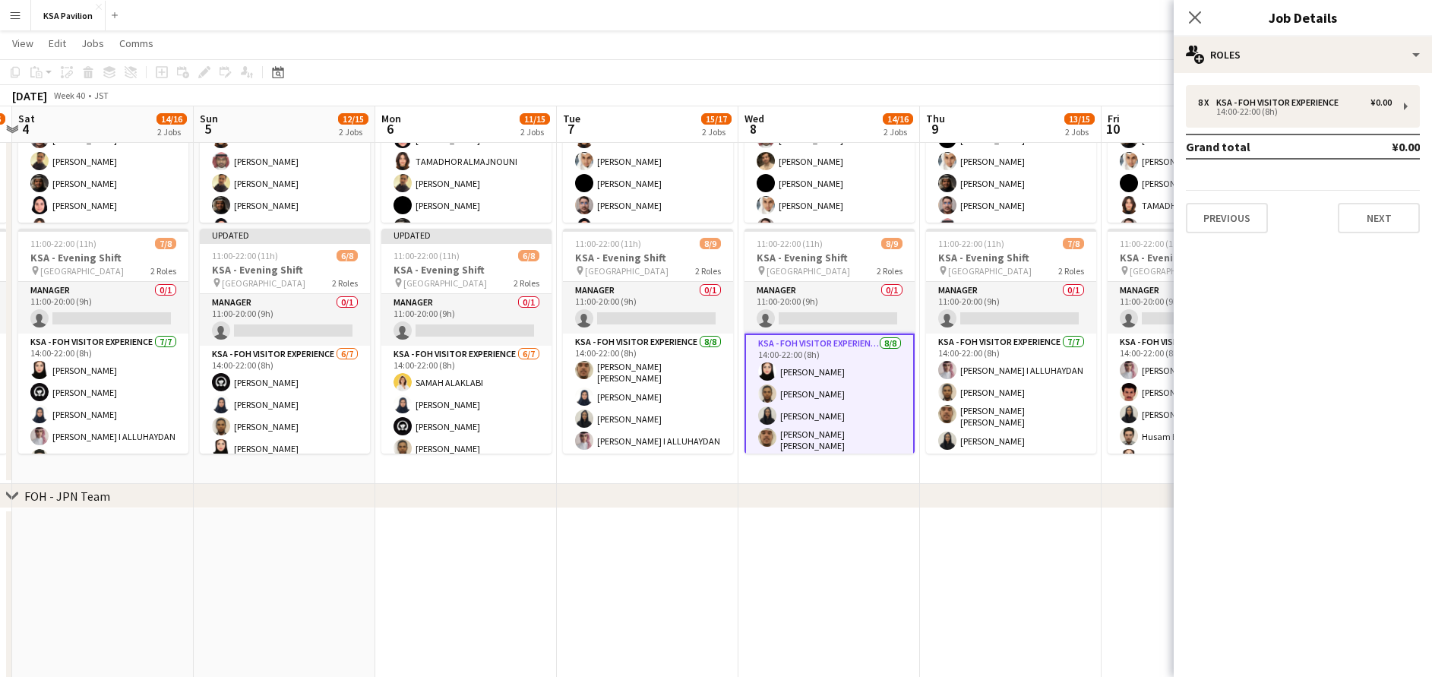
click at [859, 364] on app-card-role "KSA - FOH Visitor Experience 8/8 14:00-22:00 (8h) Lana Alharethy Raed Alshammar…" at bounding box center [829, 442] width 170 height 218
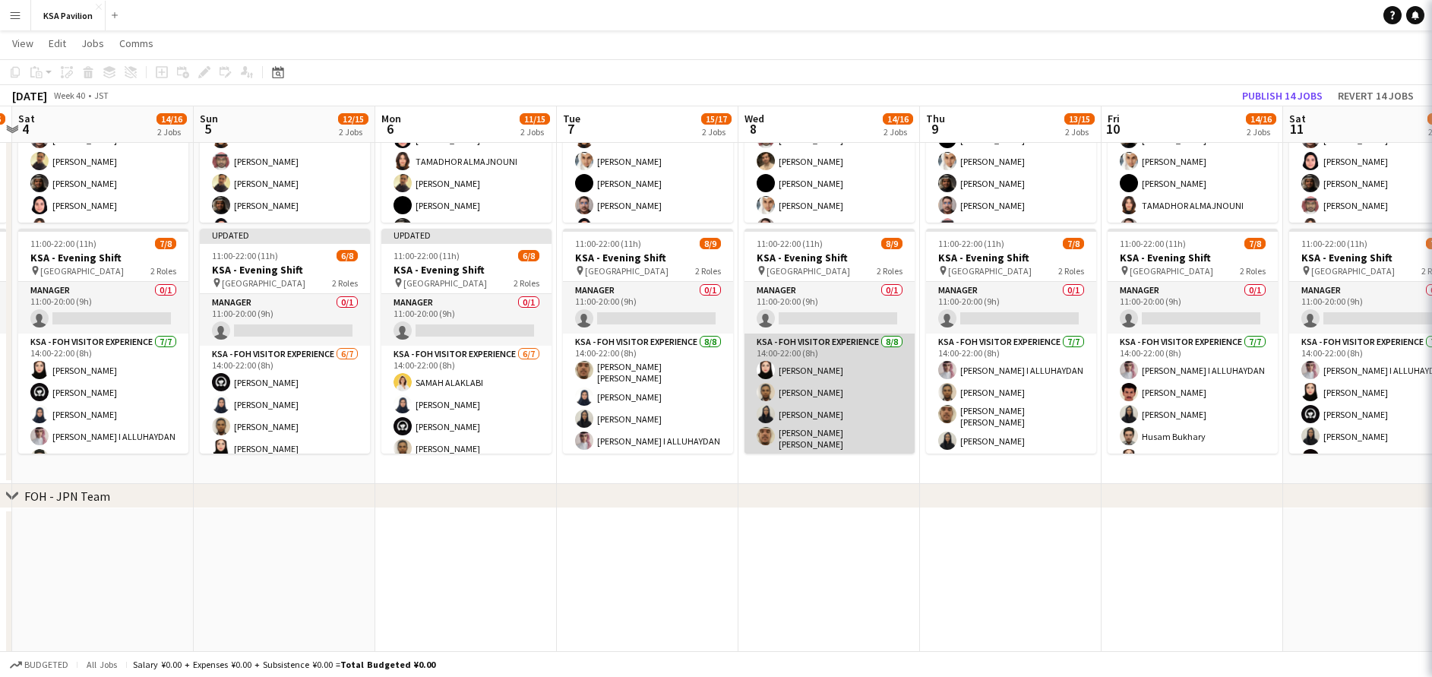
click at [859, 364] on app-card-role "KSA - FOH Visitor Experience 8/8 14:00-22:00 (8h) Lana Alharethy Raed Alshammar…" at bounding box center [829, 438] width 170 height 210
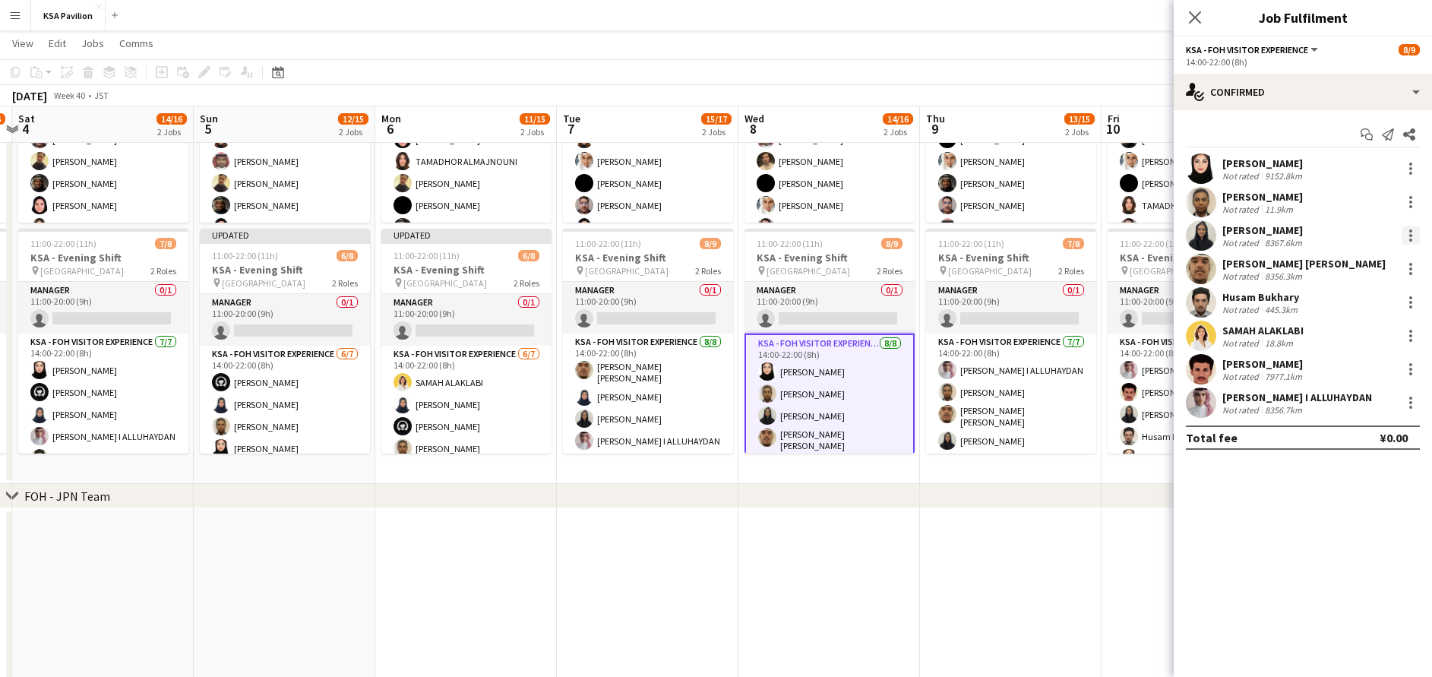
click at [1414, 235] on div at bounding box center [1411, 235] width 18 height 18
click at [1364, 302] on span "Switch crew" at bounding box center [1345, 299] width 65 height 13
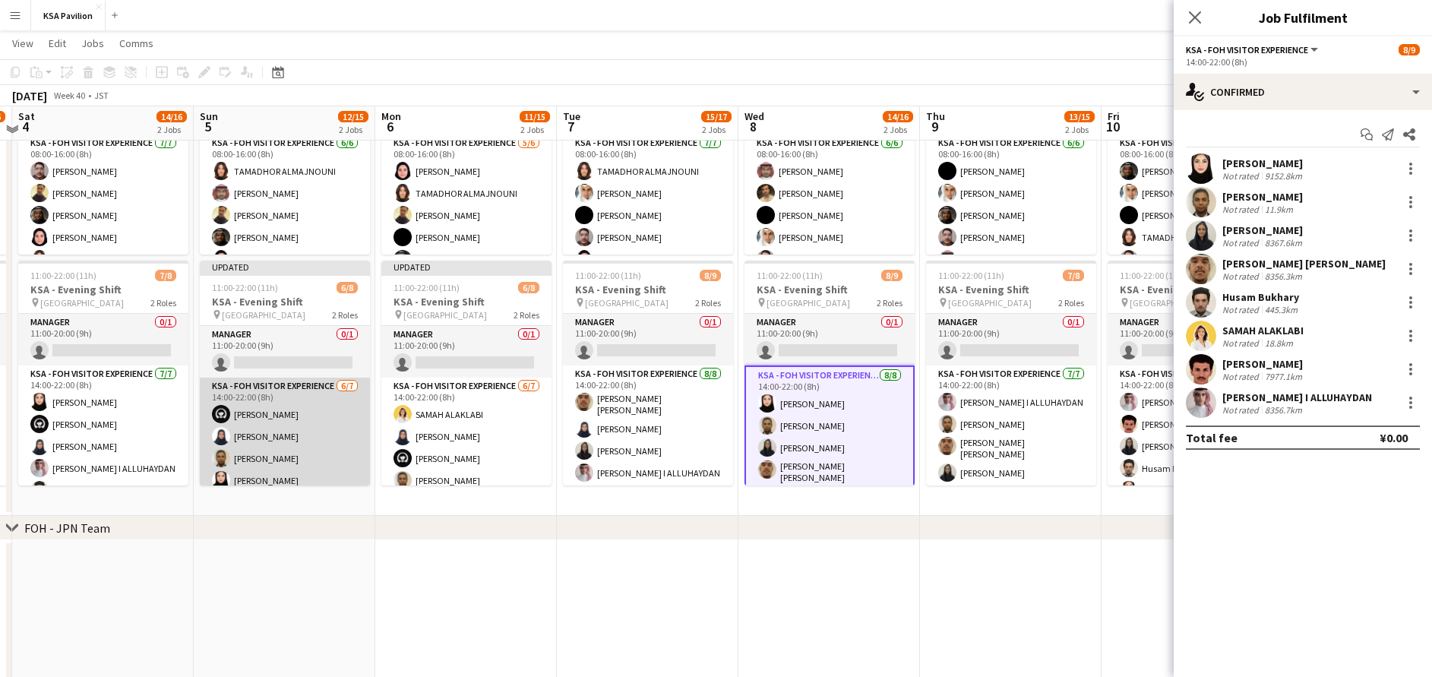
click at [299, 397] on app-card-role "KSA - FOH Visitor Experience 6/7 14:00-22:00 (8h) Haya Alamer Alaa Kabli Raed A…" at bounding box center [285, 472] width 170 height 188
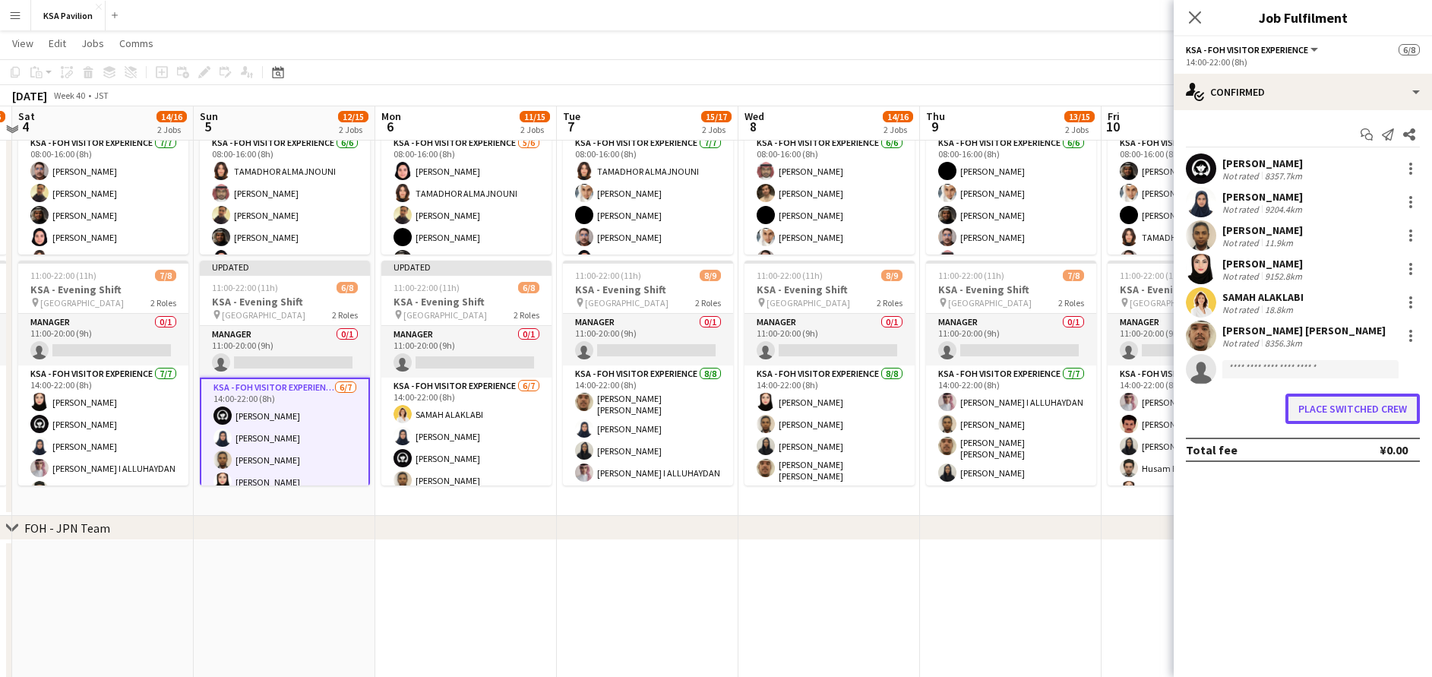
click at [1357, 409] on button "Place switched crew" at bounding box center [1352, 408] width 134 height 30
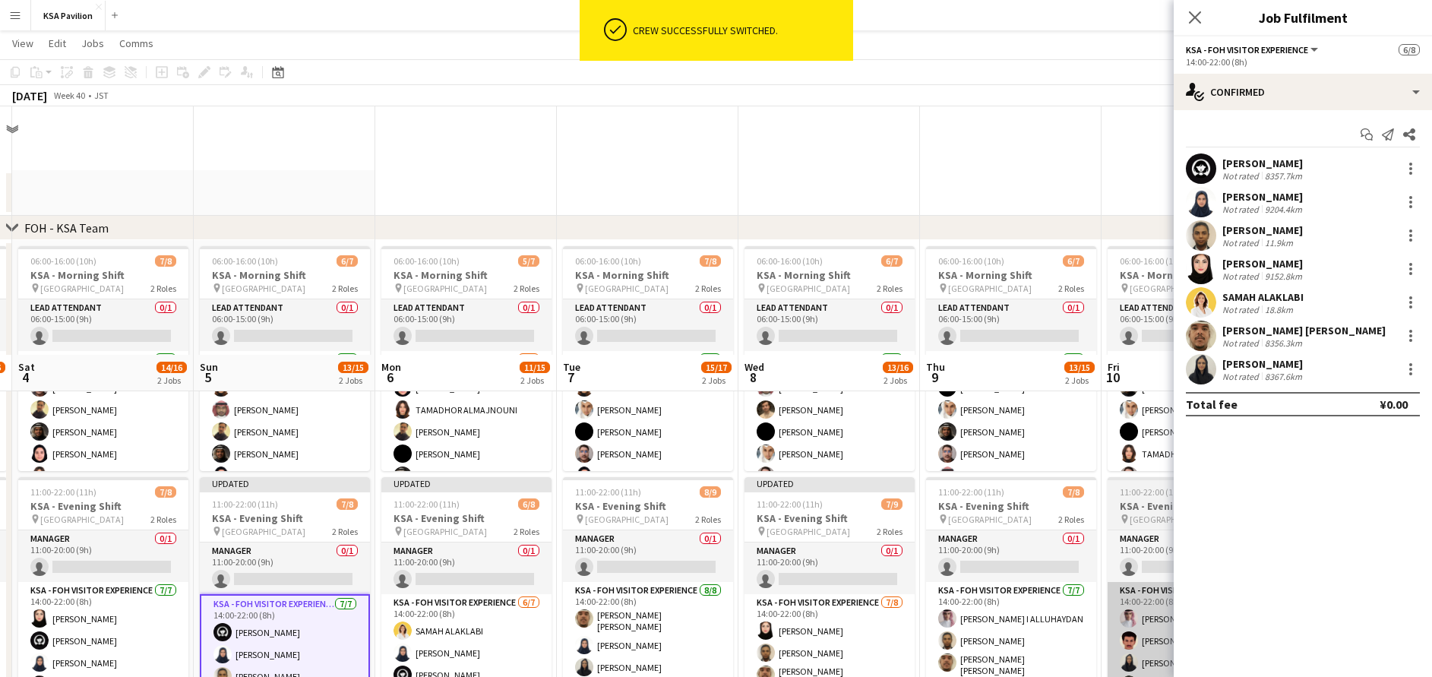
scroll to position [248, 0]
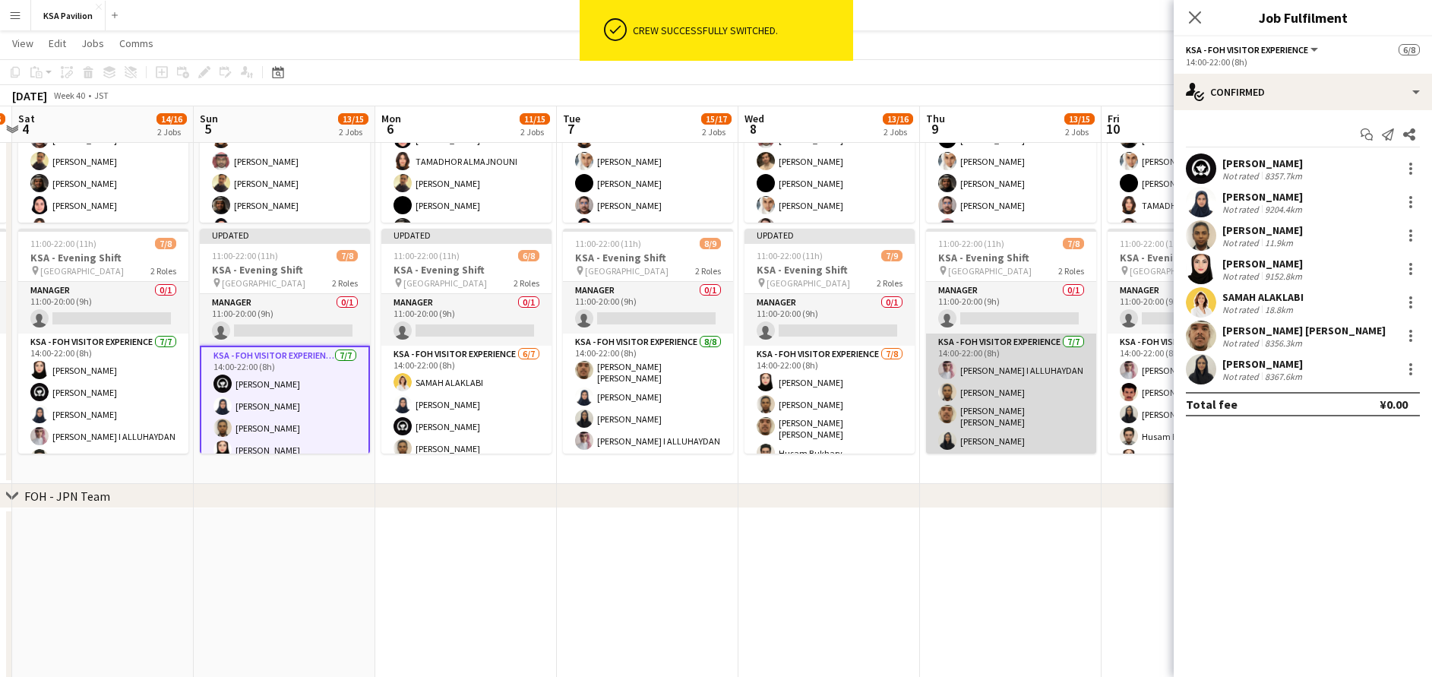
click at [1044, 391] on app-card-role "KSA - FOH Visitor Experience 7/7 14:00-22:00 (8h) ANAS SULAIMAN I ALLUHAYDAN Ra…" at bounding box center [1011, 427] width 170 height 188
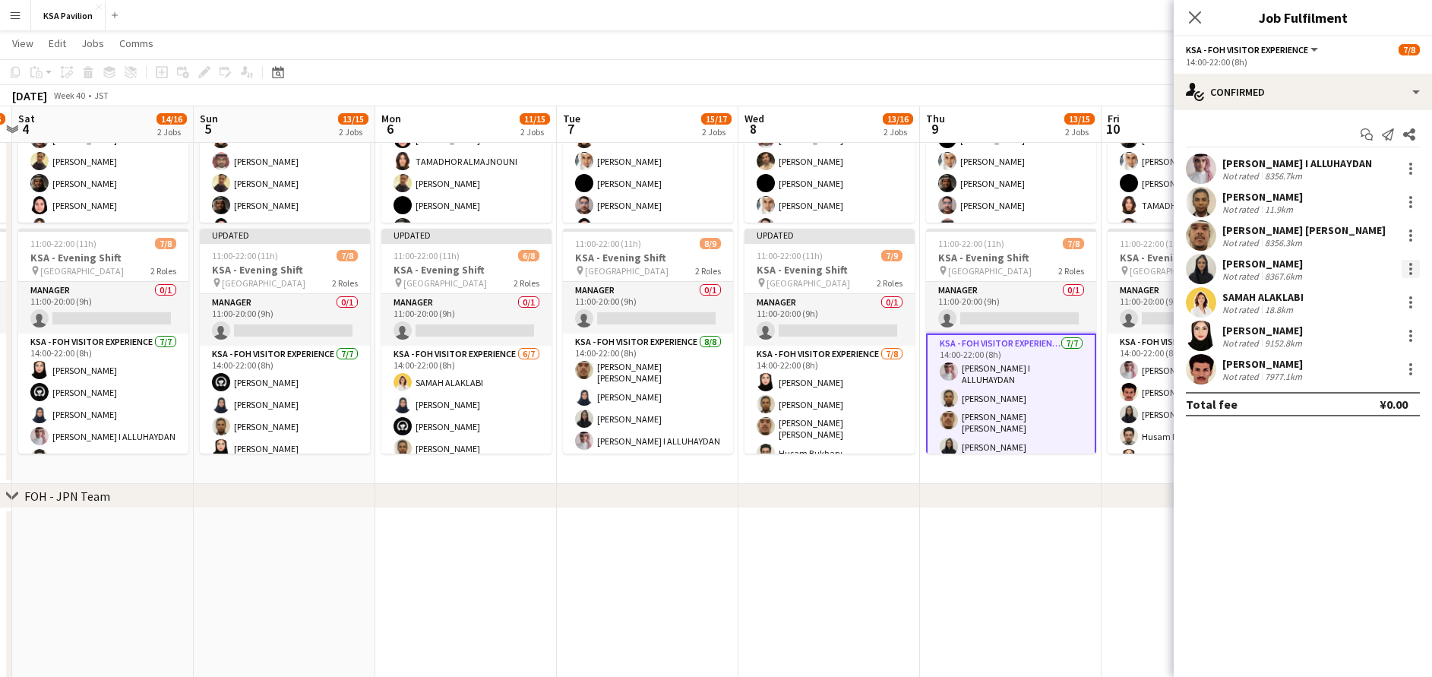
click at [1414, 266] on div at bounding box center [1411, 269] width 18 height 18
click at [1391, 332] on span "Switch crew" at bounding box center [1360, 334] width 94 height 14
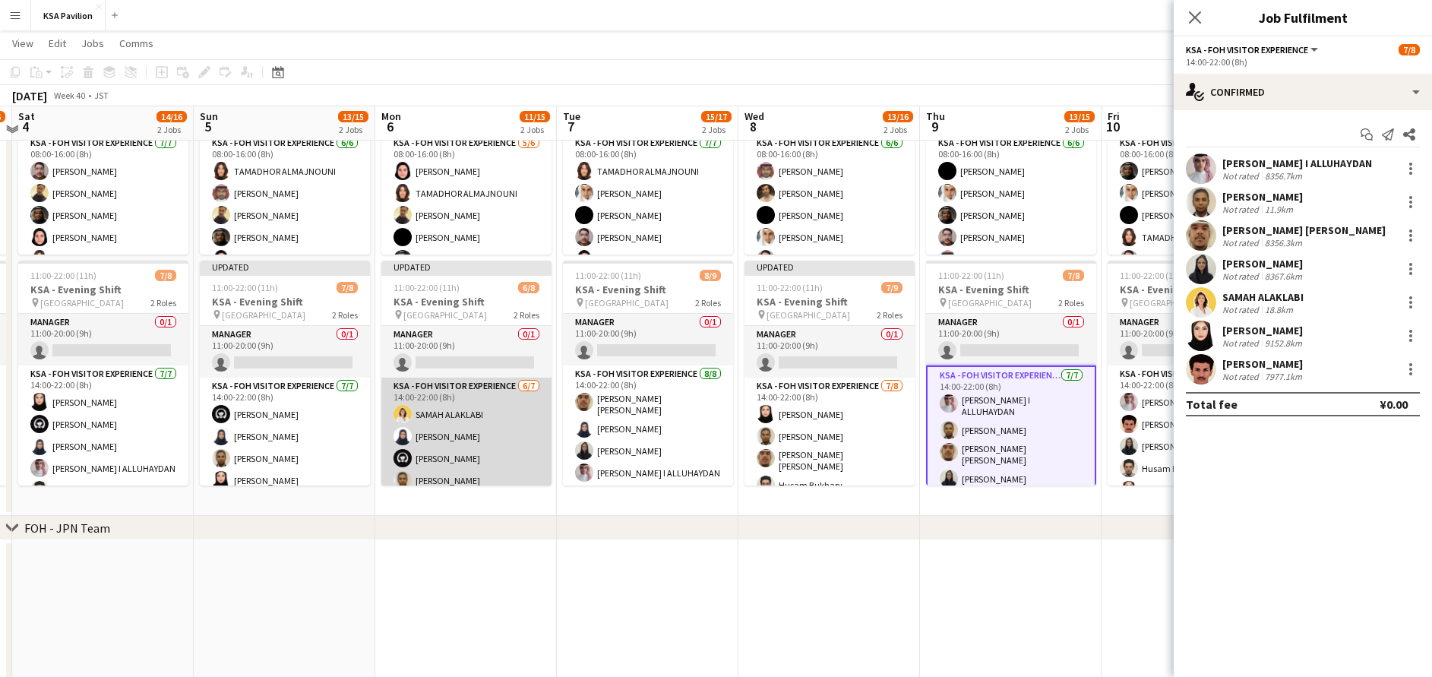
click at [472, 404] on app-card-role "KSA - FOH Visitor Experience 6/7 14:00-22:00 (8h) SAMAH ALAKLABI Alaa Kabli Hay…" at bounding box center [466, 472] width 170 height 188
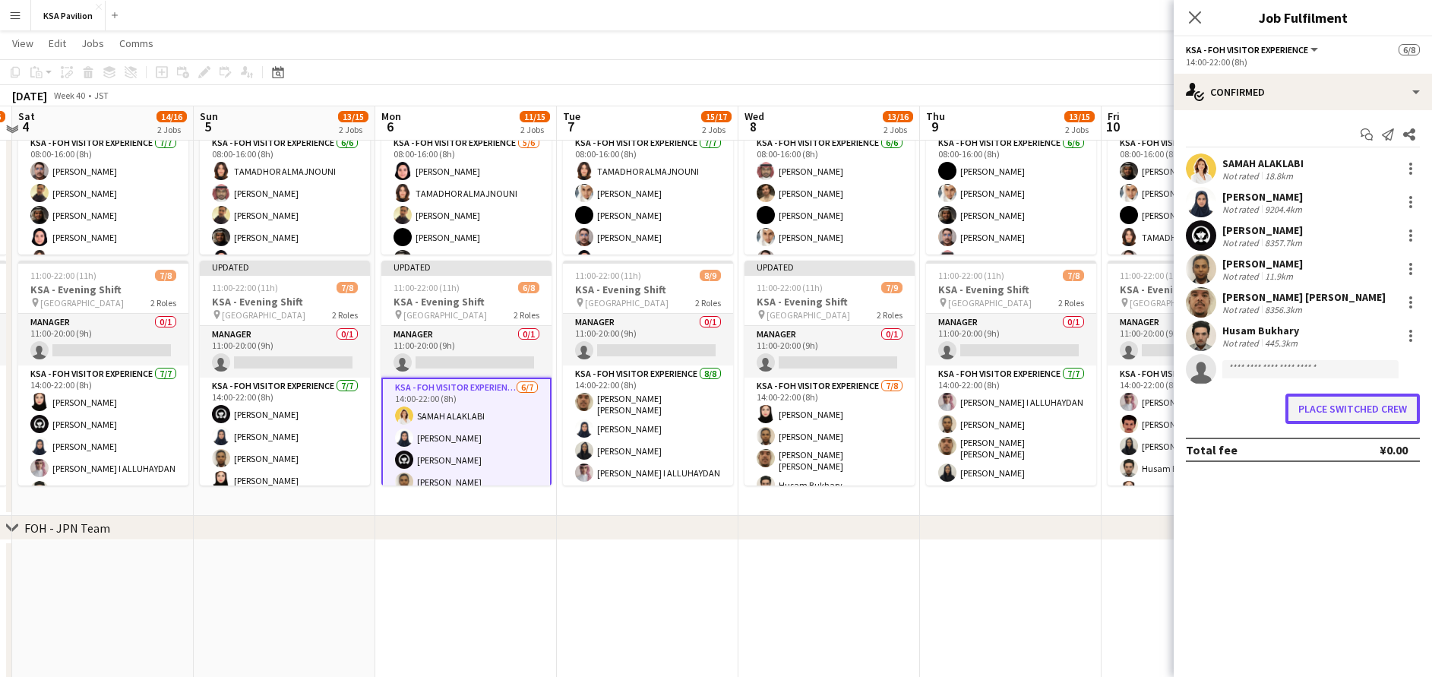
click at [1343, 413] on button "Place switched crew" at bounding box center [1352, 408] width 134 height 30
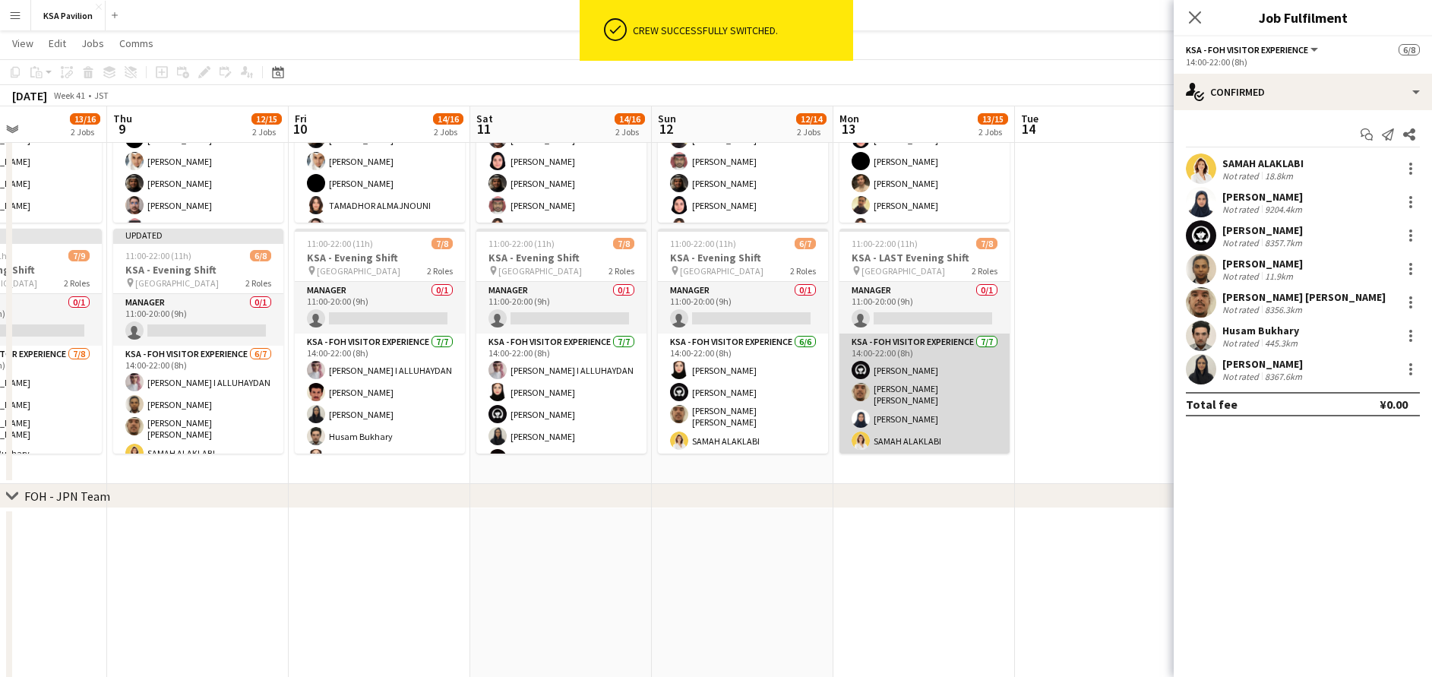
scroll to position [0, 519]
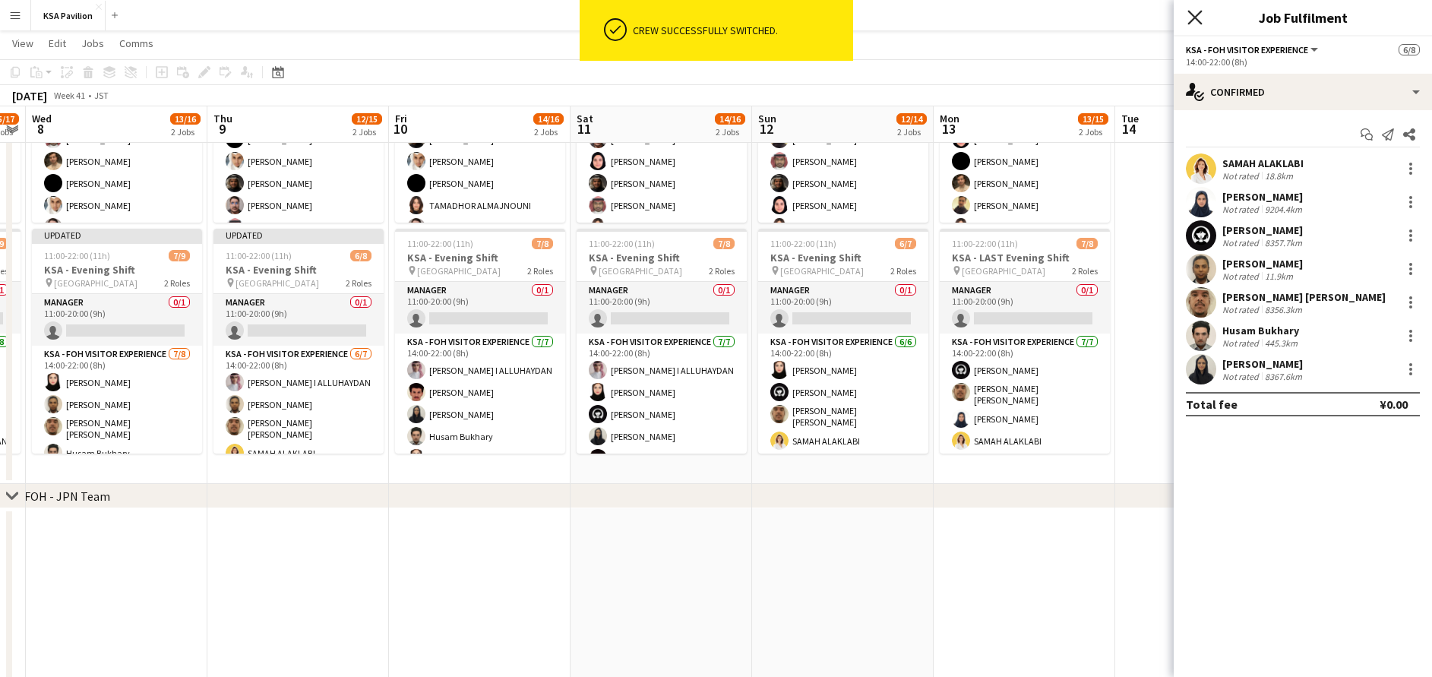
click at [1192, 17] on icon "Close pop-in" at bounding box center [1194, 17] width 14 height 14
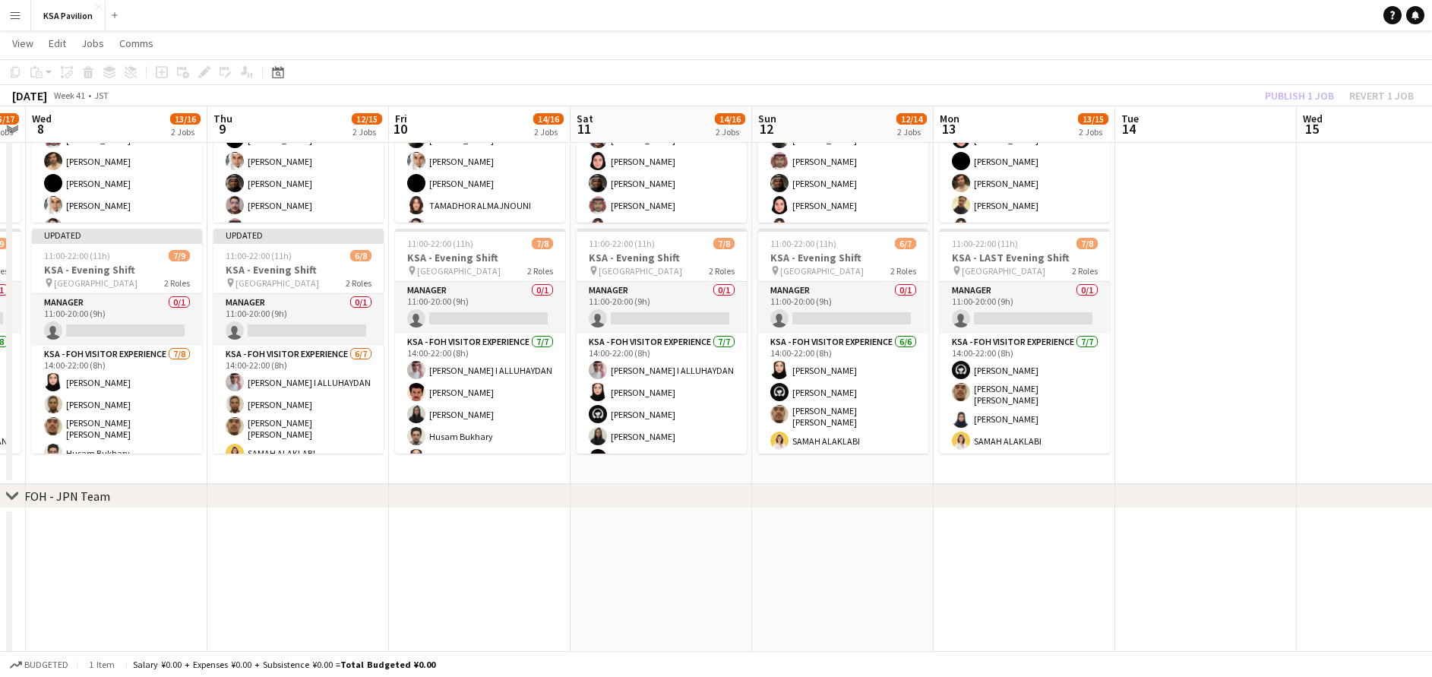
click at [1231, 321] on app-date-cell at bounding box center [1206, 238] width 182 height 492
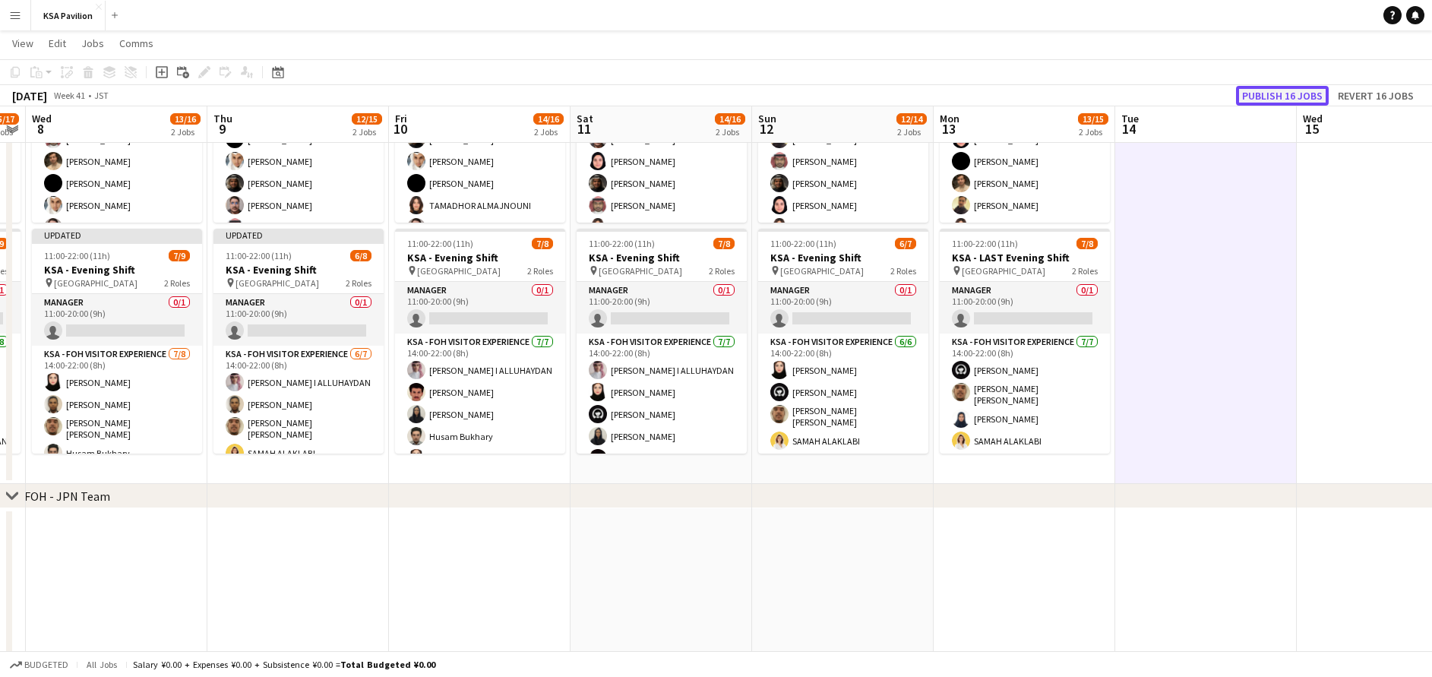
click at [1292, 88] on button "Publish 16 jobs" at bounding box center [1282, 96] width 93 height 20
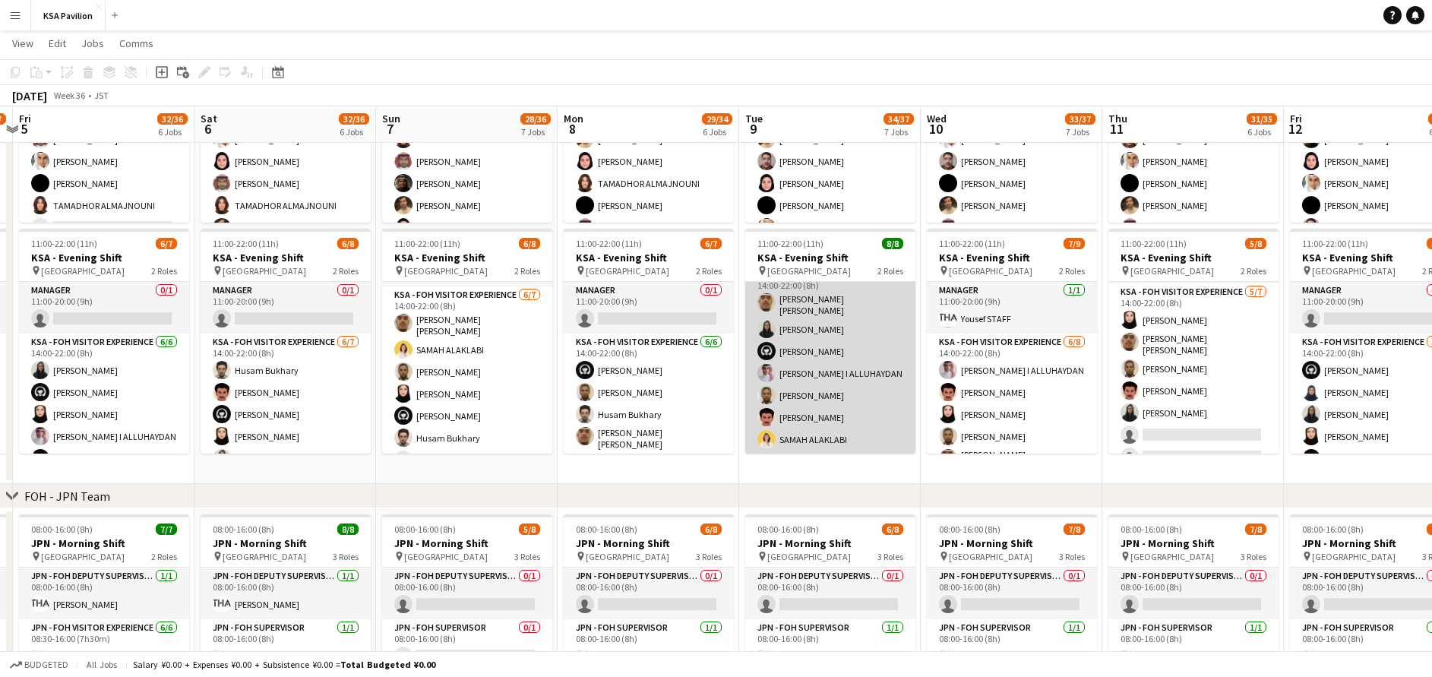
scroll to position [68, 0]
click at [836, 376] on app-card-role "KSA - FOH Visitor Experience 7/7 14:00-22:00 (8h) sami abu khamis Norah Alsubai…" at bounding box center [830, 359] width 170 height 188
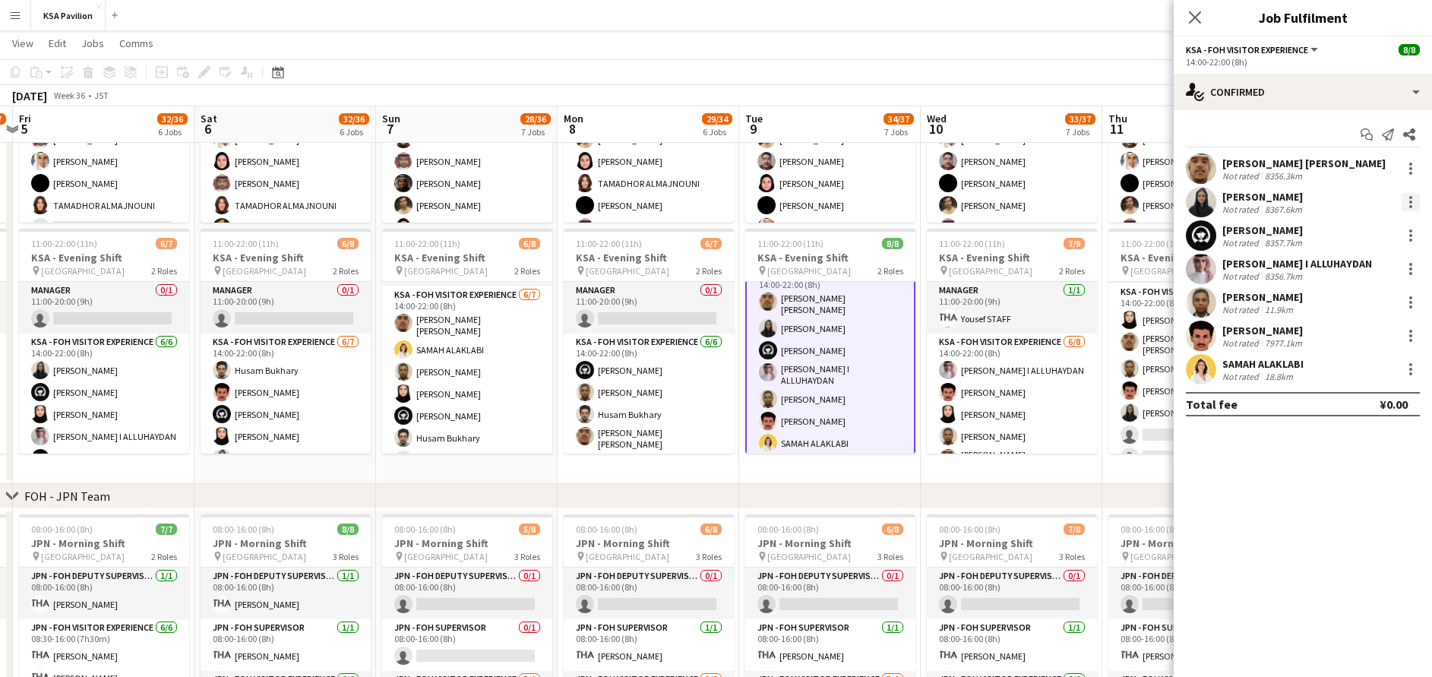
click at [1410, 202] on div at bounding box center [1410, 202] width 3 height 3
click at [1367, 271] on span "Switch crew" at bounding box center [1345, 266] width 65 height 13
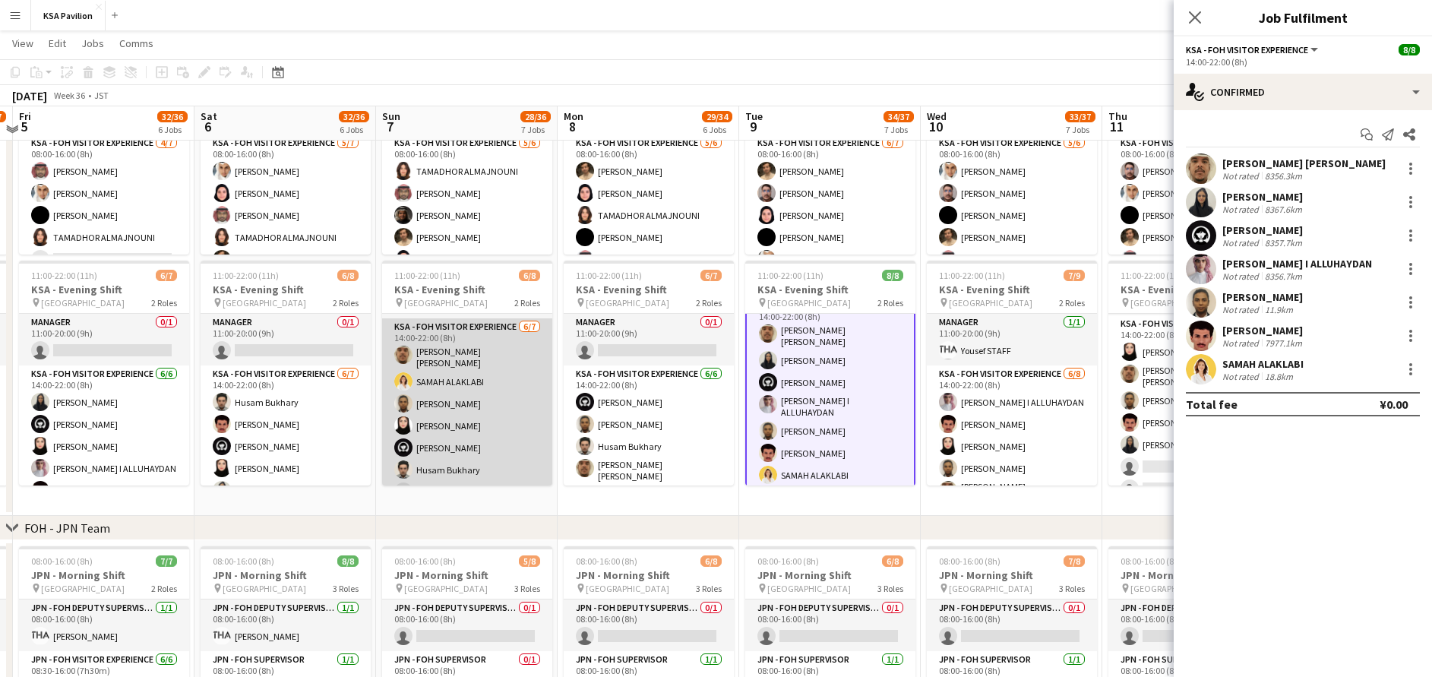
click at [457, 381] on app-card-role "KSA - FOH Visitor Experience 6/7 14:00-22:00 (8h) sami abu khamis SAMAH ALAKLAB…" at bounding box center [467, 412] width 170 height 188
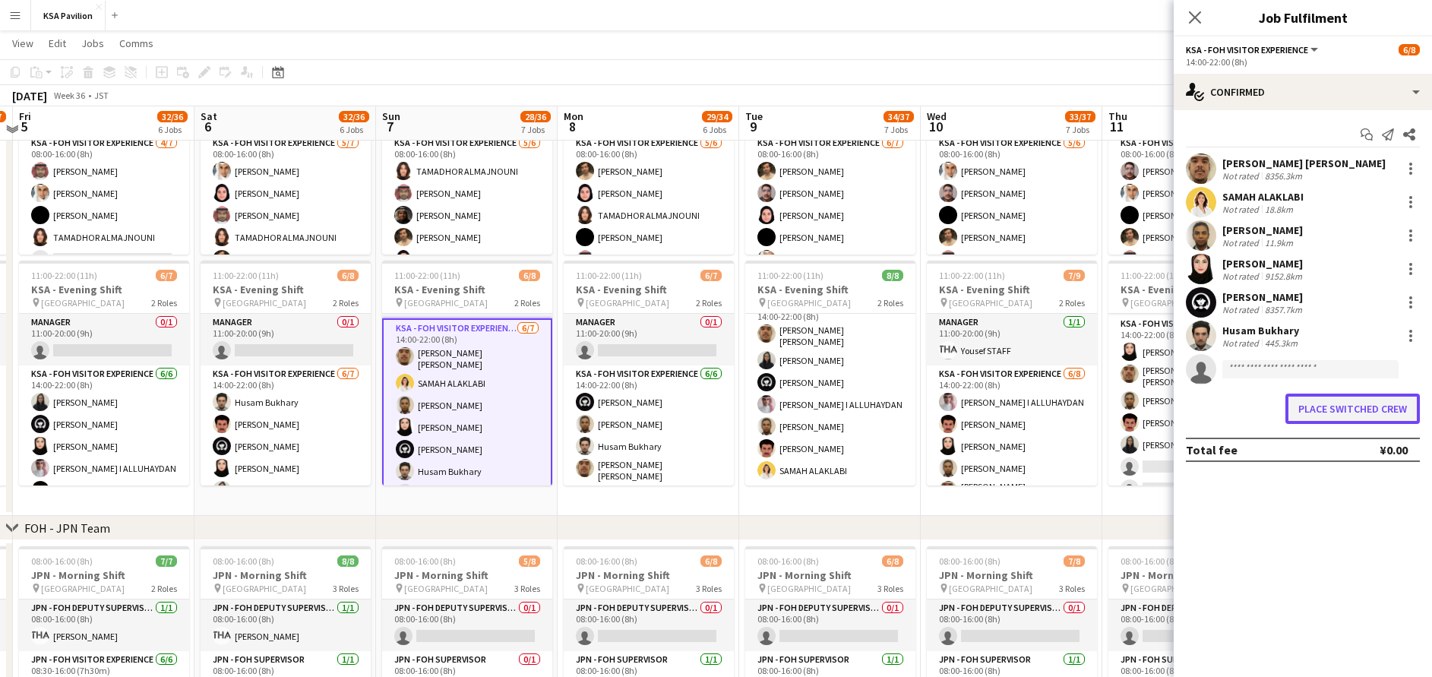
click at [1398, 408] on button "Place switched crew" at bounding box center [1352, 408] width 134 height 30
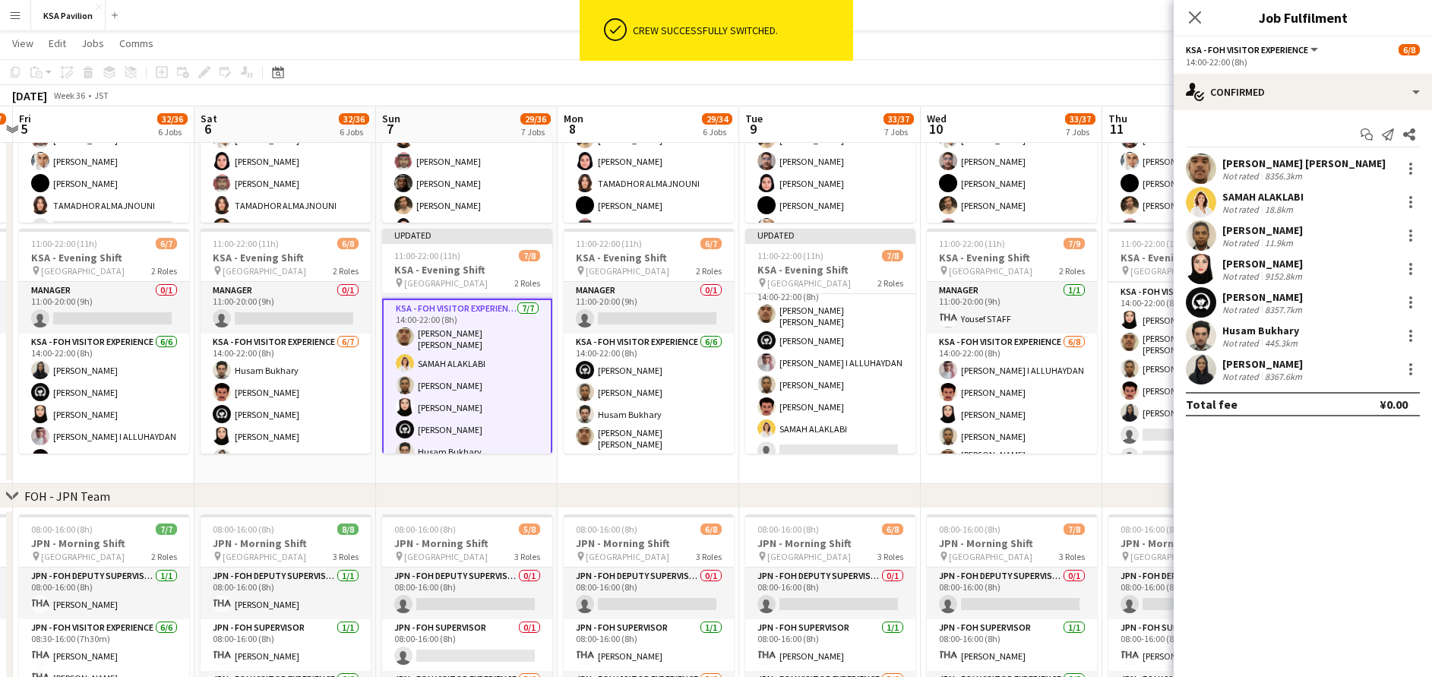
scroll to position [248, 0]
click at [1187, 11] on app-icon "Close pop-in" at bounding box center [1195, 18] width 22 height 22
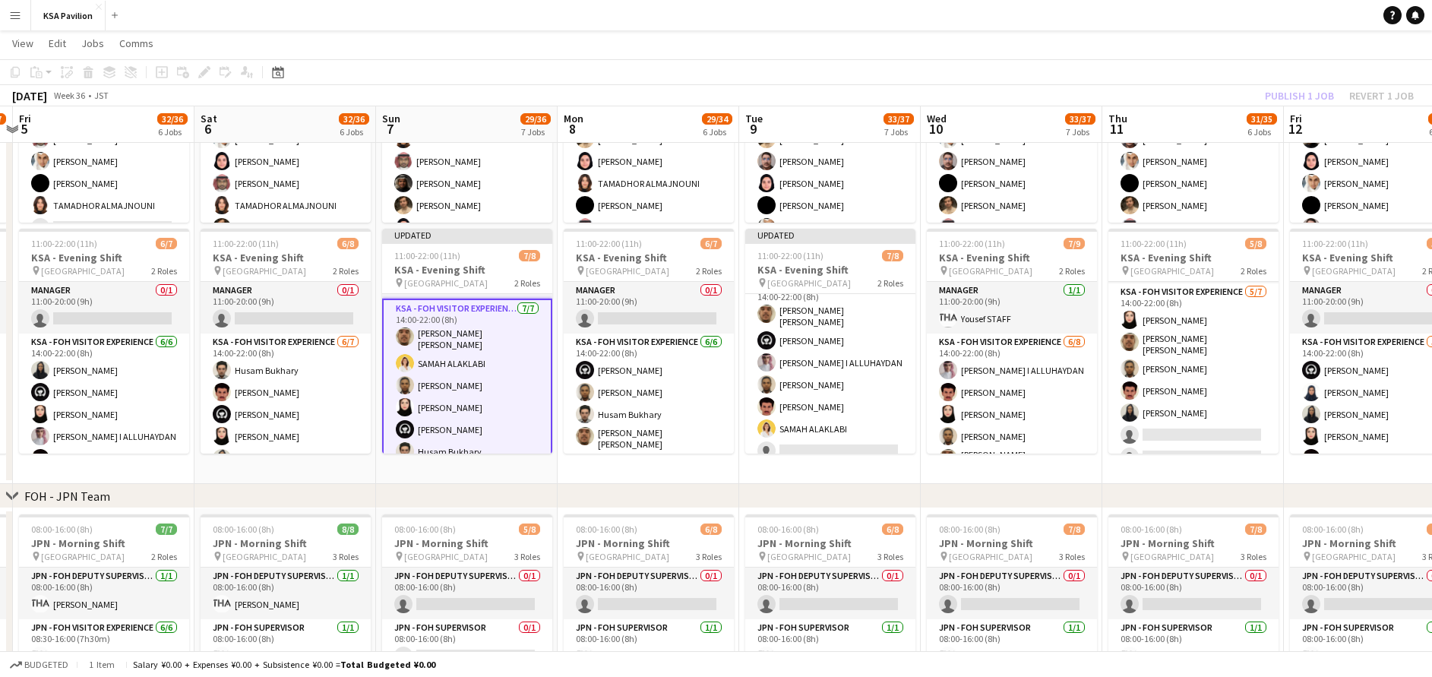
click at [1296, 84] on app-toolbar "Copy Paste Paste Ctrl+V Paste with crew Ctrl+Shift+V Paste linked Job Delete Gr…" at bounding box center [716, 72] width 1432 height 26
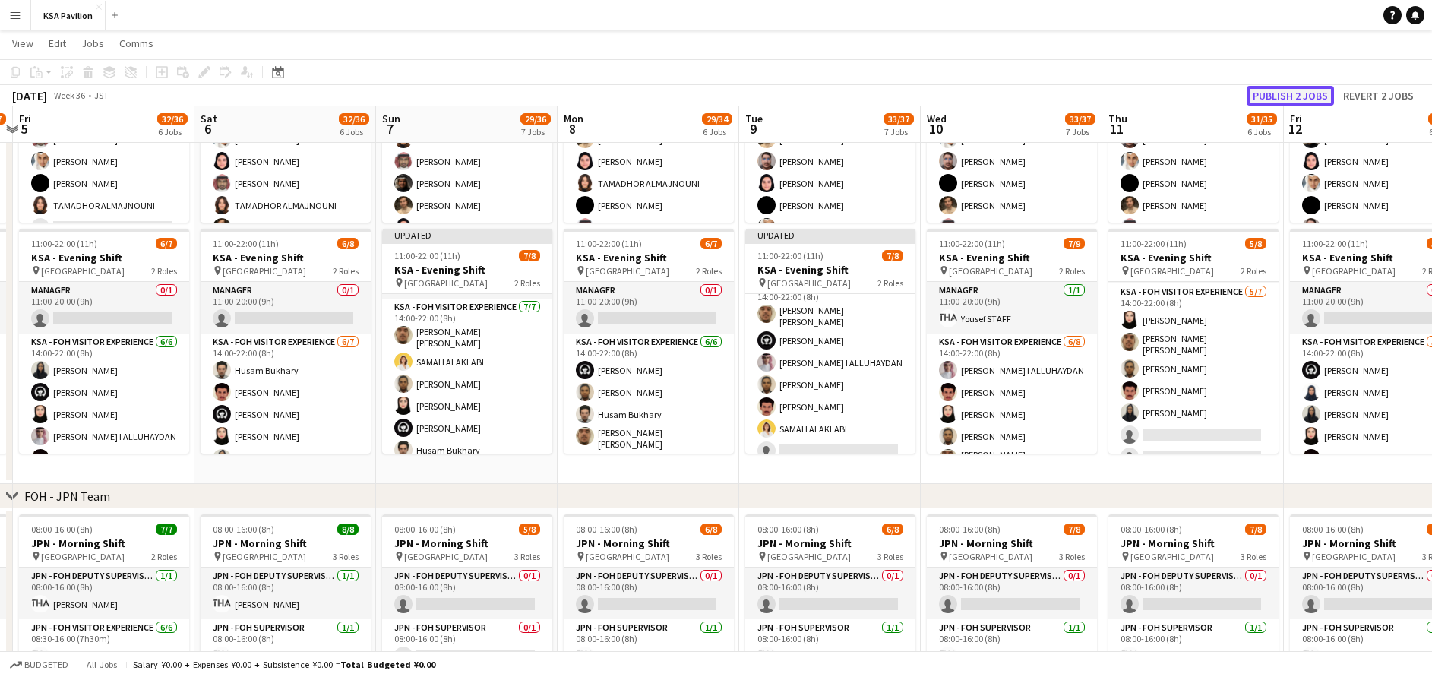
click at [1285, 94] on button "Publish 2 jobs" at bounding box center [1290, 96] width 87 height 20
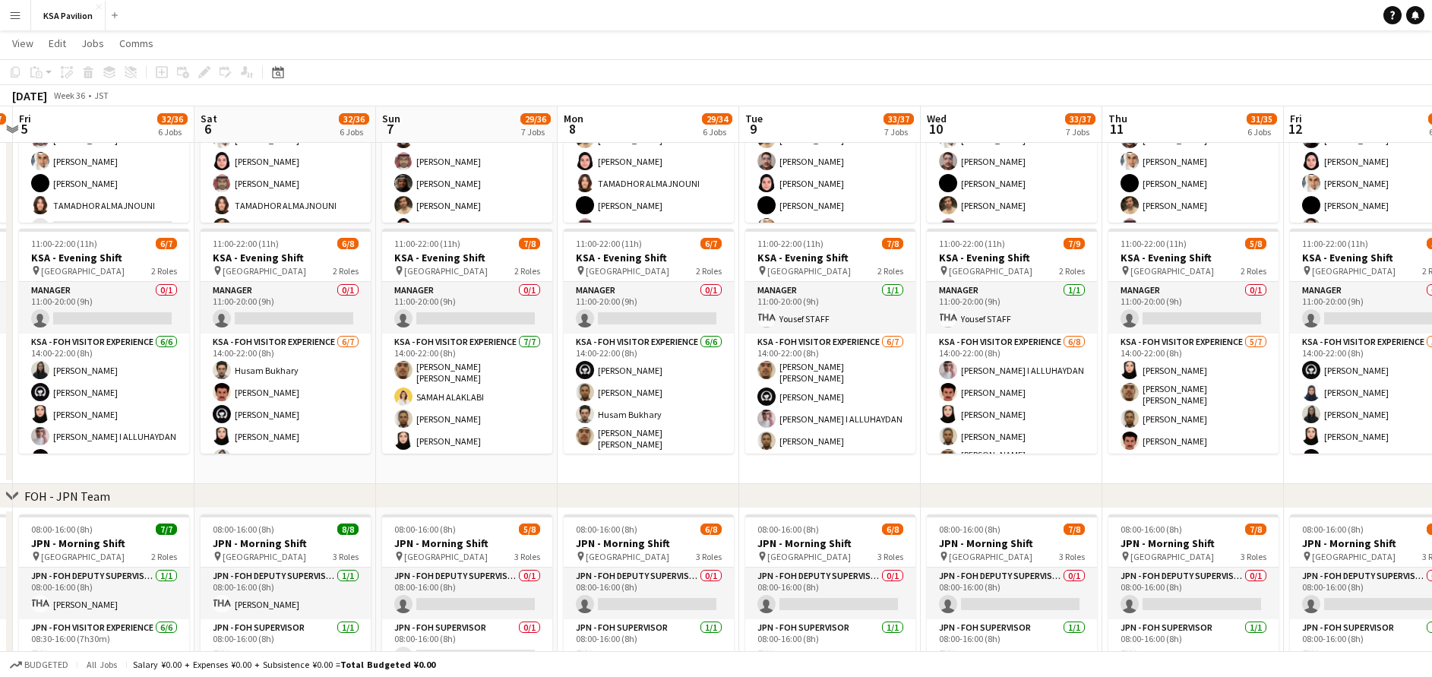
scroll to position [0, 0]
